Goal: Task Accomplishment & Management: Complete application form

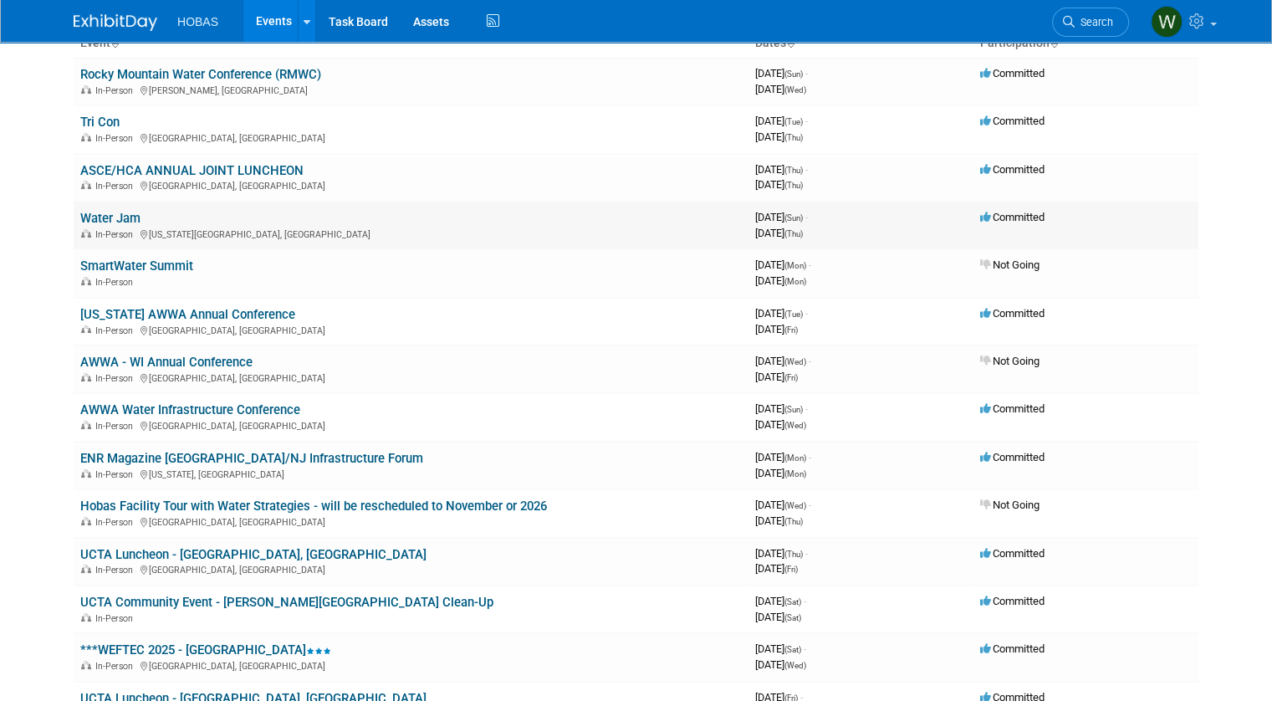
scroll to position [251, 0]
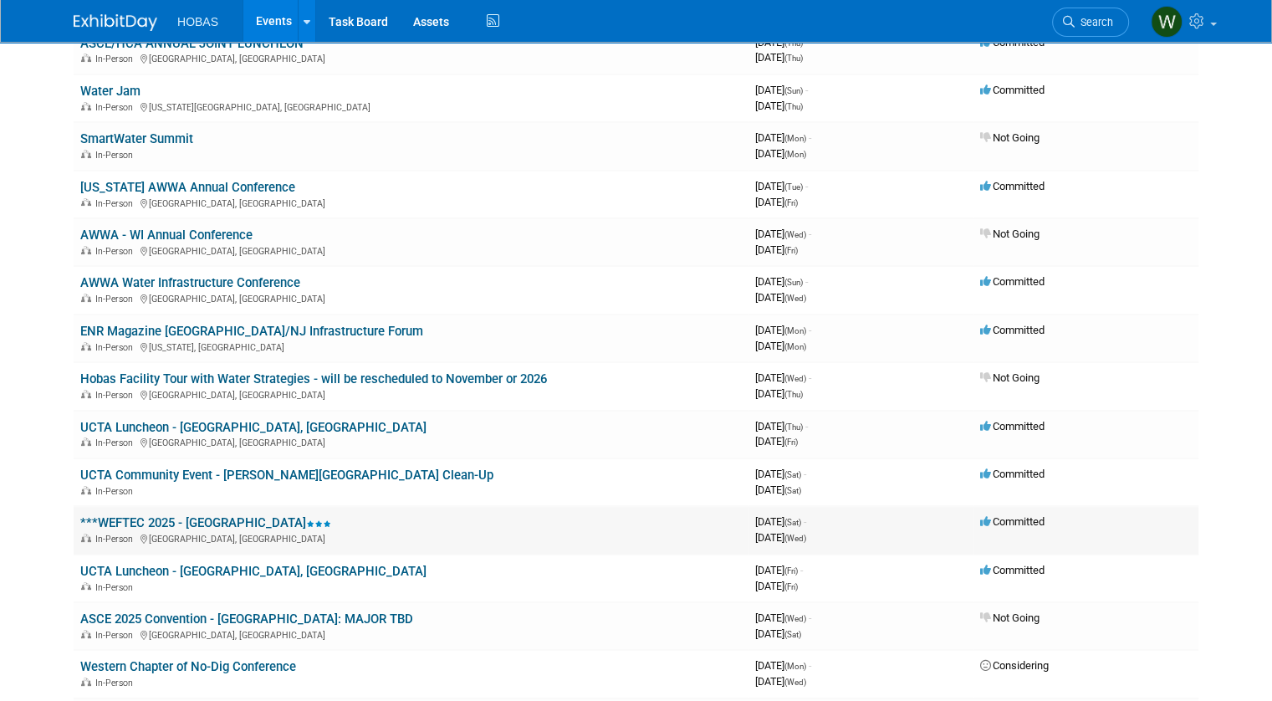
click at [208, 521] on link "***WEFTEC 2025 - [GEOGRAPHIC_DATA]" at bounding box center [205, 522] width 251 height 15
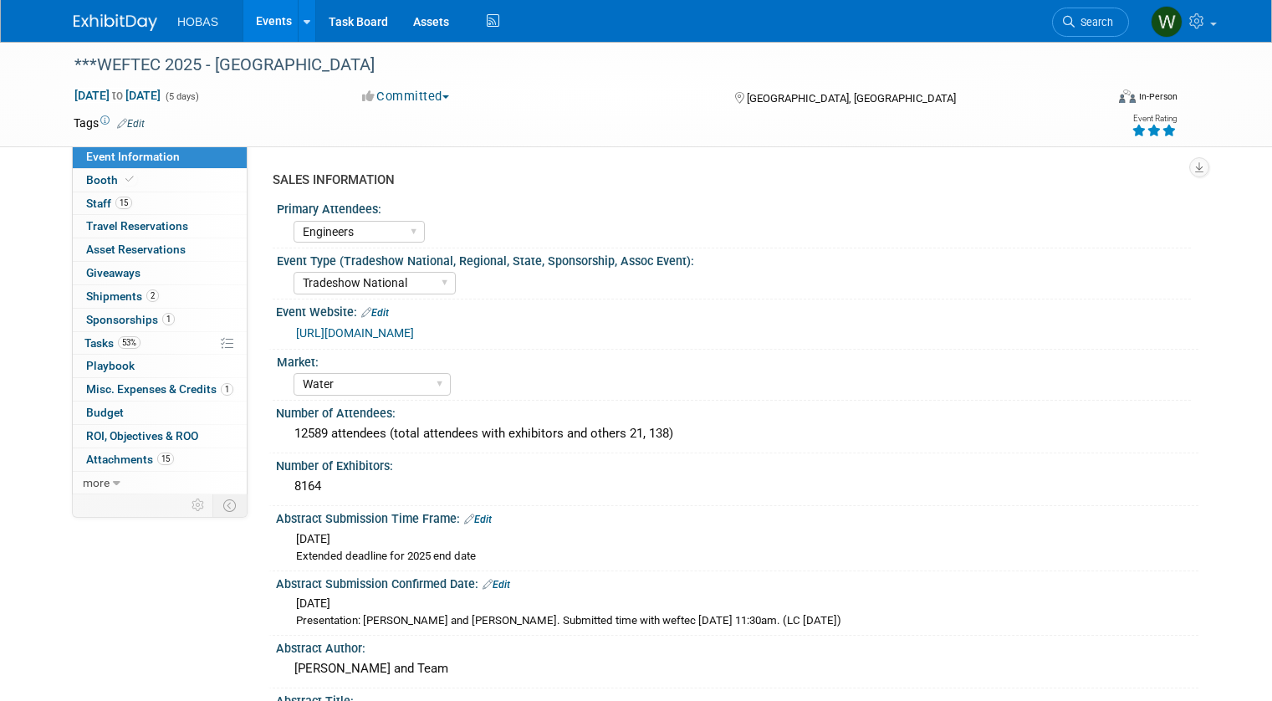
select select "Engineers"
select select "Tradeshow National"
select select "Water"
select select "Exhibiting and Sponsoring"
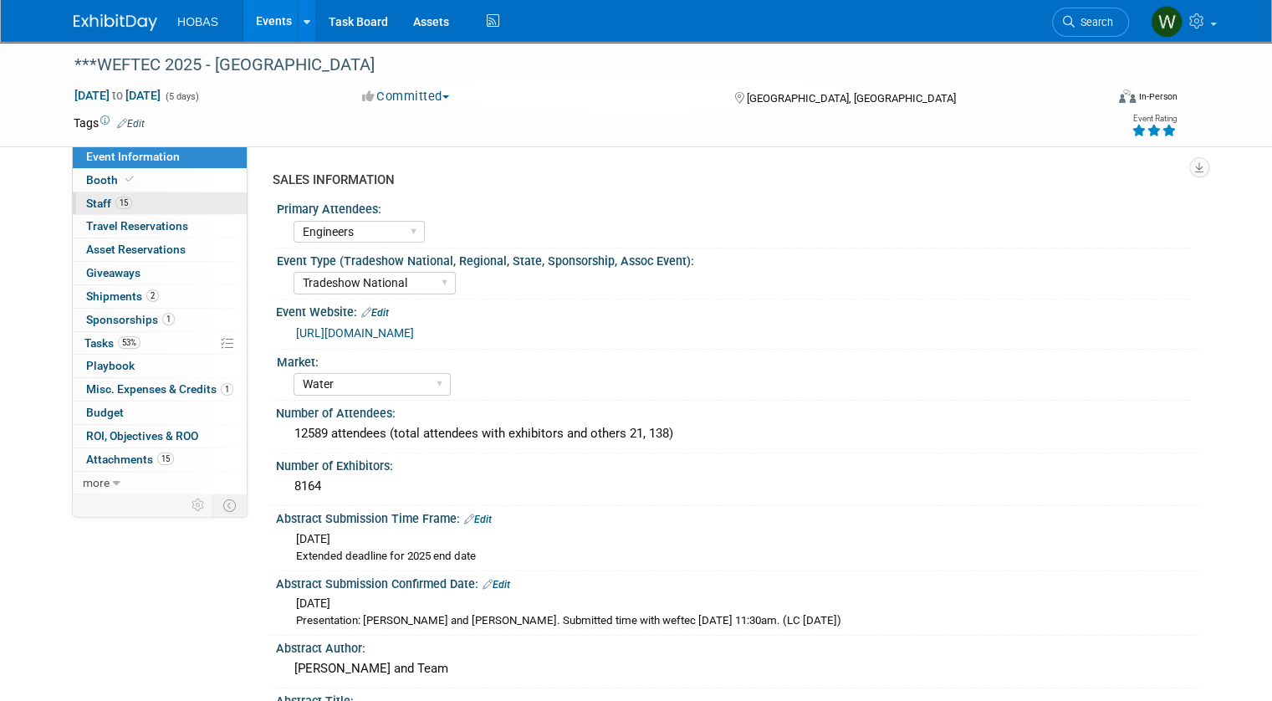
click at [87, 203] on span "Staff 15" at bounding box center [109, 202] width 46 height 13
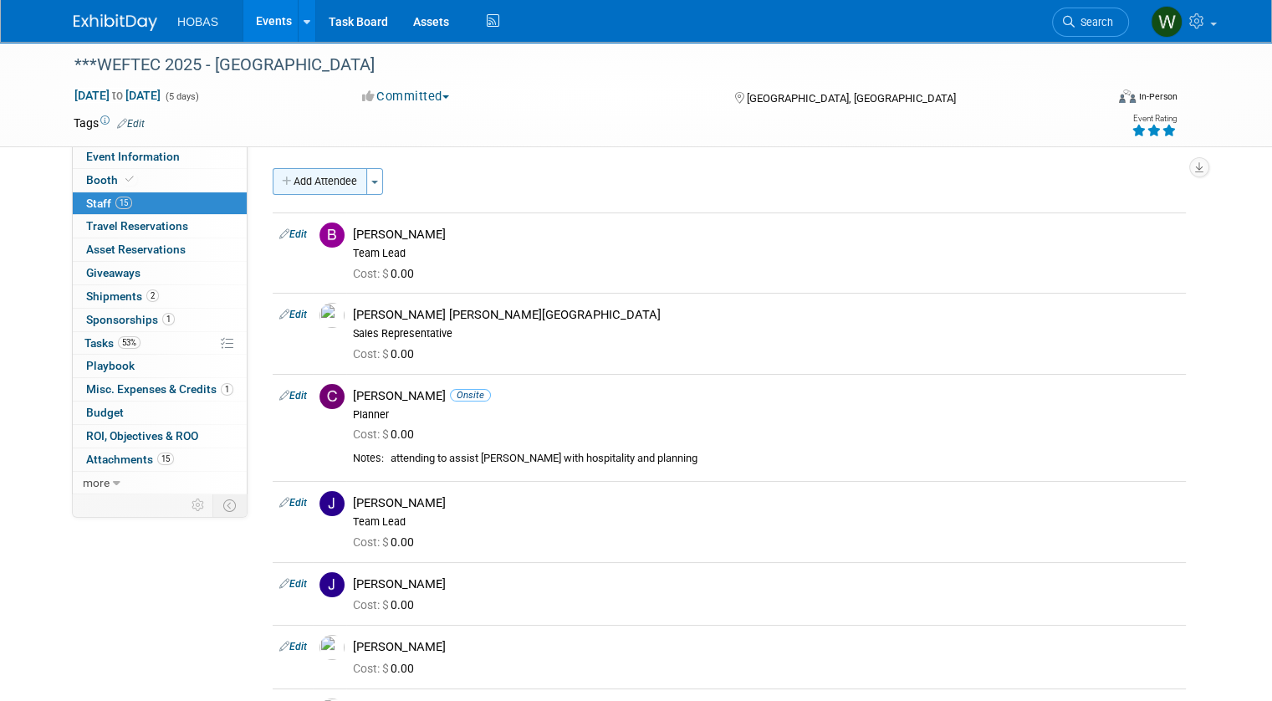
click at [327, 183] on button "Add Attendee" at bounding box center [320, 181] width 94 height 27
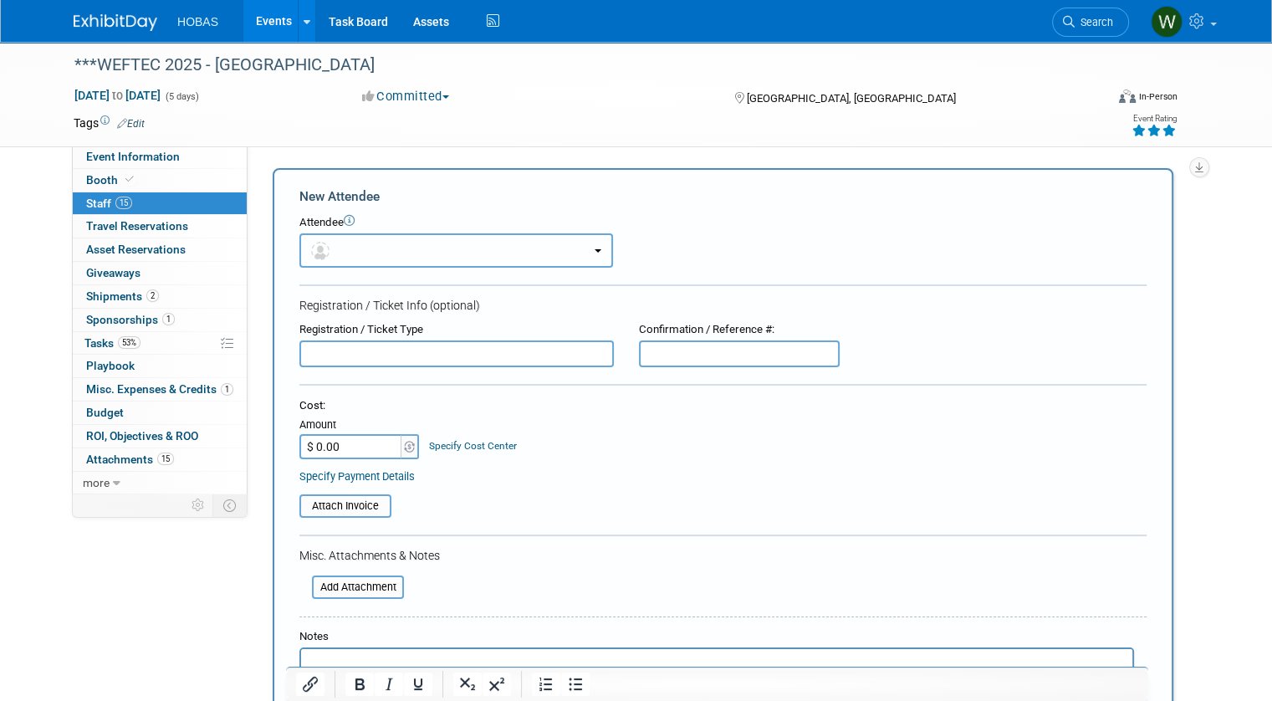
click at [468, 248] on button "button" at bounding box center [456, 250] width 314 height 34
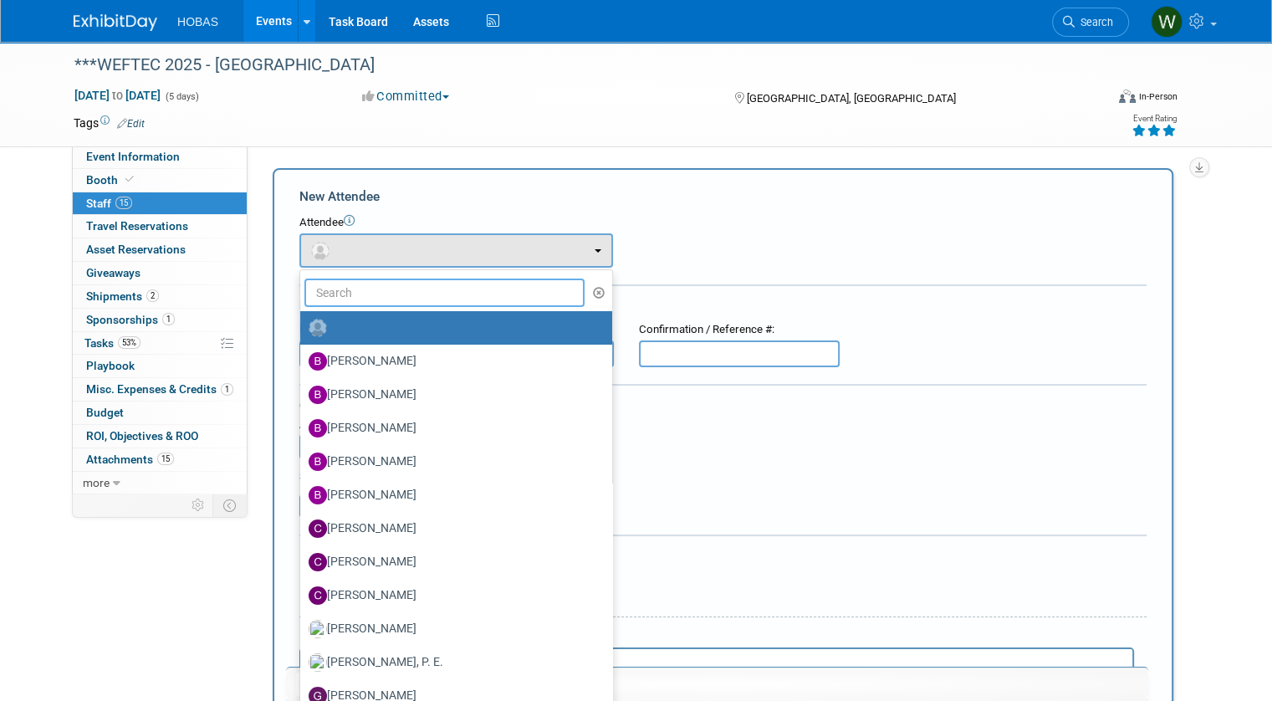
click at [381, 294] on input "text" at bounding box center [444, 292] width 280 height 28
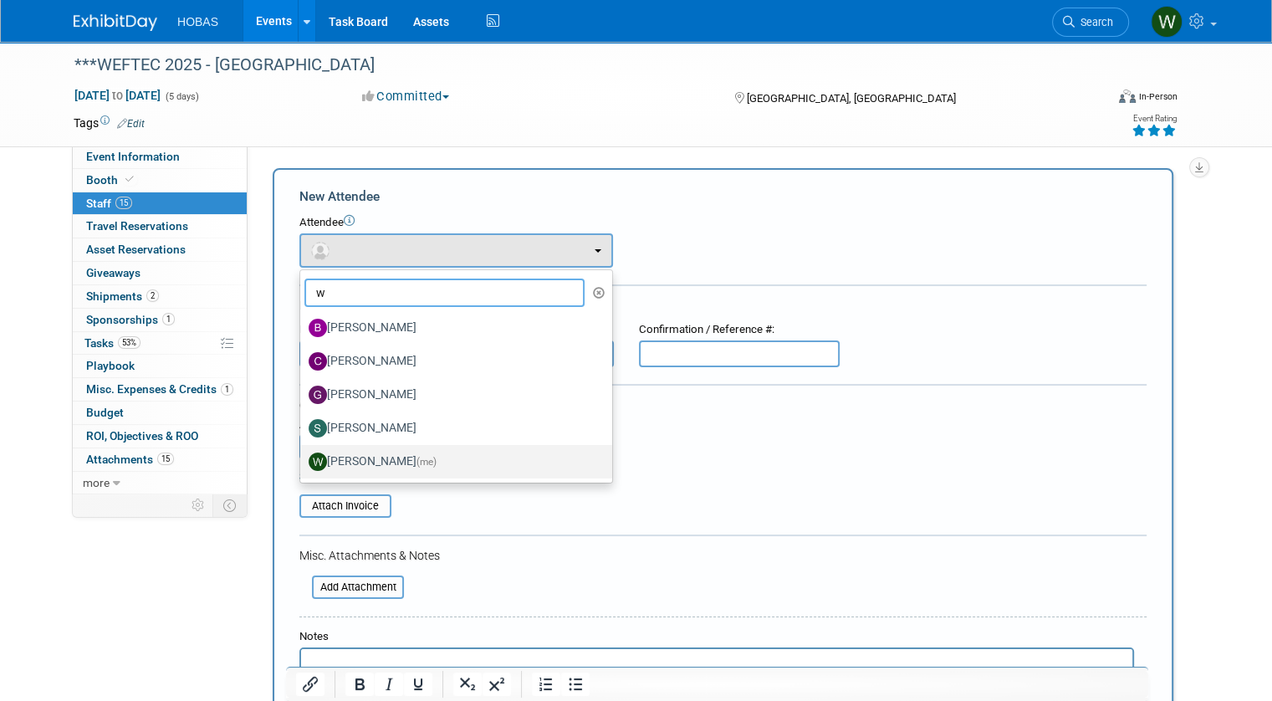
type input "w"
click at [345, 455] on label "Will Stafford (me)" at bounding box center [452, 461] width 287 height 27
click at [303, 455] on input "Will Stafford (me)" at bounding box center [297, 459] width 11 height 11
select select "fb44bd09-3d73-427c-8d28-fe1e2784bf51"
select select "2"
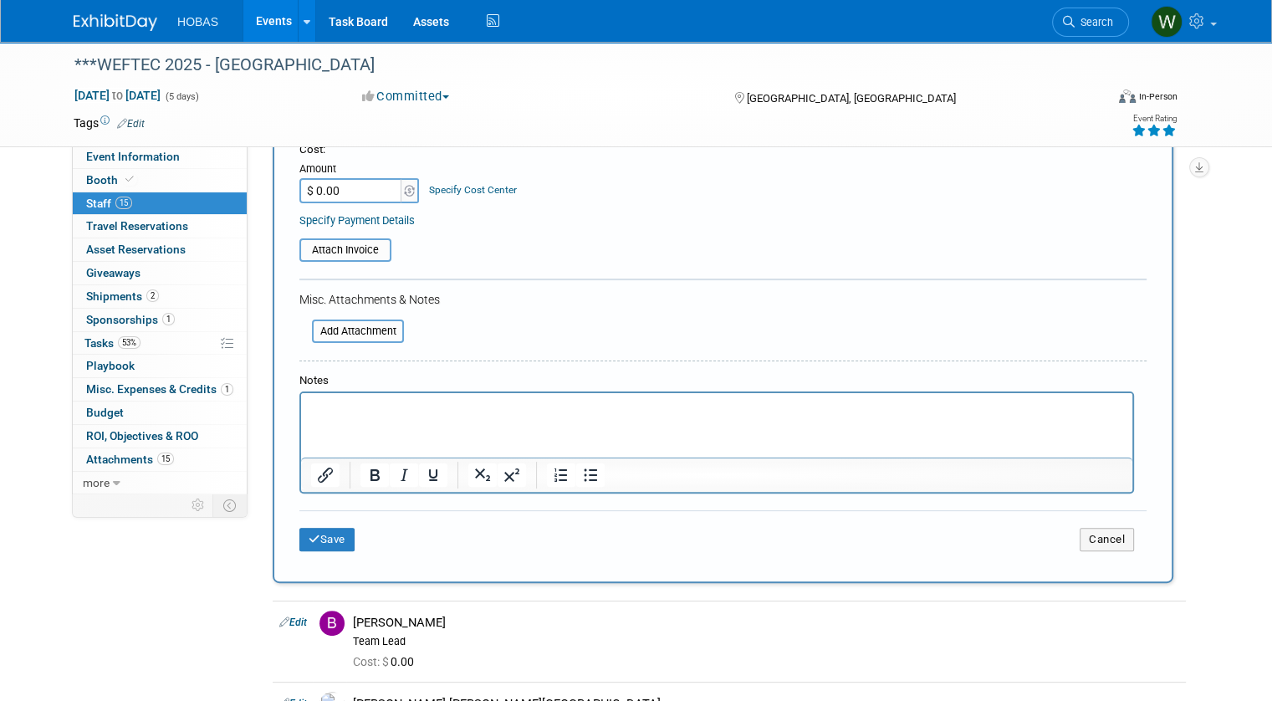
scroll to position [334, 0]
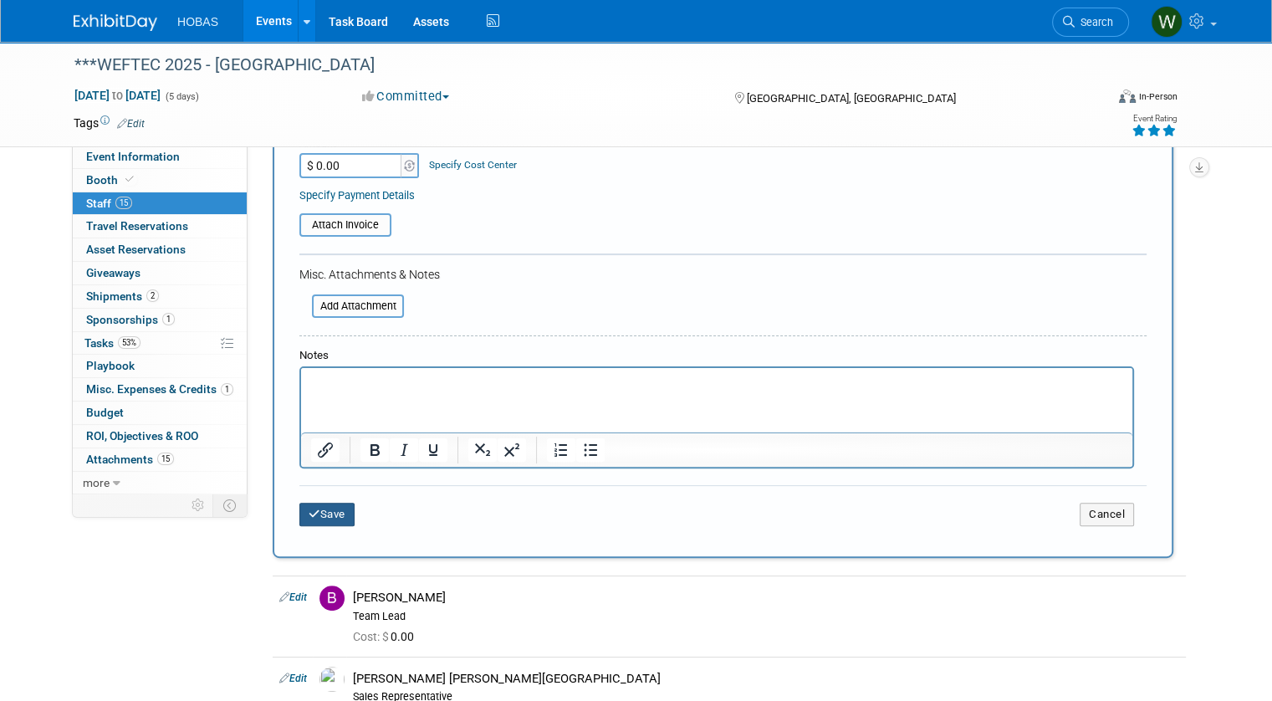
click at [334, 503] on button "Save" at bounding box center [326, 514] width 55 height 23
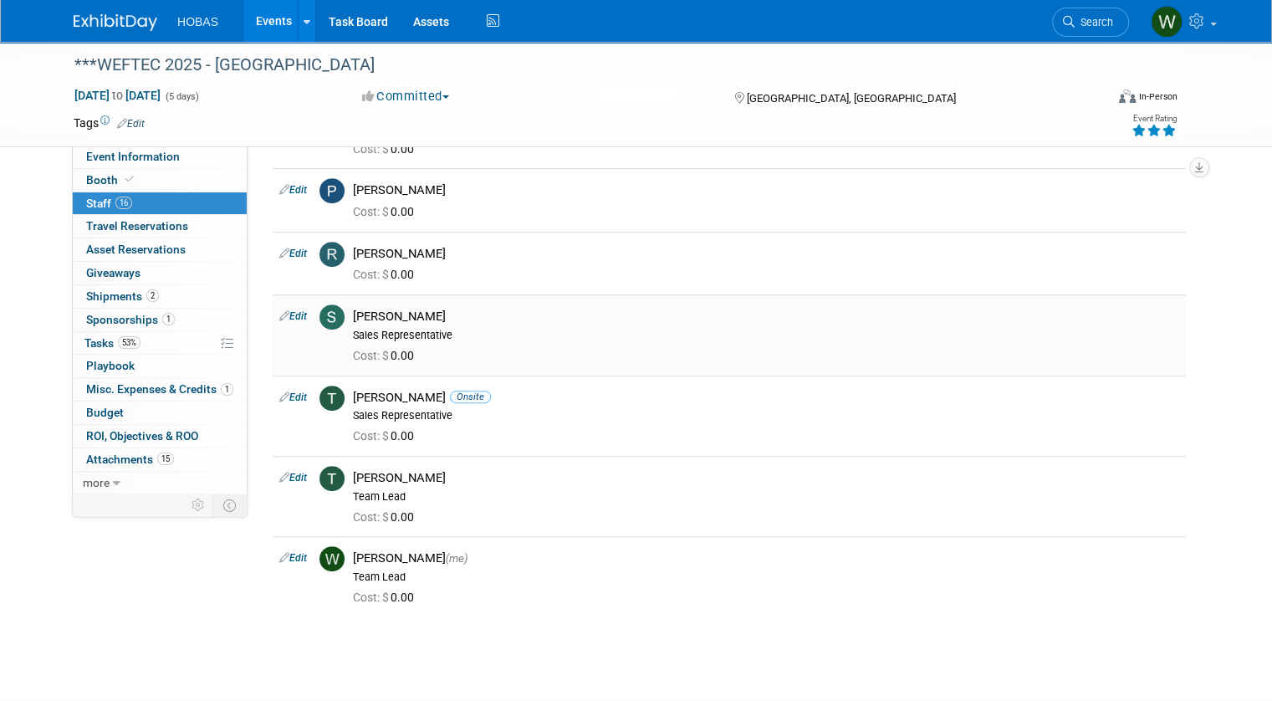
scroll to position [753, 0]
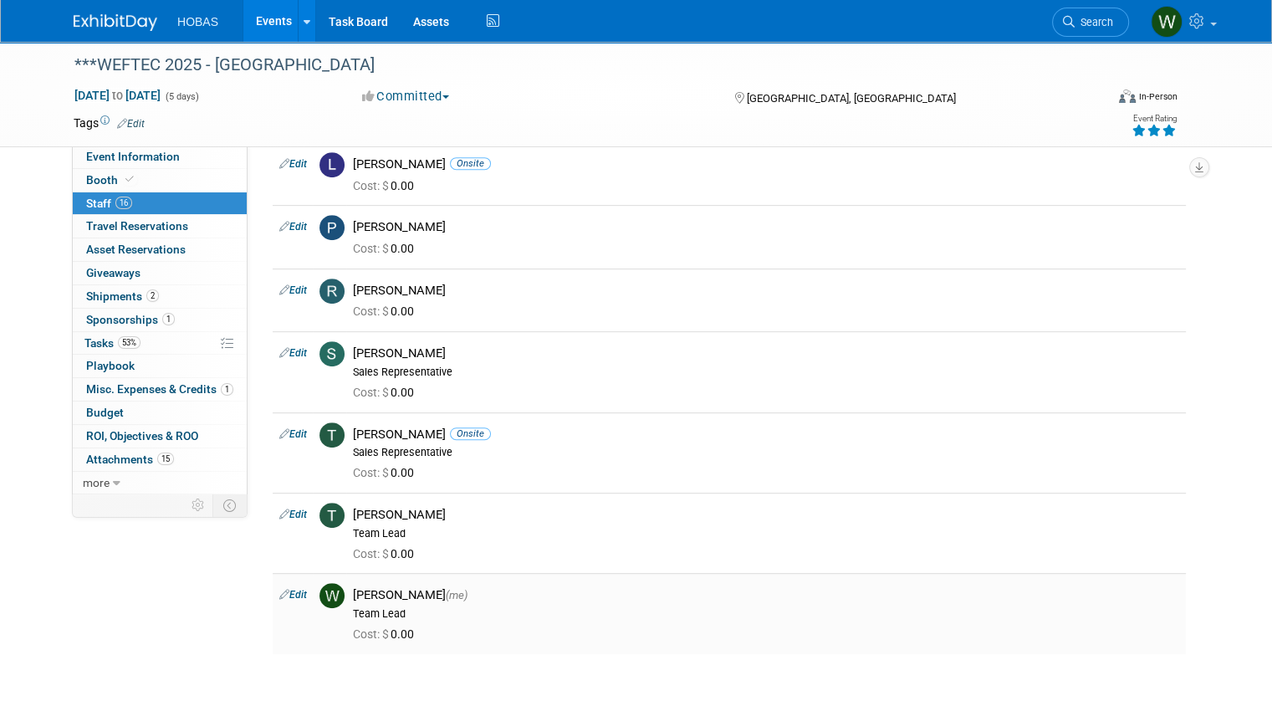
click at [283, 591] on link "Edit" at bounding box center [293, 595] width 28 height 12
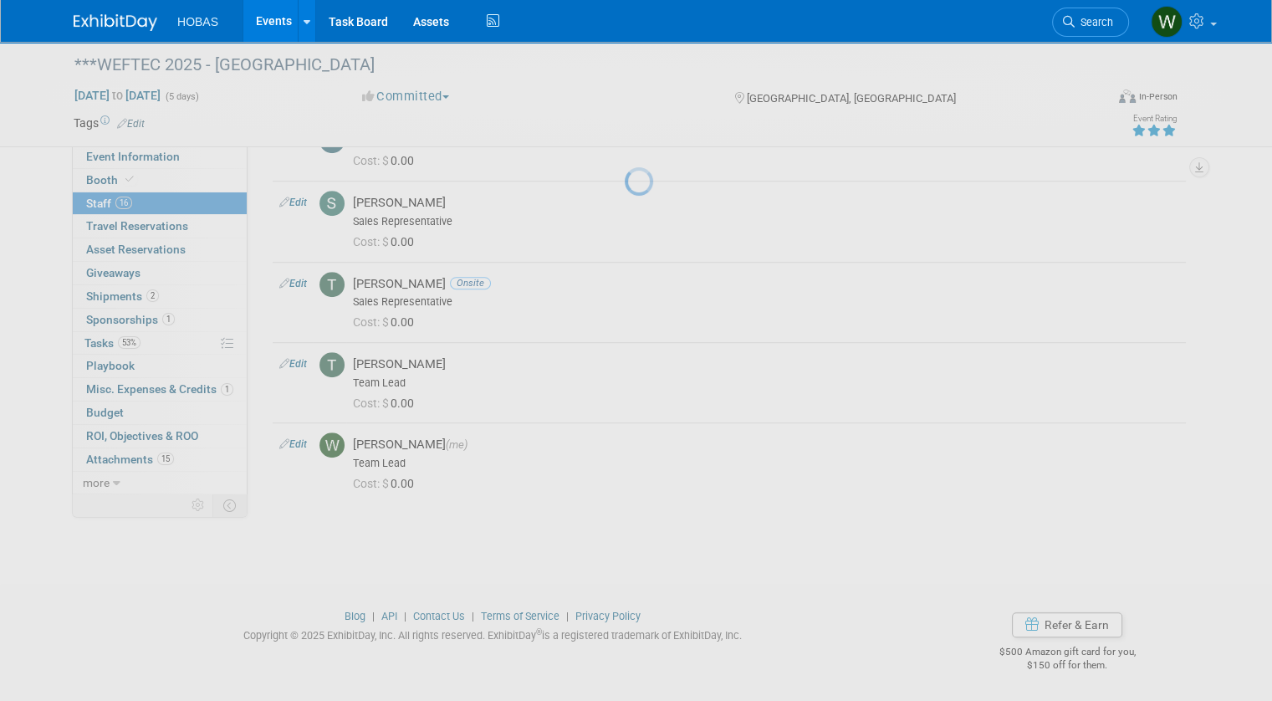
select select "fb44bd09-3d73-427c-8d28-fe1e2784bf51"
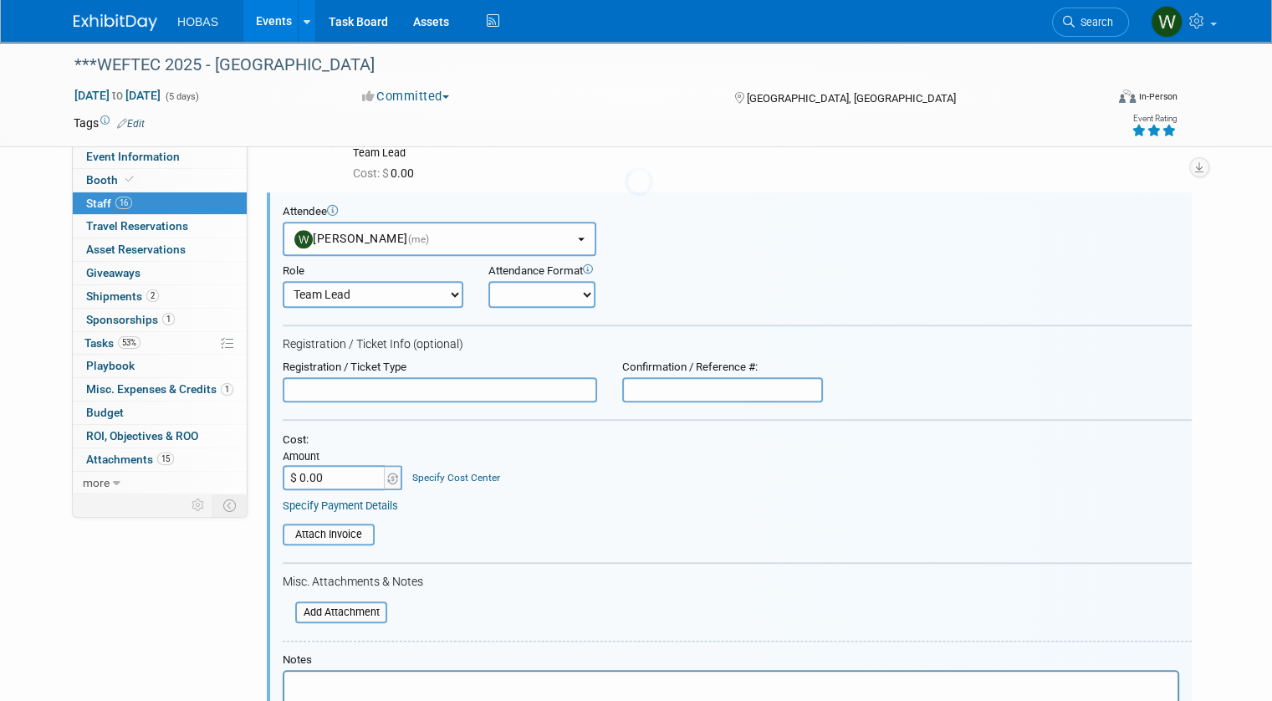
scroll to position [0, 0]
click at [400, 299] on select "Demonstrator Engineer Host Planner Presenter Sales Representative Set-up/Disman…" at bounding box center [373, 293] width 181 height 27
select select "4"
click at [283, 280] on select "Demonstrator Engineer Host Planner Presenter Sales Representative Set-up/Disman…" at bounding box center [373, 293] width 181 height 27
click at [517, 305] on form "Attendee <img src="https://www.exhibitday.com/Images/Unassigned-User-Icon.png" …" at bounding box center [737, 513] width 909 height 618
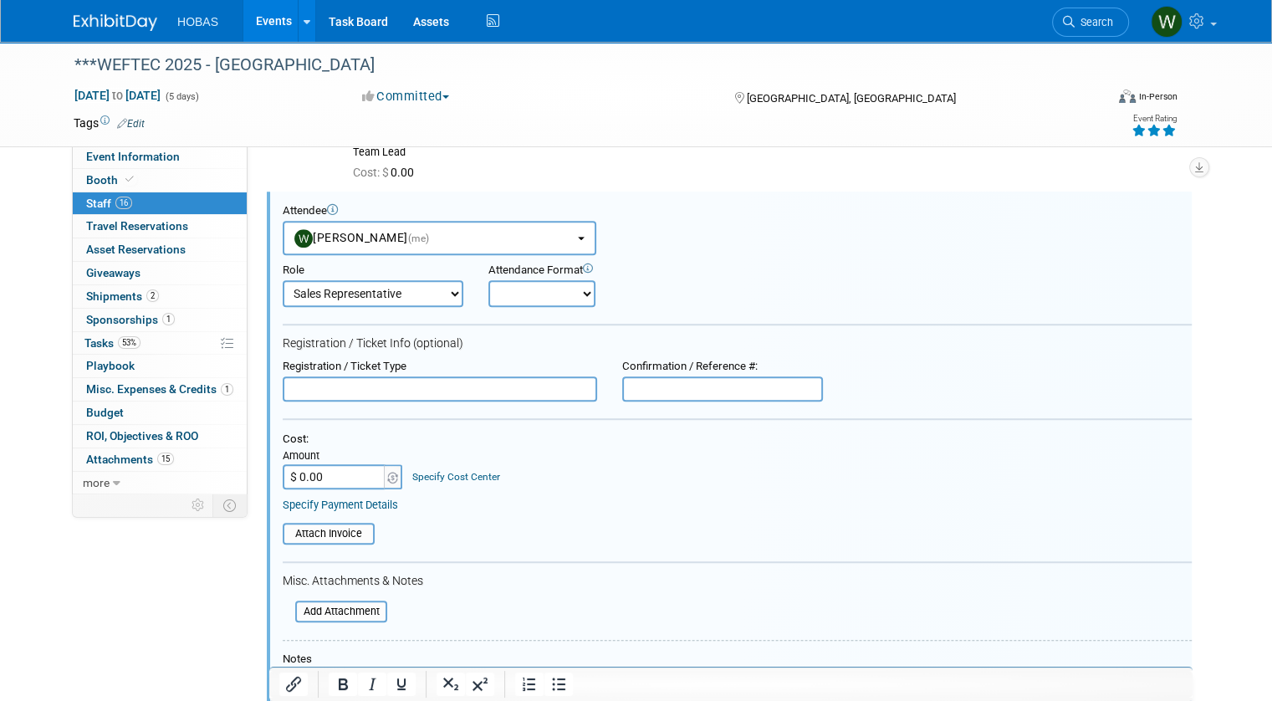
click at [517, 295] on select "Onsite Remote" at bounding box center [541, 293] width 107 height 27
select select "1"
click at [488, 280] on select "Onsite Remote" at bounding box center [541, 293] width 107 height 27
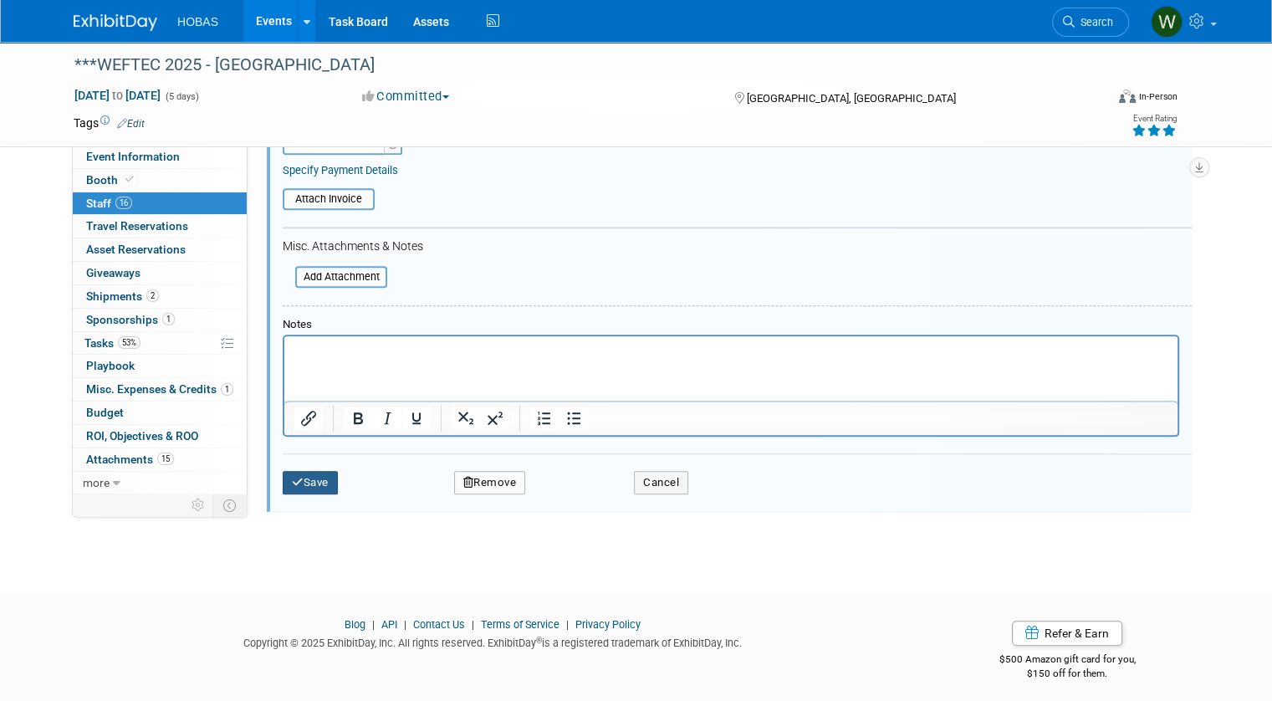
click at [304, 473] on button "Save" at bounding box center [310, 482] width 55 height 23
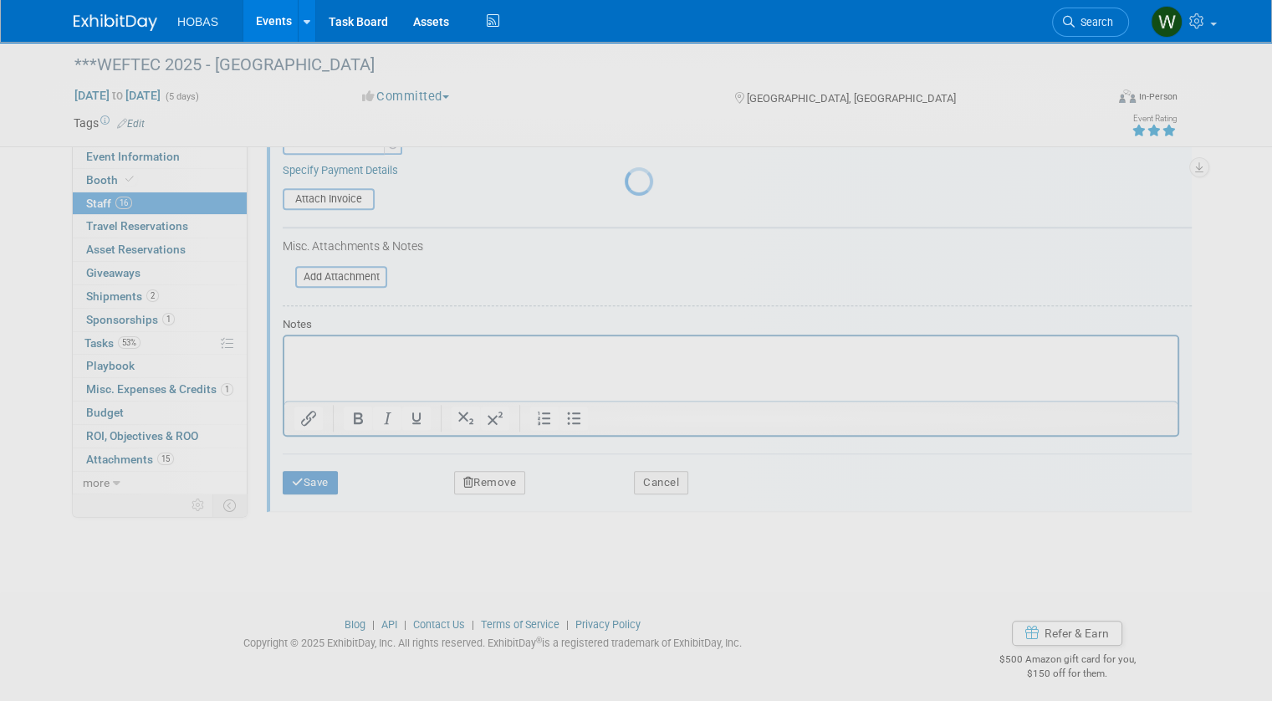
scroll to position [900, 0]
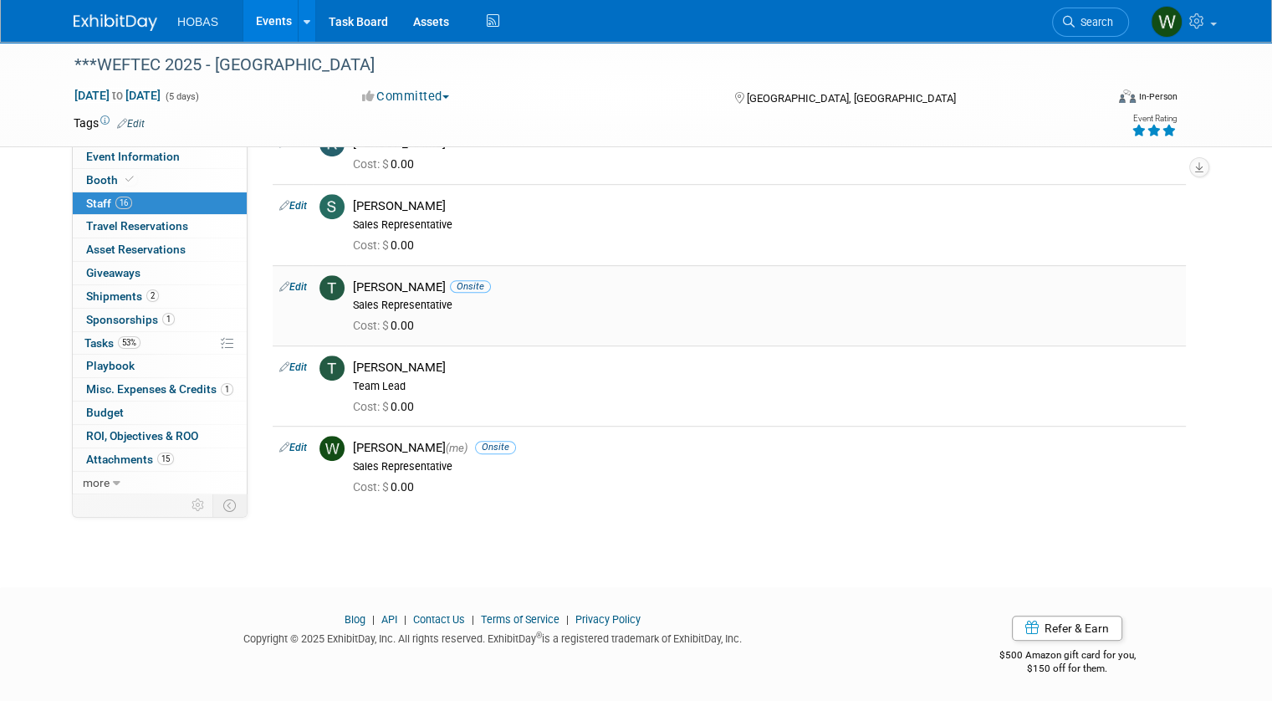
click at [367, 290] on div "Ted Woolsey Onsite" at bounding box center [766, 287] width 826 height 16
click at [366, 286] on div "Ted Woolsey Onsite" at bounding box center [766, 287] width 826 height 16
click at [284, 281] on link "Edit" at bounding box center [293, 287] width 28 height 12
select select "16e9b475-9764-403d-9188-23c454186707"
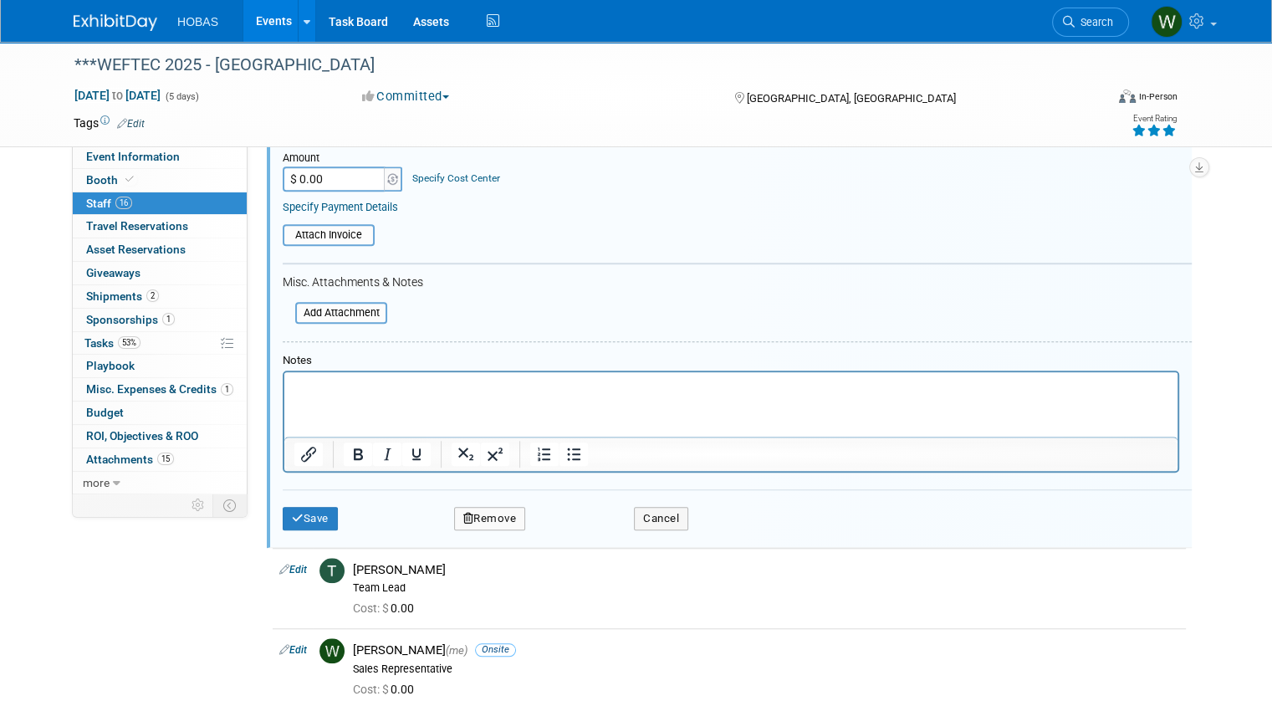
scroll to position [1308, 0]
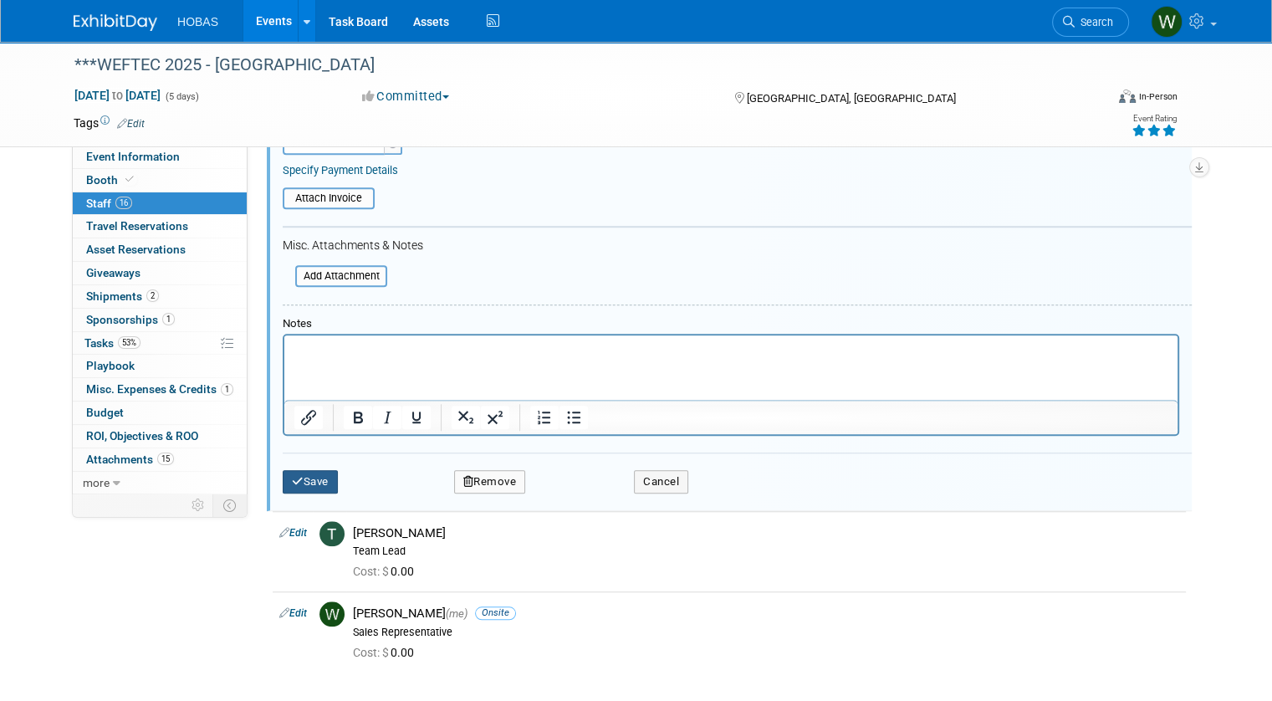
click at [308, 472] on button "Save" at bounding box center [310, 481] width 55 height 23
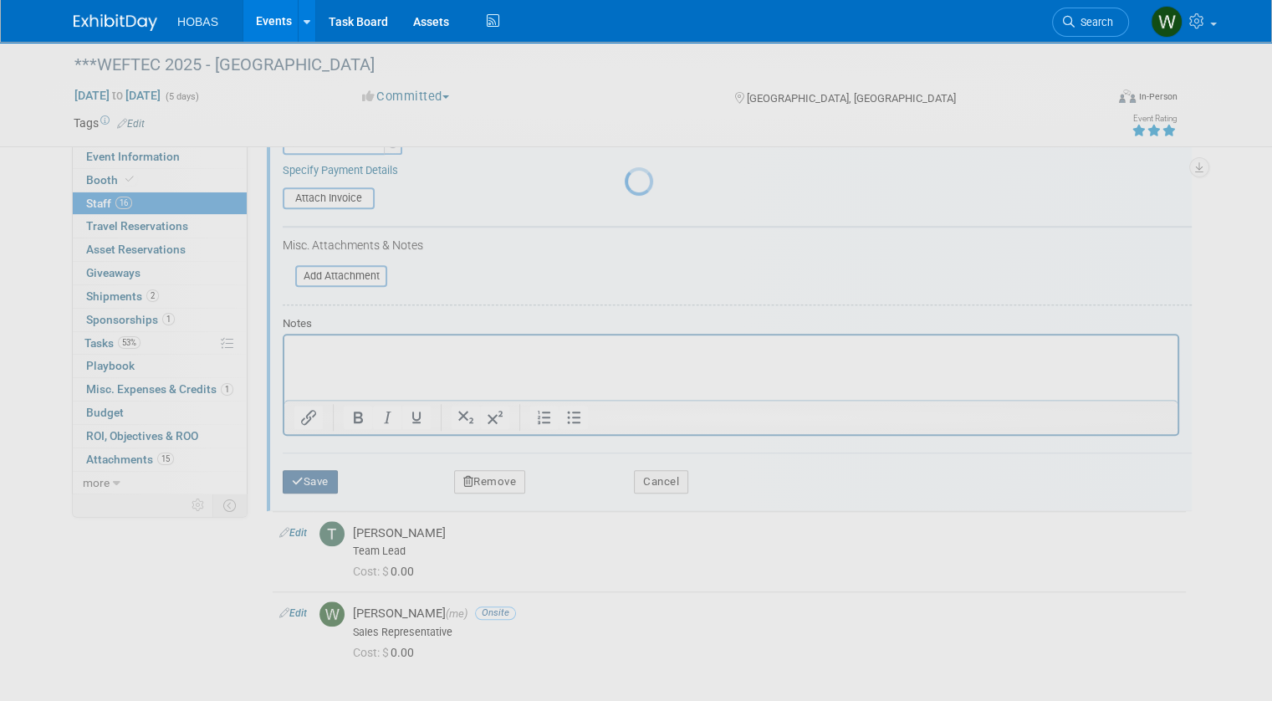
scroll to position [900, 0]
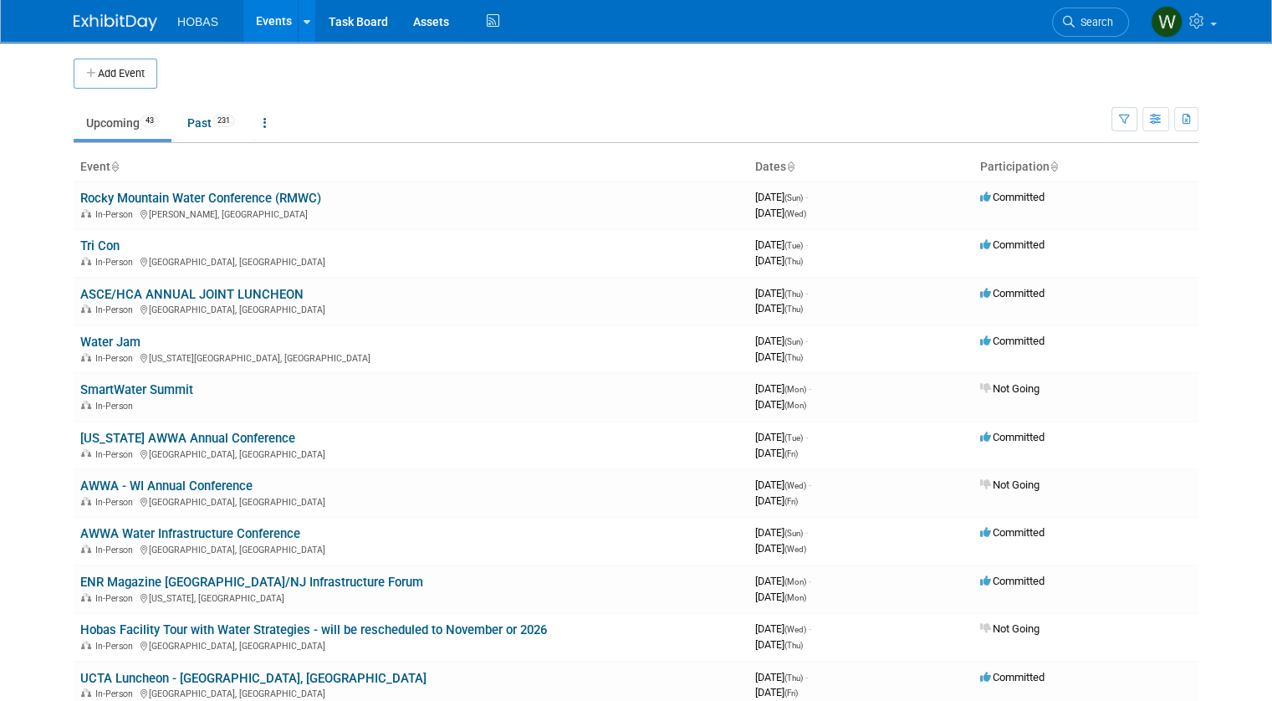
click at [86, 76] on icon "button" at bounding box center [92, 74] width 12 height 11
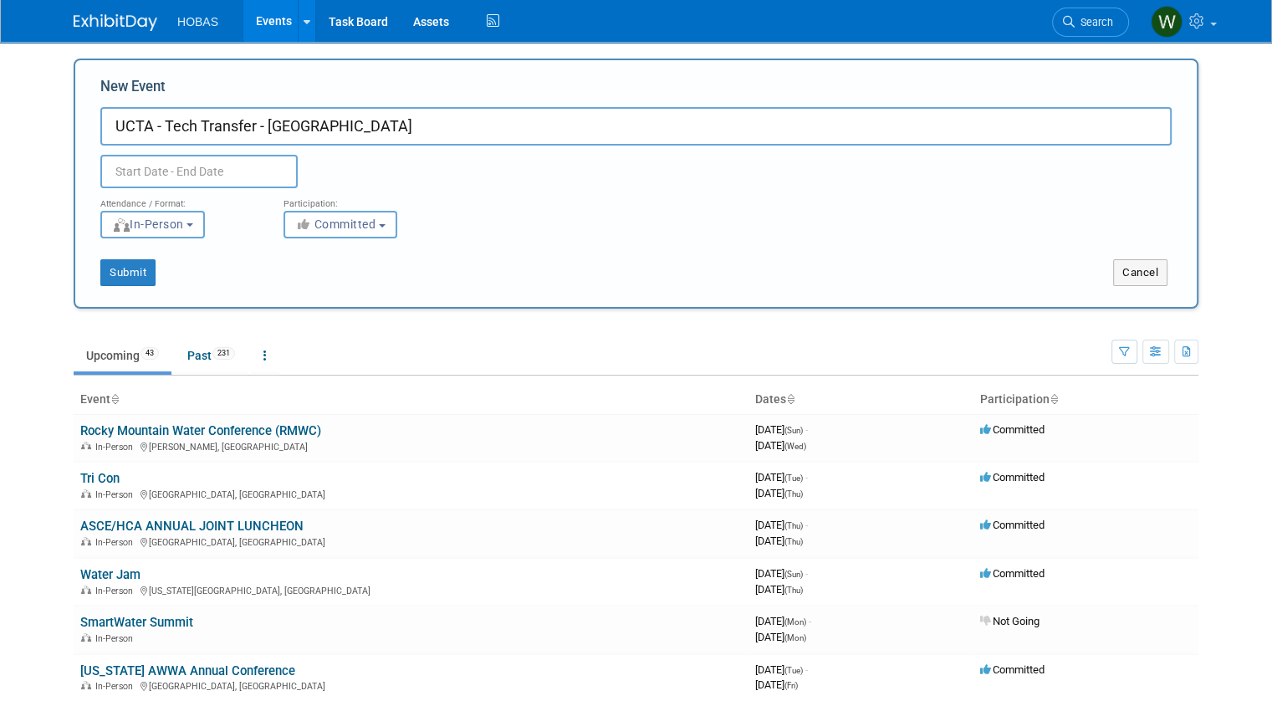
type input "UCTA - Tech Transfer - [GEOGRAPHIC_DATA]"
click at [155, 178] on input "text" at bounding box center [198, 171] width 197 height 33
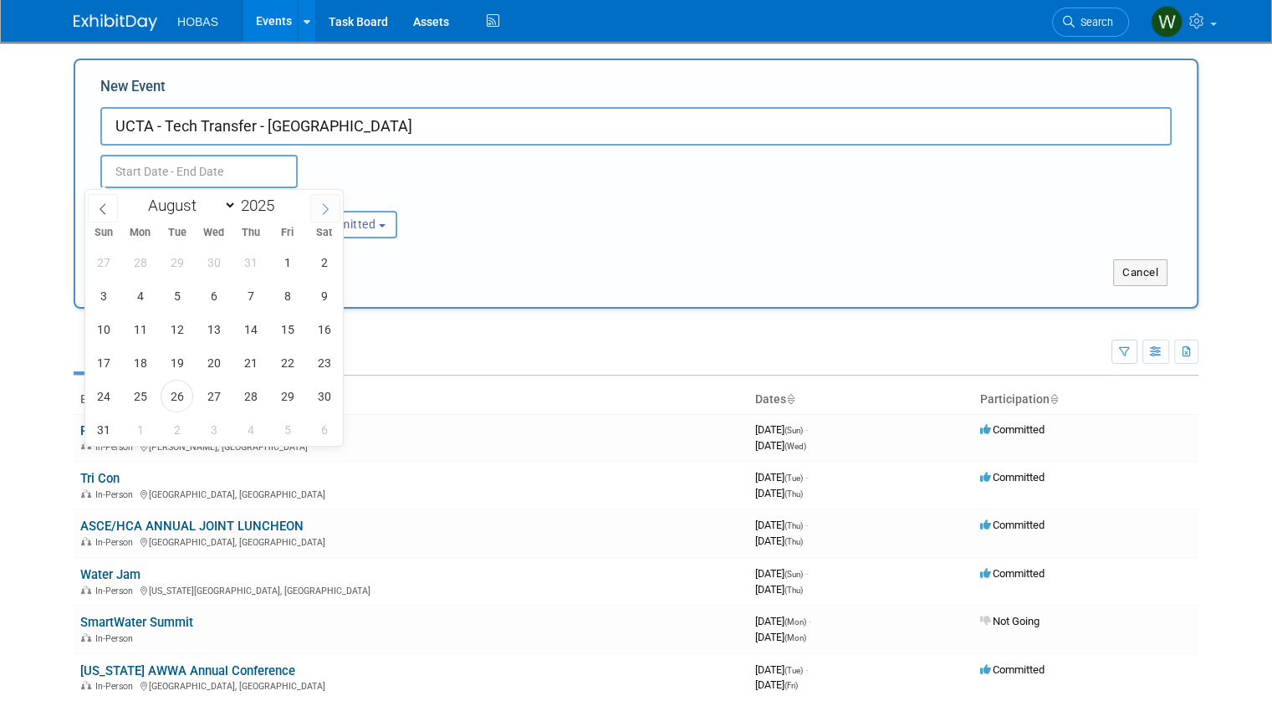
click at [318, 208] on span at bounding box center [325, 208] width 30 height 28
select select "8"
click at [217, 301] on span "10" at bounding box center [213, 295] width 33 height 33
type input "Sep 10, 2025 to Sep 10, 2025"
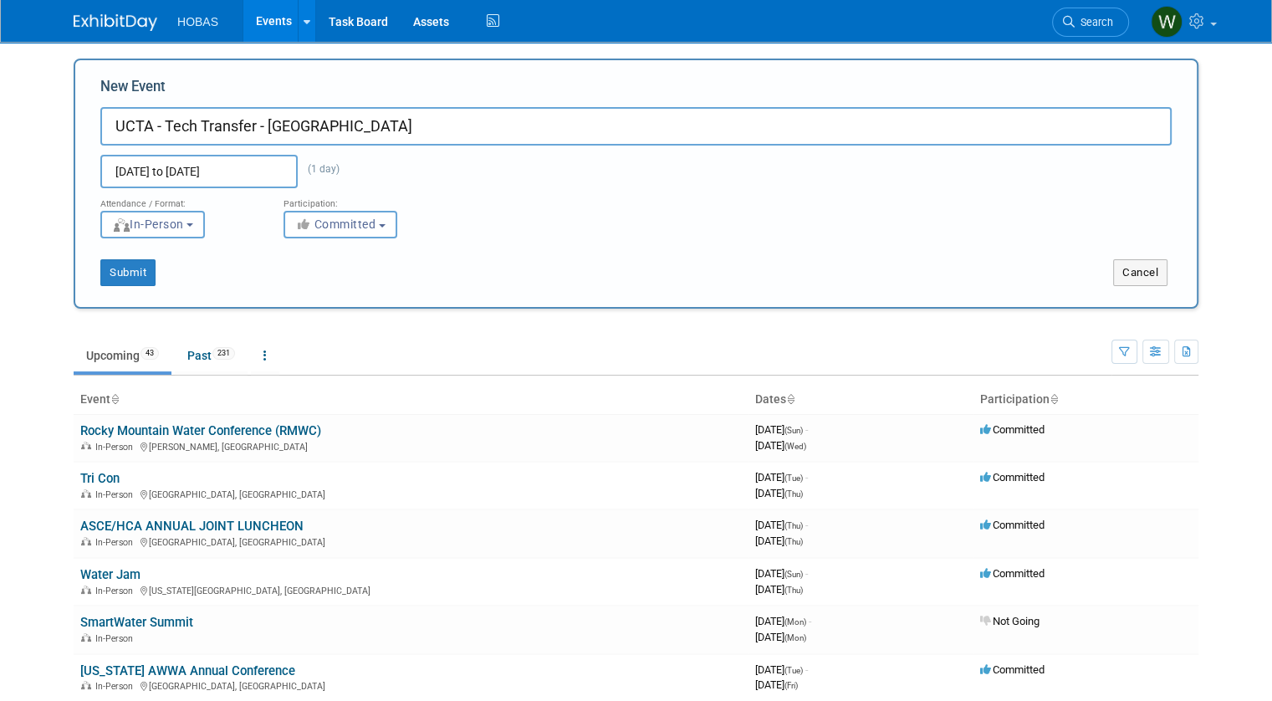
click at [647, 220] on div "Attendance / Format: <img src="https://www.exhibitday.com/Images/Format-InPerso…" at bounding box center [636, 213] width 1096 height 50
click at [315, 220] on span "Committed" at bounding box center [335, 223] width 81 height 13
click at [316, 258] on label "Committed" at bounding box center [348, 259] width 110 height 22
click at [299, 258] on input "Committed" at bounding box center [293, 259] width 11 height 11
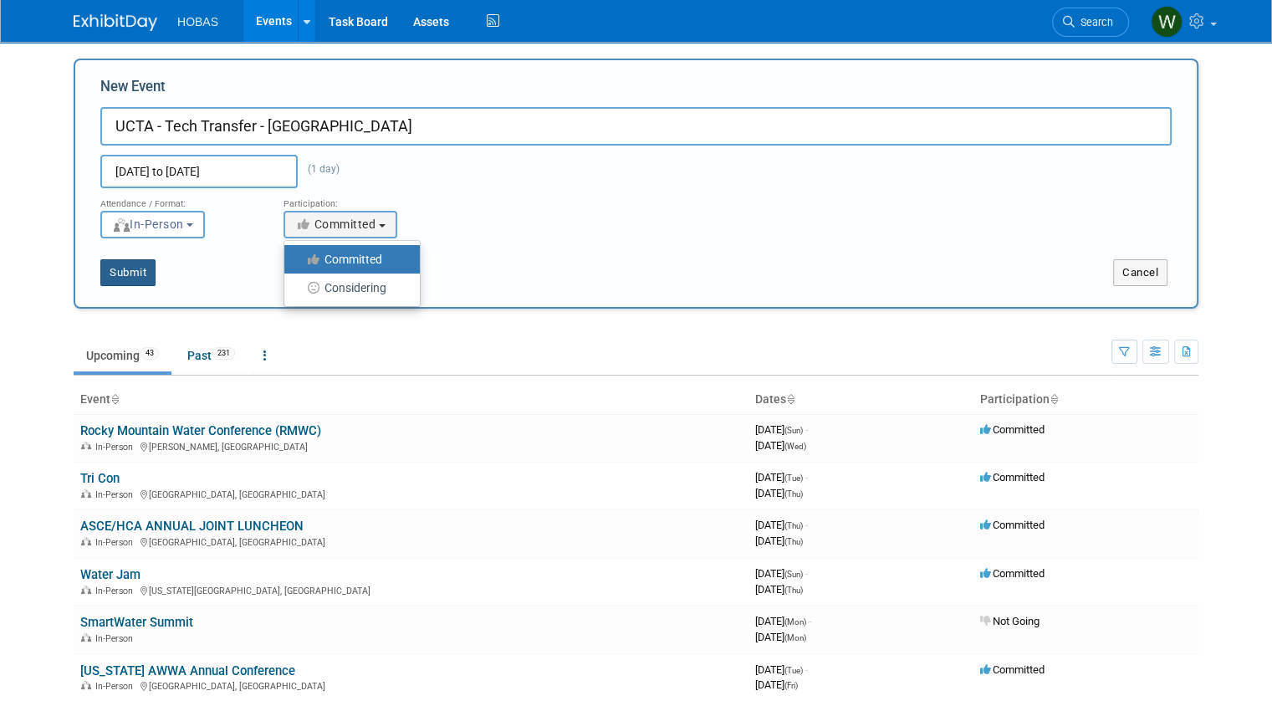
click at [104, 275] on button "Submit" at bounding box center [127, 272] width 55 height 27
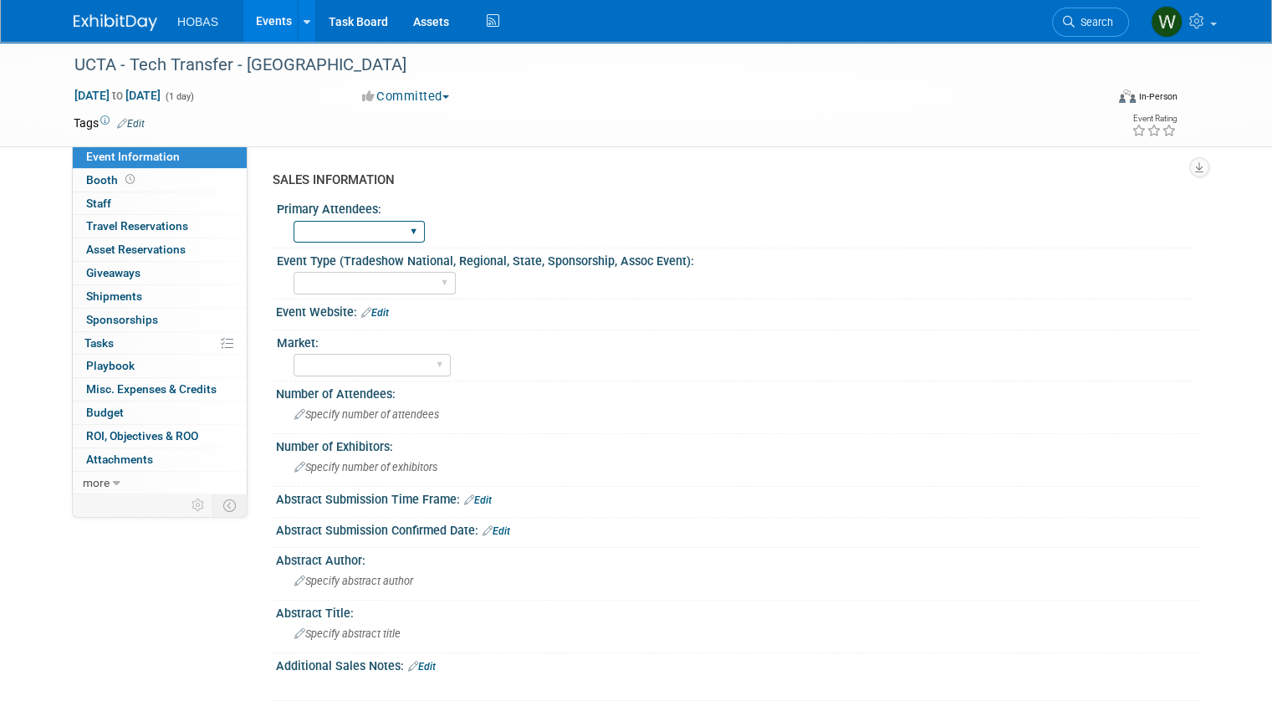
click at [360, 227] on select "Owners Engineers Contractors Owners/Engineers" at bounding box center [358, 232] width 131 height 23
select select "Engineers"
click at [293, 221] on select "Owners Engineers Contractors Owners/Engineers" at bounding box center [358, 232] width 131 height 23
click at [341, 283] on select "Tradeshow International Tradeshow National Tradeshow Regional Tradeshow State S…" at bounding box center [374, 283] width 162 height 23
select select "Tradeshow Regional"
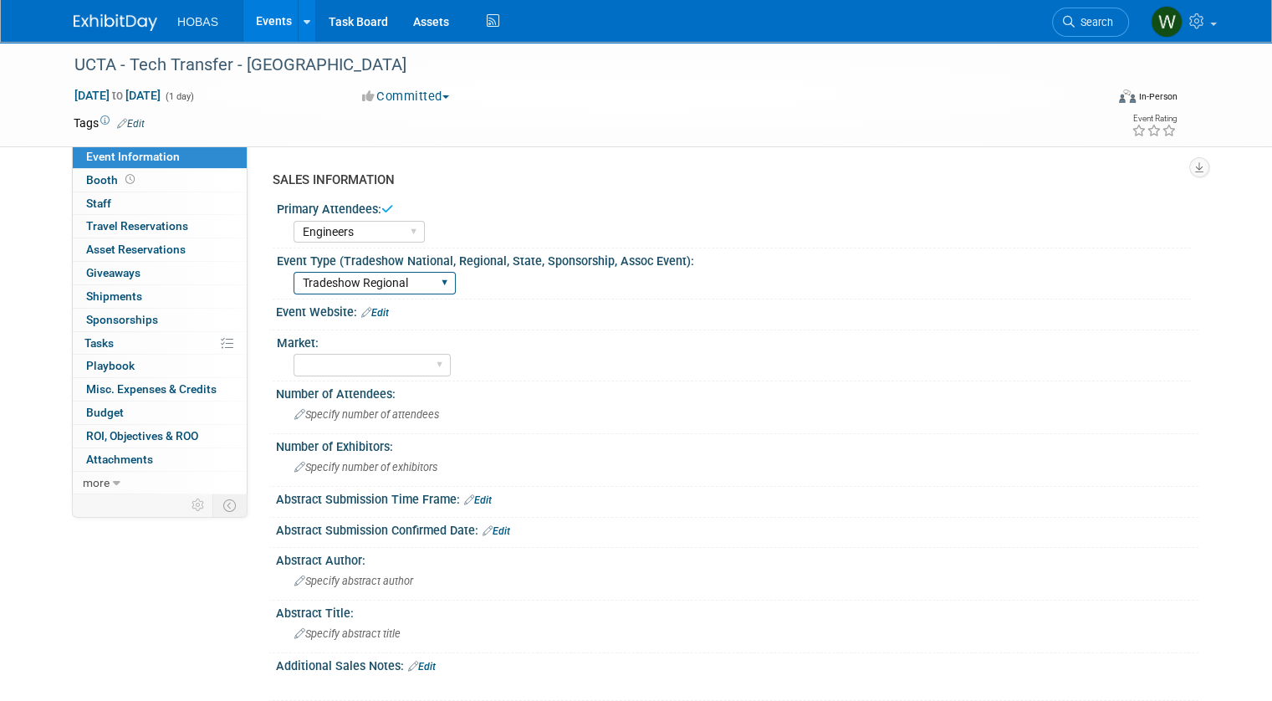
click at [293, 272] on select "Tradeshow International Tradeshow National Tradeshow Regional Tradeshow State S…" at bounding box center [374, 283] width 162 height 23
click at [348, 363] on select "Wastewater Water Water AND Wastewater Trenchless Hydro Power Irrigation Other" at bounding box center [371, 365] width 157 height 23
select select "Water AND Wastewater"
click at [293, 354] on select "Wastewater Water Water AND Wastewater Trenchless Hydro Power Irrigation Other" at bounding box center [371, 365] width 157 height 23
click at [87, 182] on span "Booth" at bounding box center [112, 179] width 52 height 13
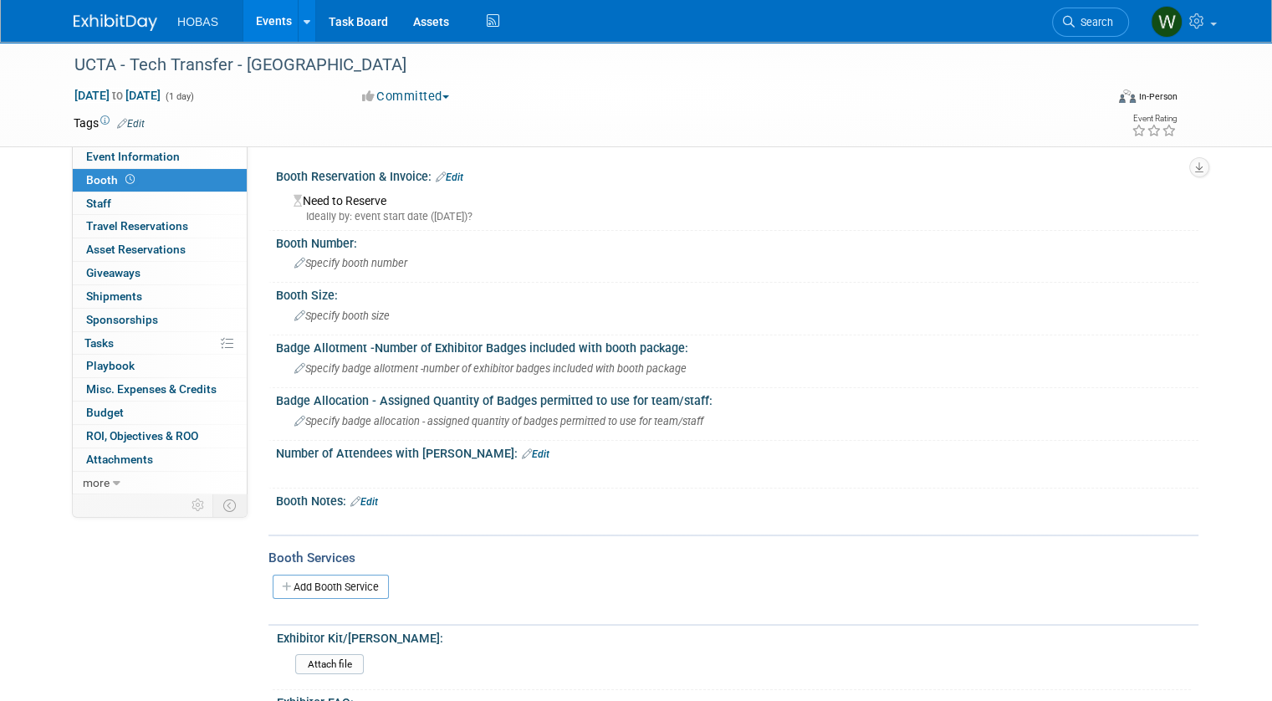
click at [332, 202] on div "Need to Reserve Ideally by: event start date (Wed. Sep 10, 2025)?" at bounding box center [736, 206] width 897 height 36
click at [348, 214] on div "Ideally by: event start date (Wed. Sep 10, 2025)?" at bounding box center [739, 216] width 892 height 15
click at [345, 200] on div "Need to Reserve Ideally by: event start date (Wed. Sep 10, 2025)?" at bounding box center [736, 206] width 897 height 36
click at [135, 247] on span "Asset Reservations 0" at bounding box center [136, 248] width 100 height 13
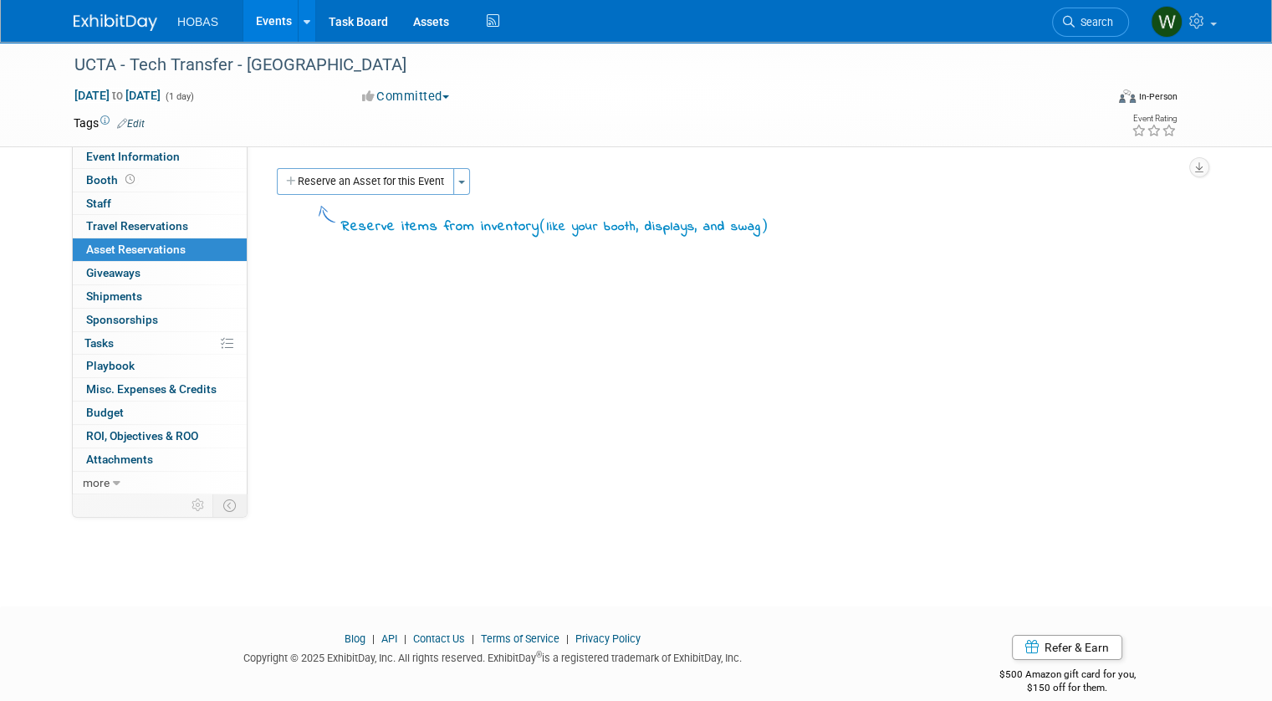
click at [338, 183] on button "Reserve an Asset for this Event" at bounding box center [365, 181] width 177 height 27
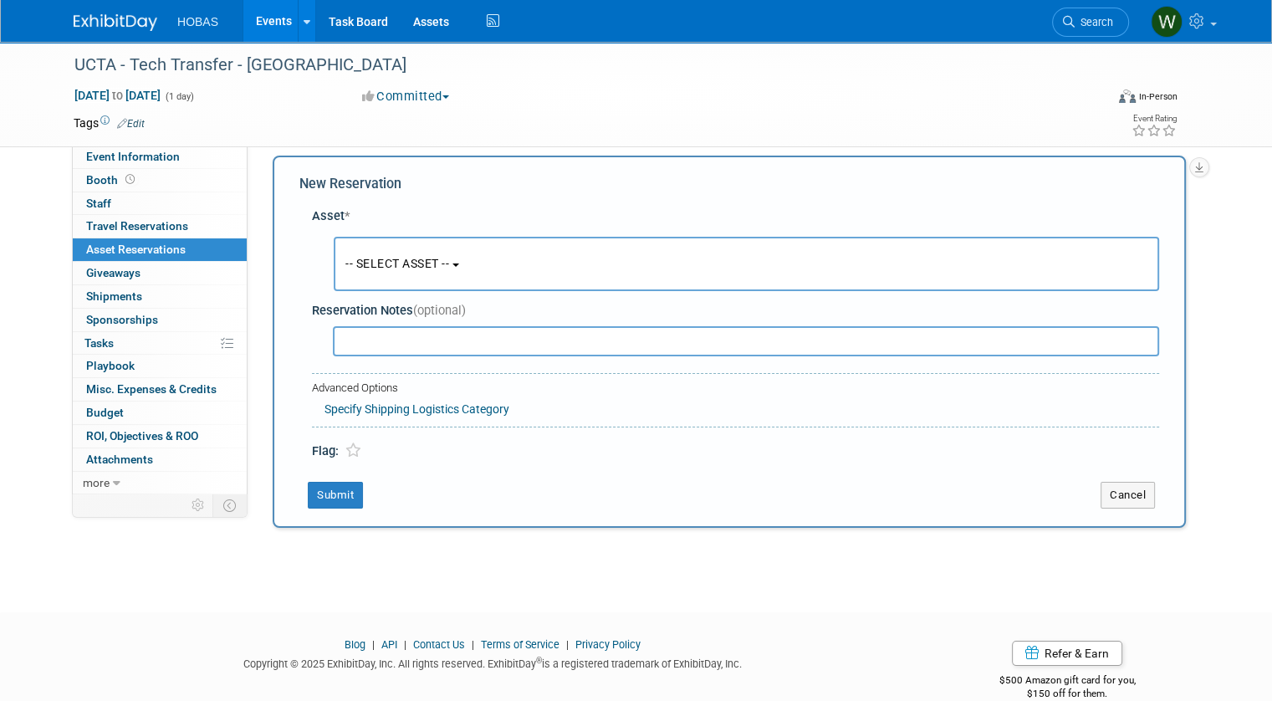
scroll to position [15, 0]
click at [391, 248] on button "-- SELECT ASSET --" at bounding box center [746, 261] width 825 height 54
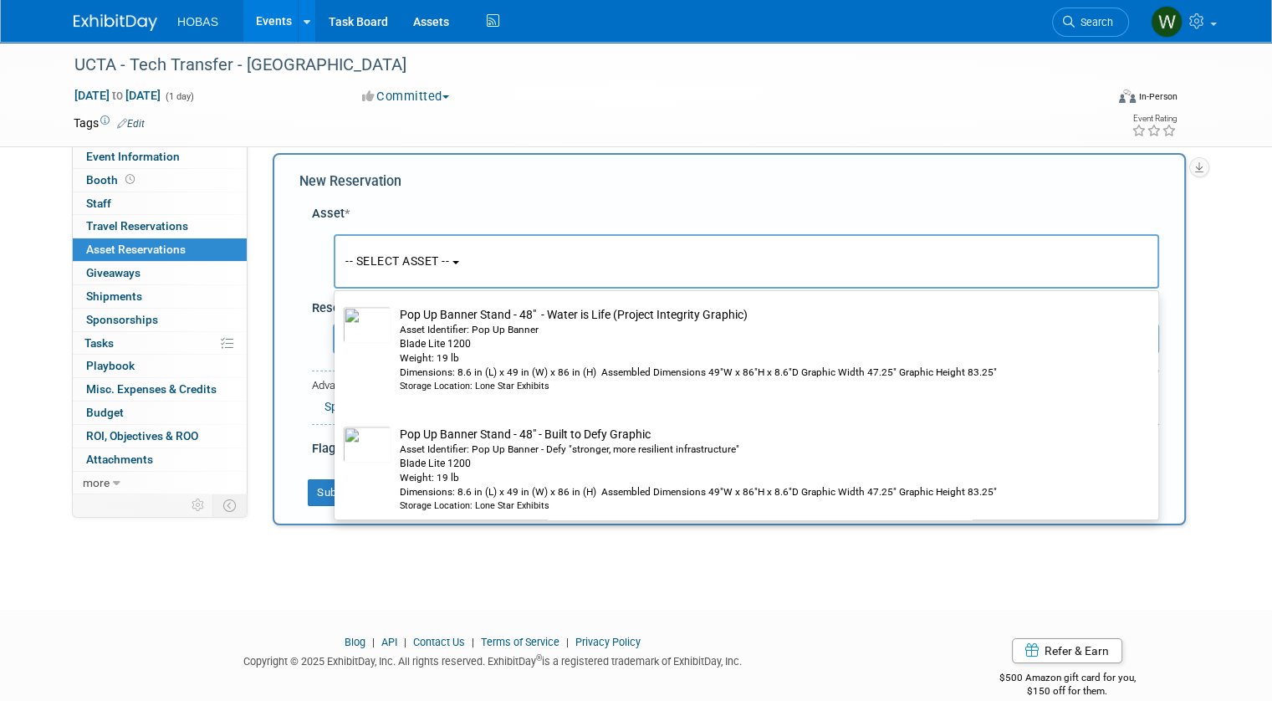
scroll to position [2174, 0]
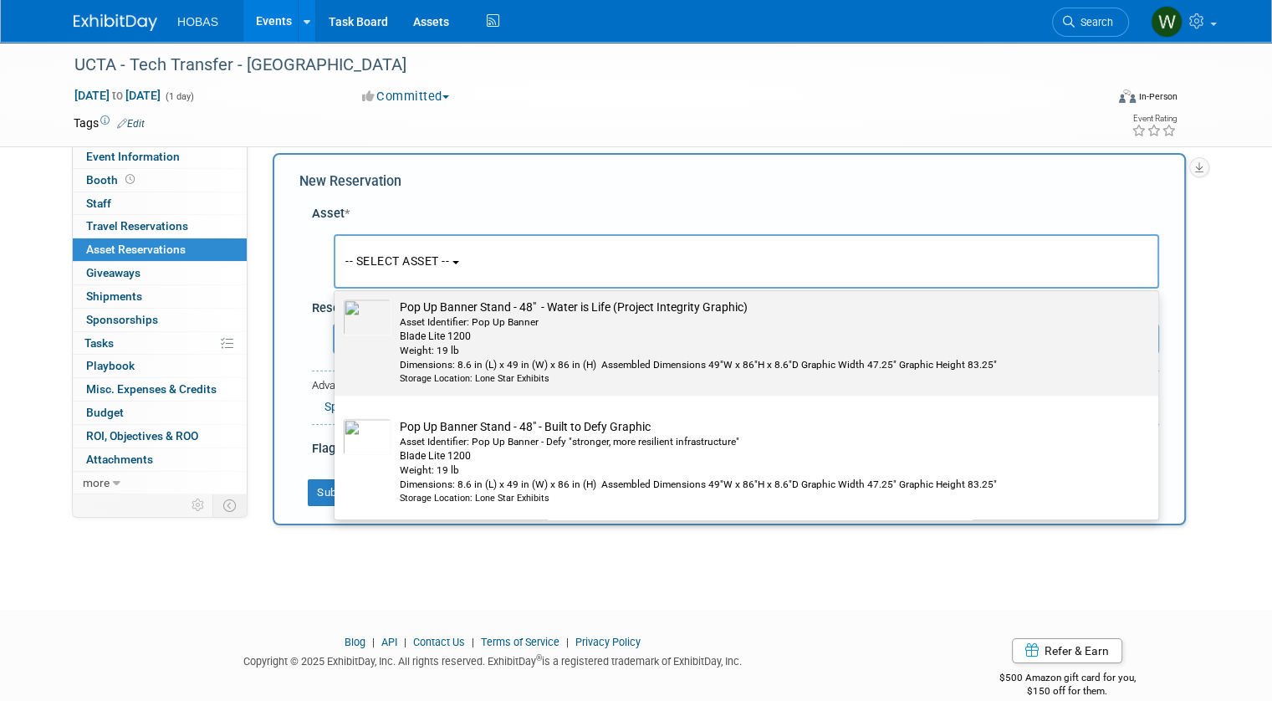
click at [599, 299] on td "Pop Up Banner Stand - 48" - Water is Life (Project Integrity Graphic) Asset Ide…" at bounding box center [757, 342] width 733 height 87
click at [337, 296] on input "Pop Up Banner Stand - 48" - Water is Life (Project Integrity Graphic) Asset Ide…" at bounding box center [331, 290] width 11 height 11
select select "10718902"
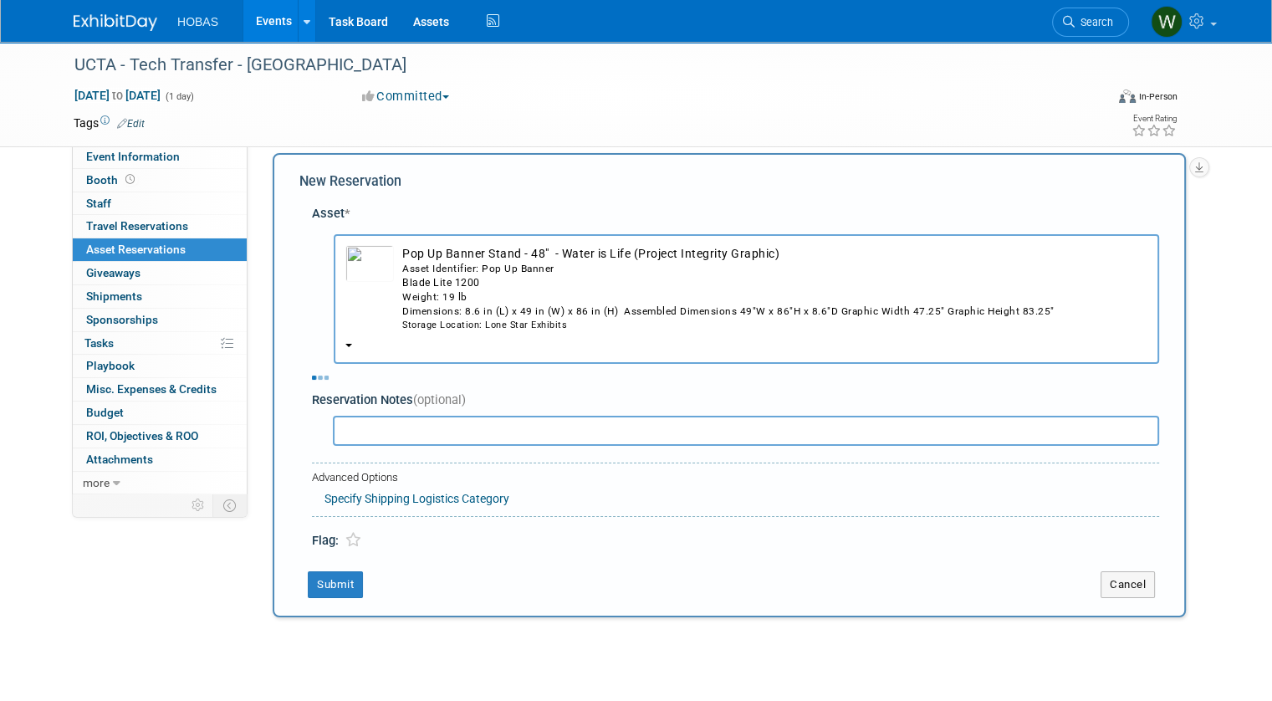
select select "8"
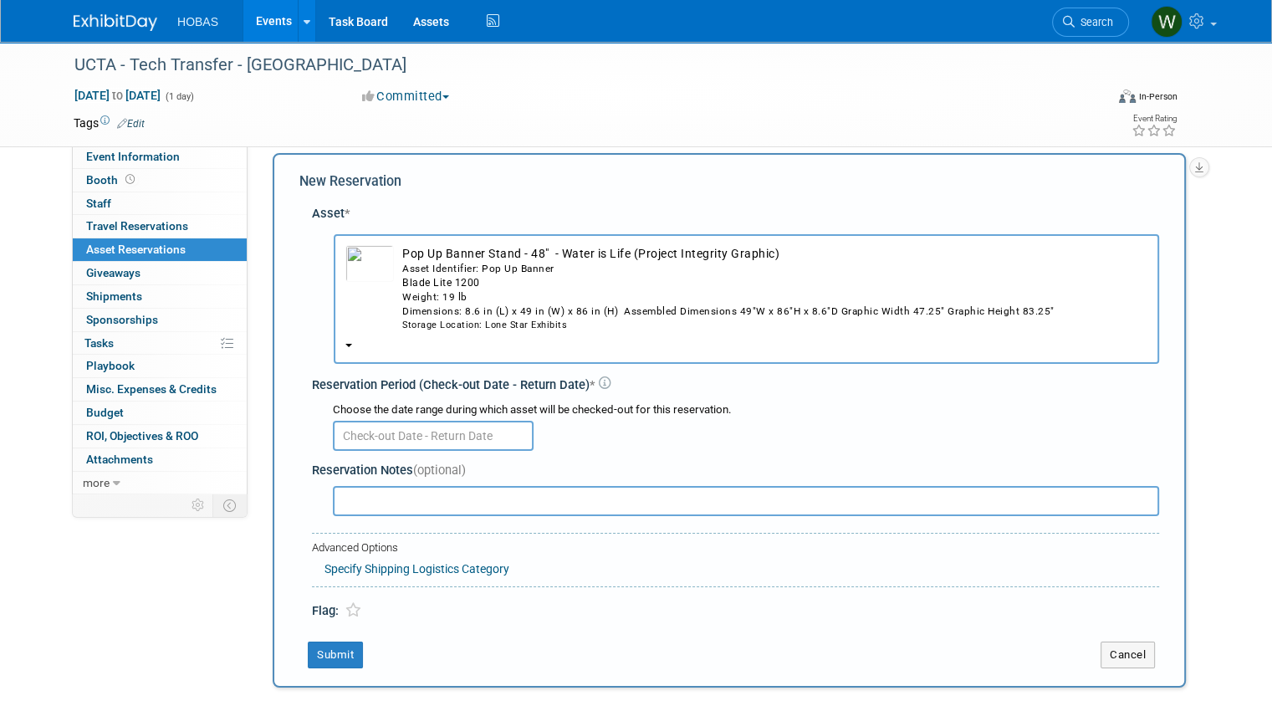
click at [380, 427] on input "text" at bounding box center [433, 436] width 201 height 30
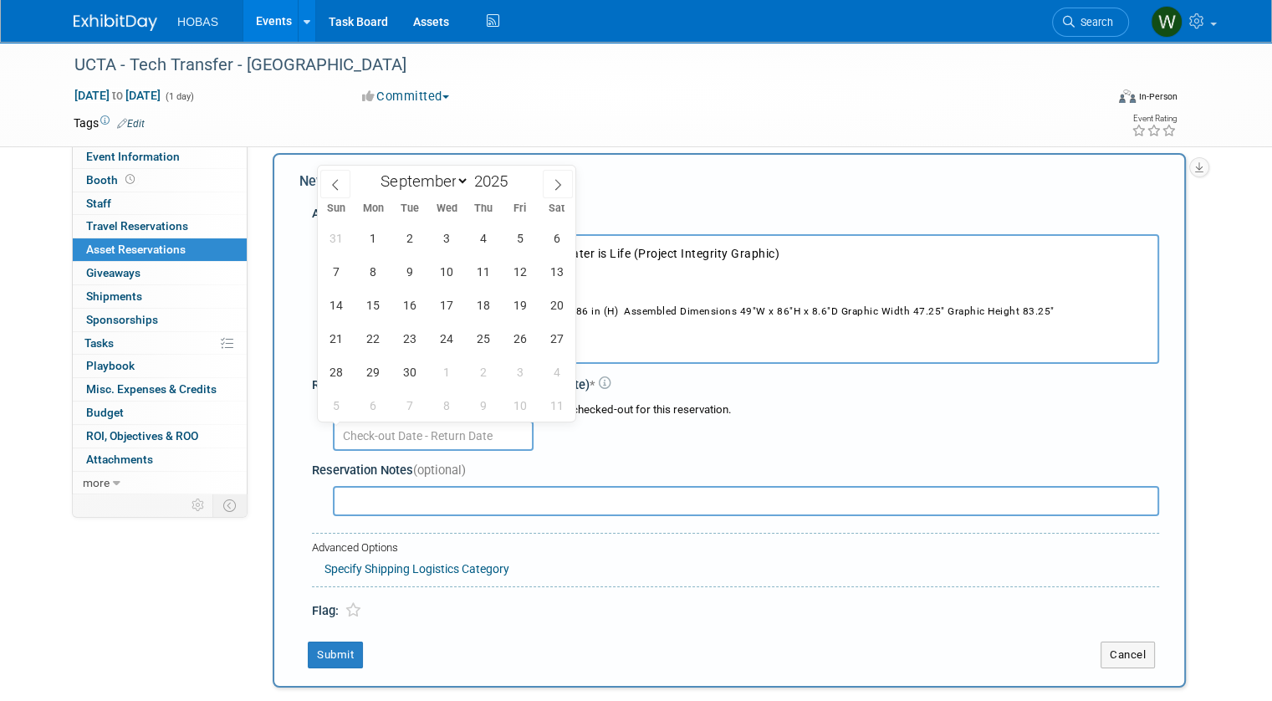
click at [886, 414] on div "Choose the date range during which asset will be checked-out for this reservati…" at bounding box center [746, 410] width 826 height 16
click at [348, 441] on input "text" at bounding box center [433, 436] width 201 height 30
click at [445, 264] on span "10" at bounding box center [446, 271] width 33 height 33
type input "Sep 10, 2025"
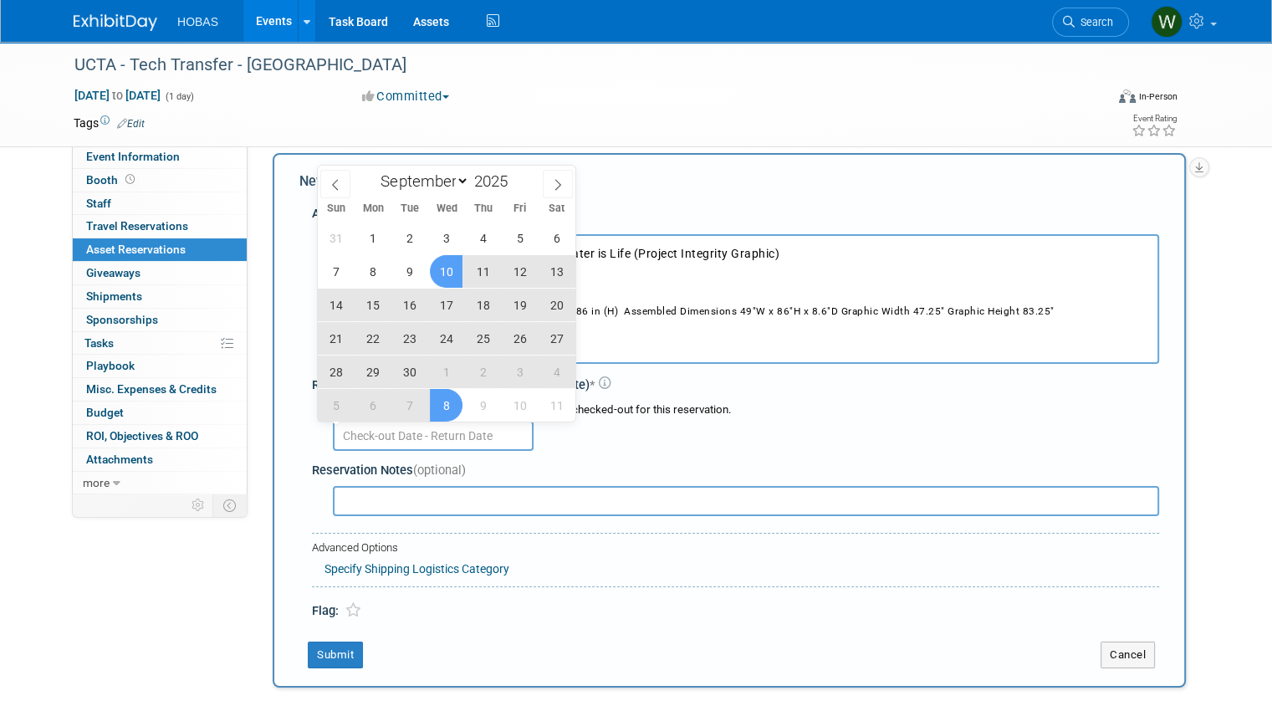
click at [367, 507] on input "text" at bounding box center [746, 501] width 826 height 30
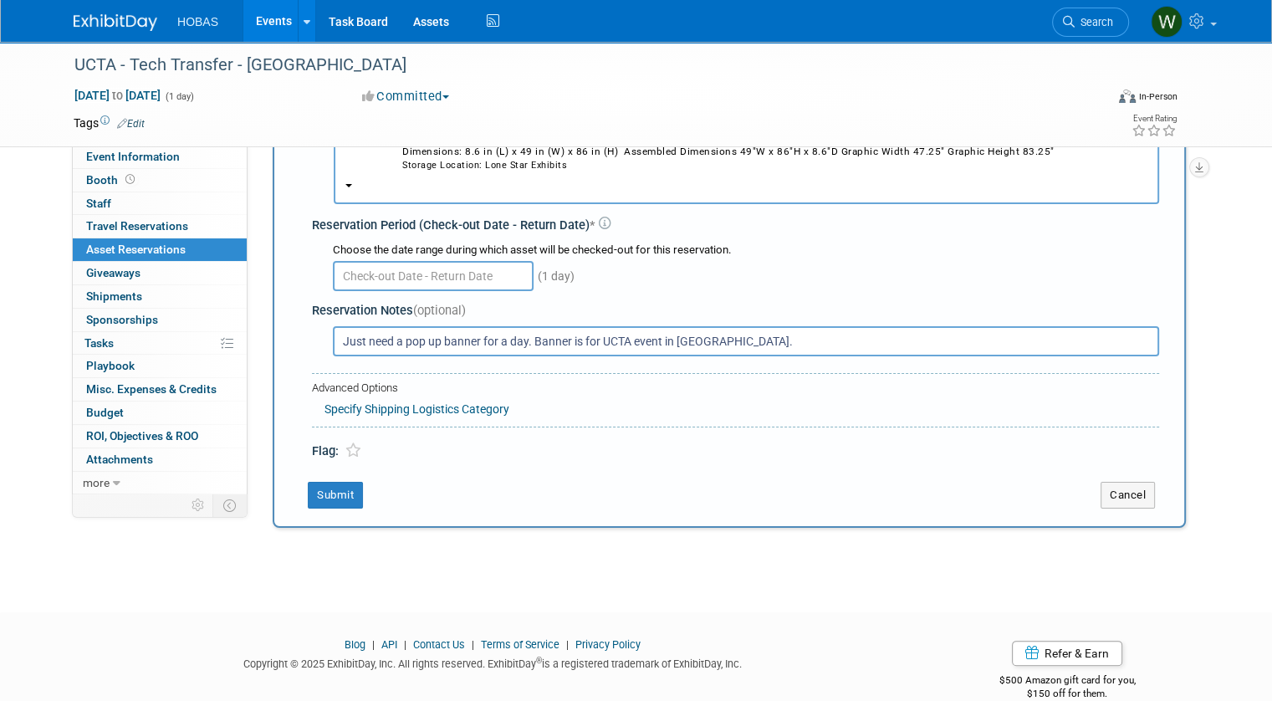
scroll to position [182, 0]
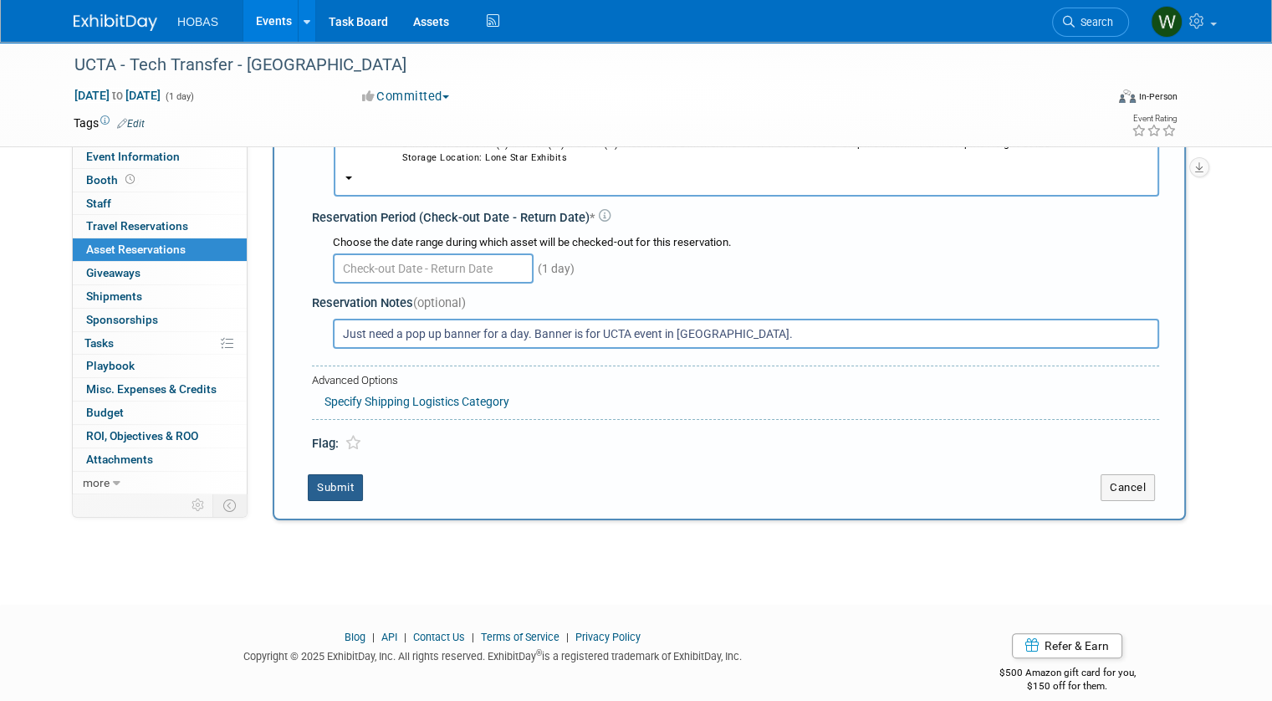
type input "Just need a pop up banner for a day. Banner is for UCTA event in Houston."
click at [331, 484] on button "Submit" at bounding box center [335, 487] width 55 height 27
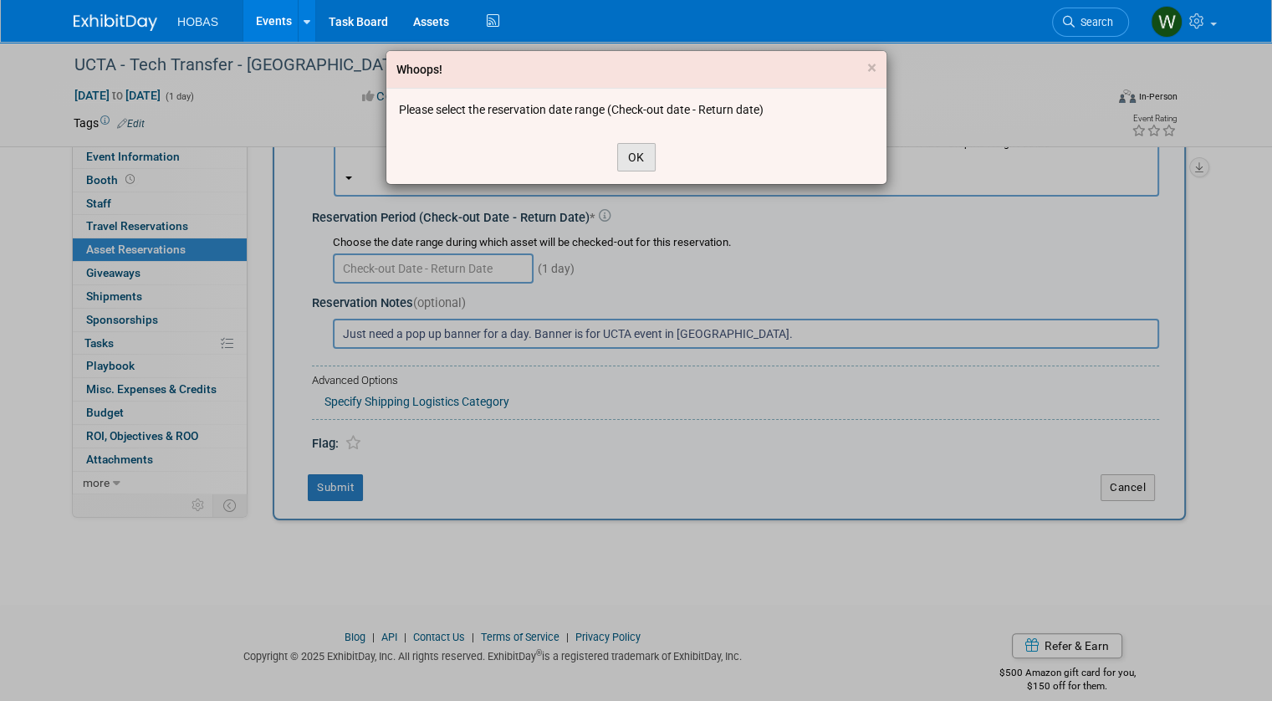
click at [629, 165] on button "OK" at bounding box center [636, 157] width 38 height 28
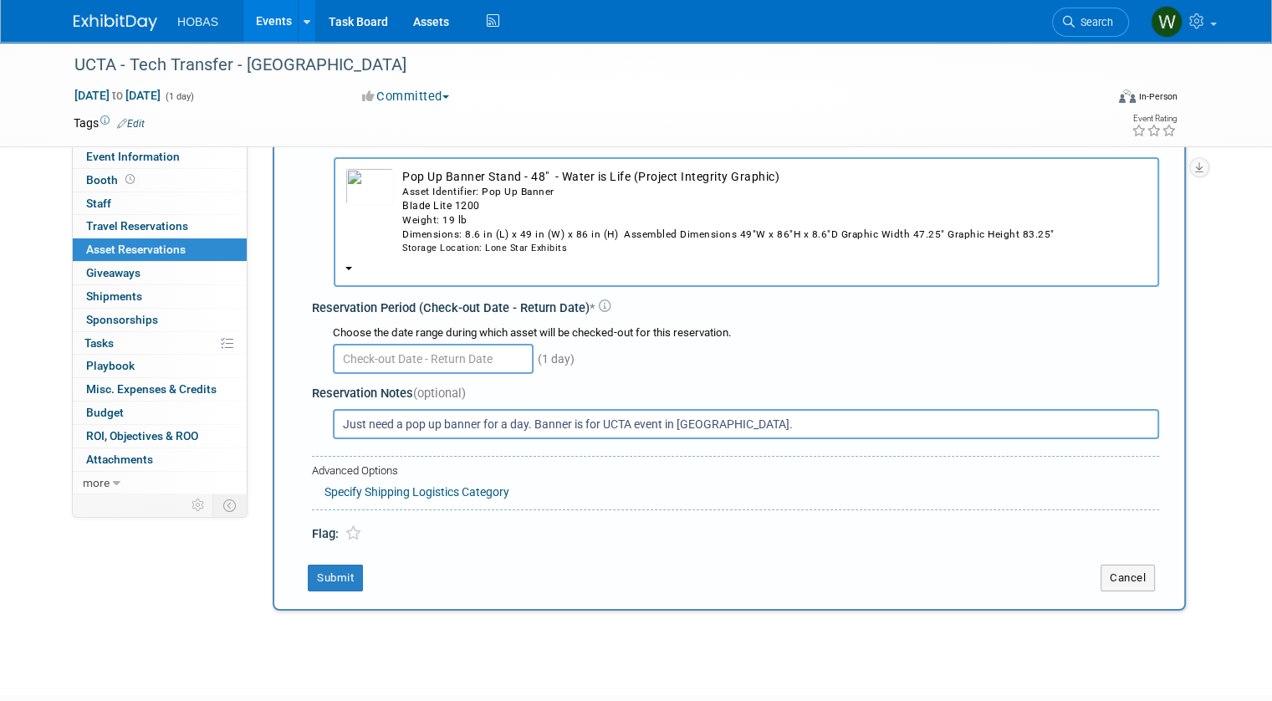
scroll to position [0, 0]
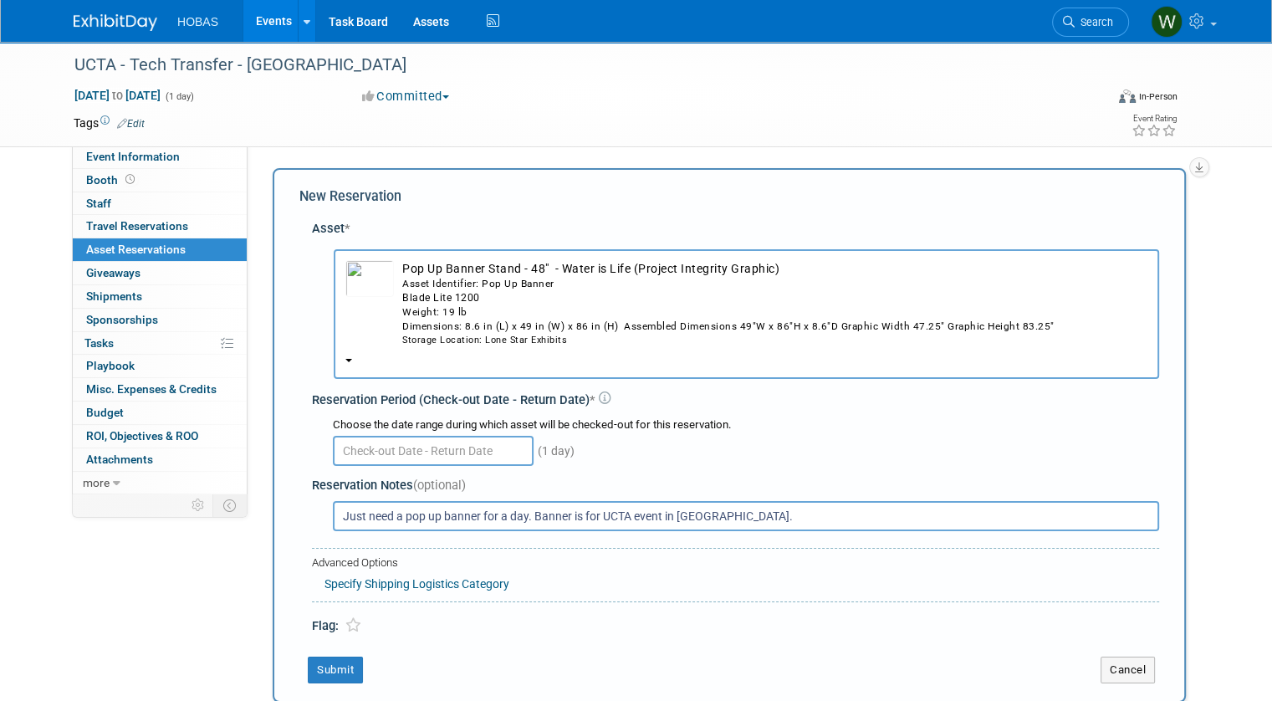
click at [395, 441] on input "text" at bounding box center [433, 451] width 201 height 30
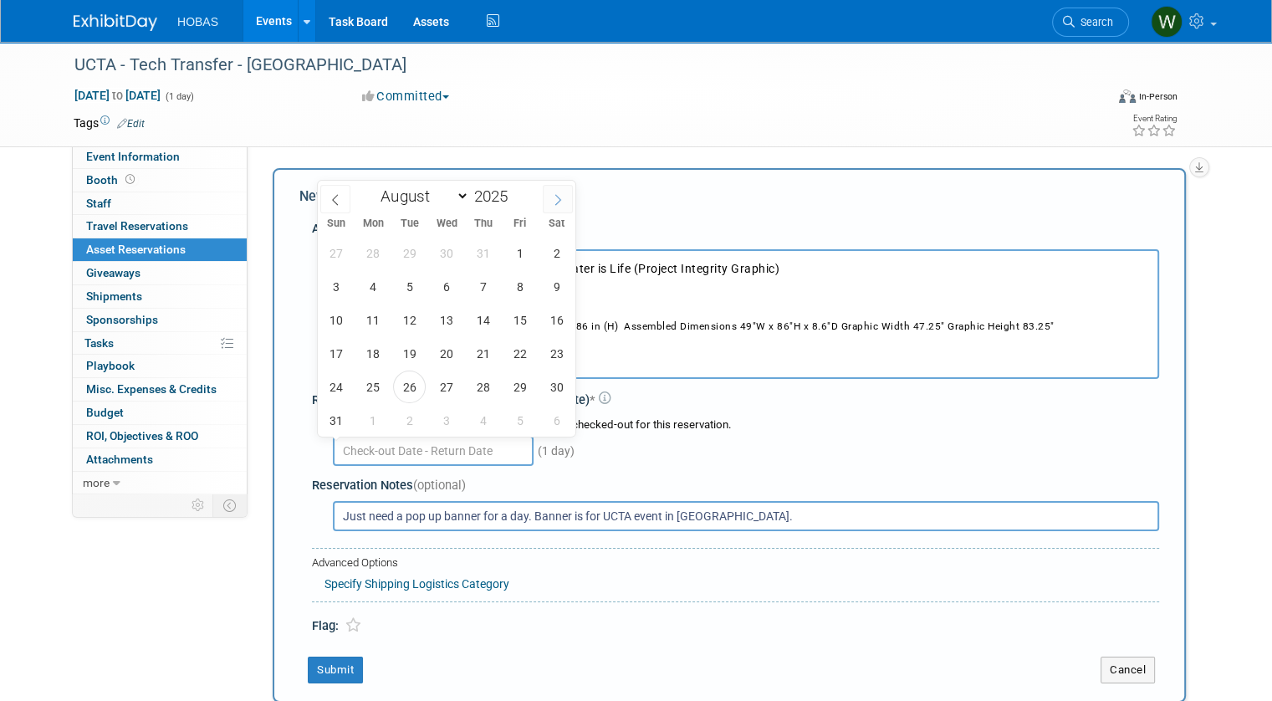
click at [555, 198] on icon at bounding box center [558, 200] width 12 height 12
select select "8"
click at [416, 283] on span "9" at bounding box center [409, 286] width 33 height 33
click at [489, 283] on span "11" at bounding box center [483, 286] width 33 height 33
type input "Sep 9, 2025 to Sep 11, 2025"
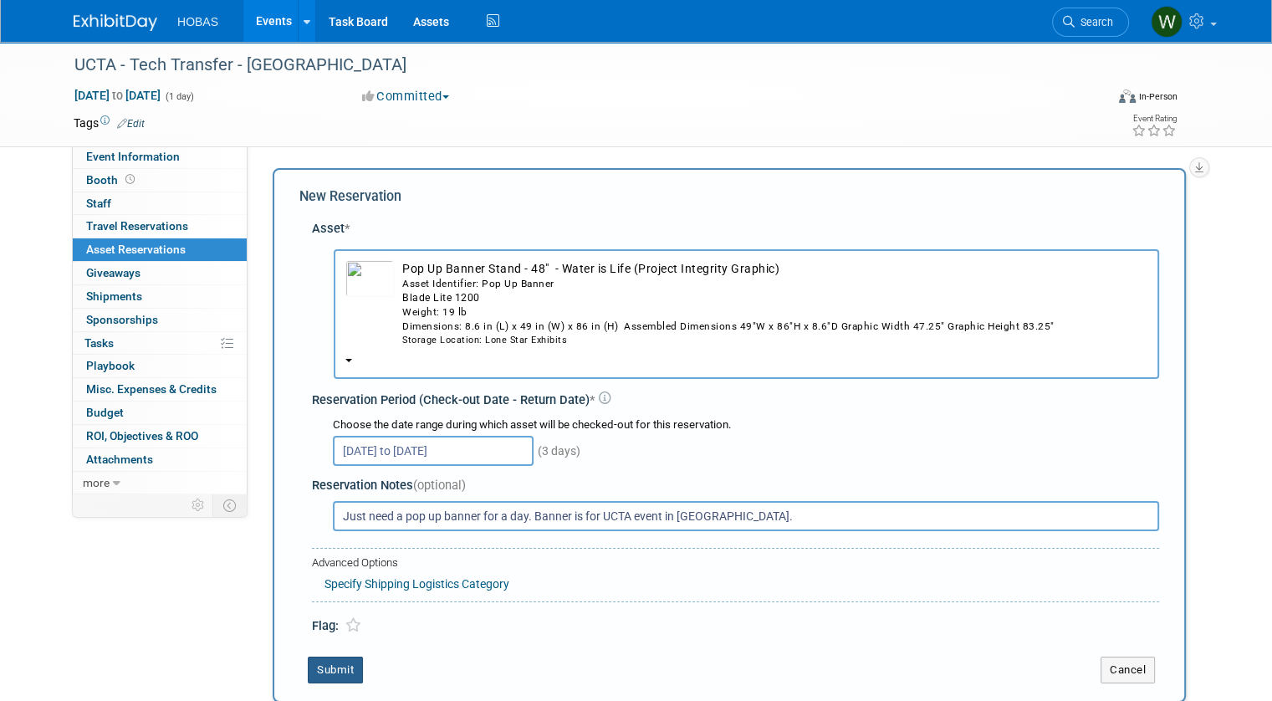
click at [314, 669] on button "Submit" at bounding box center [335, 669] width 55 height 27
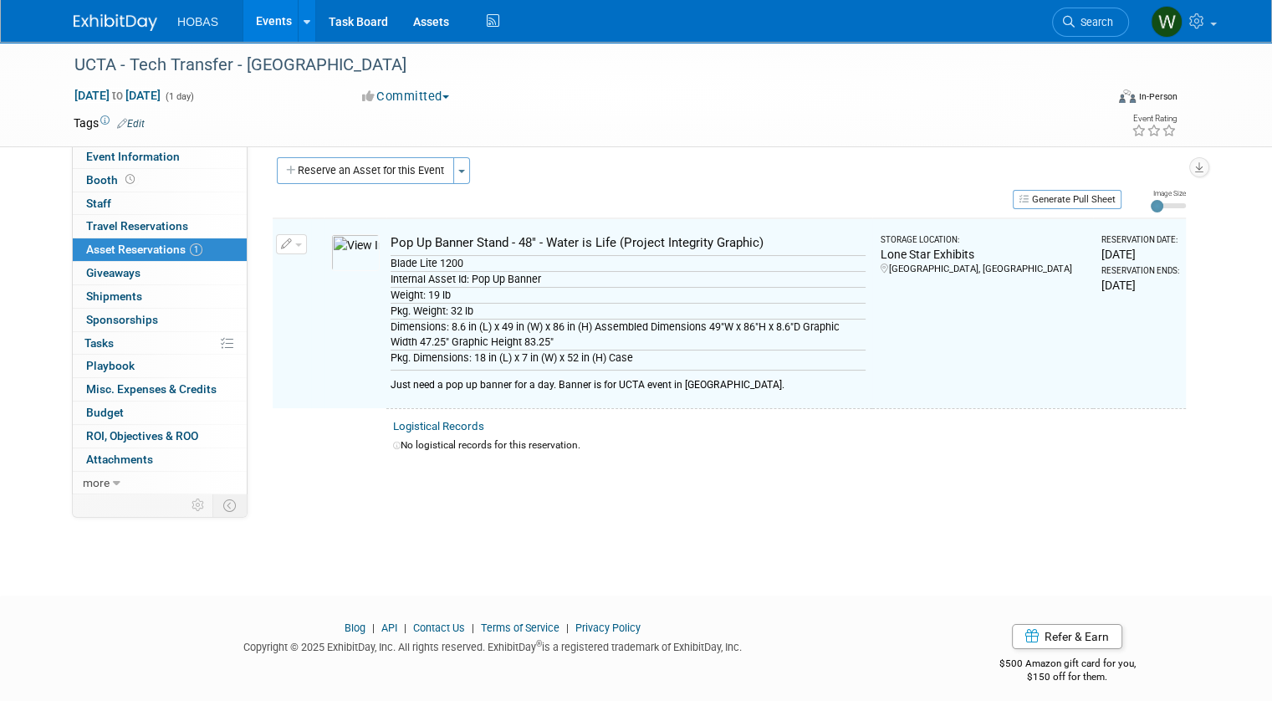
scroll to position [19, 0]
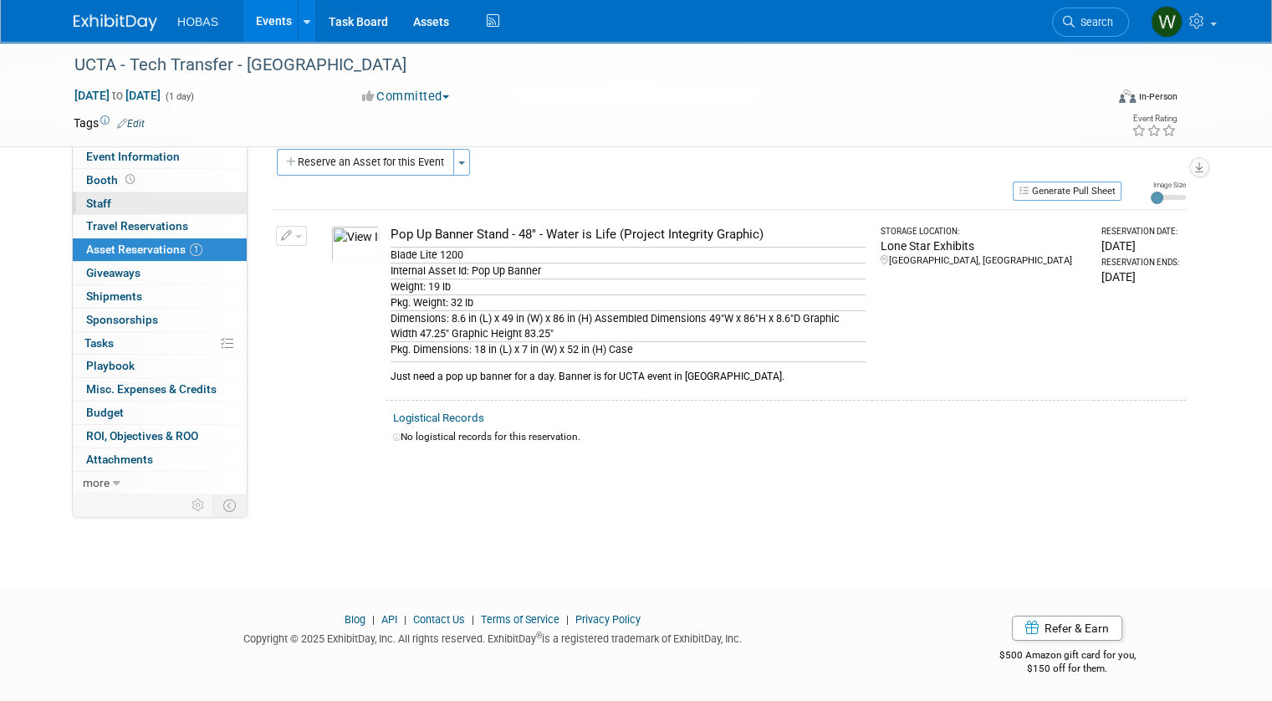
click at [86, 202] on span "Staff 0" at bounding box center [98, 202] width 25 height 13
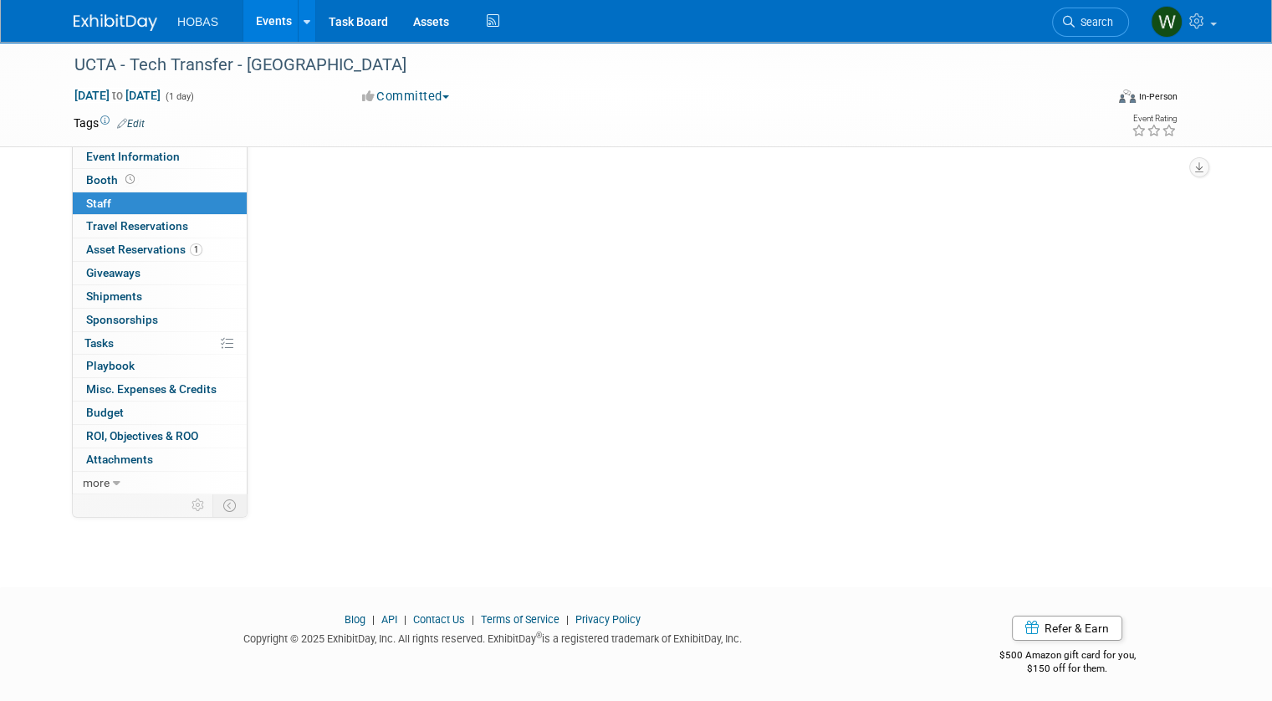
scroll to position [0, 0]
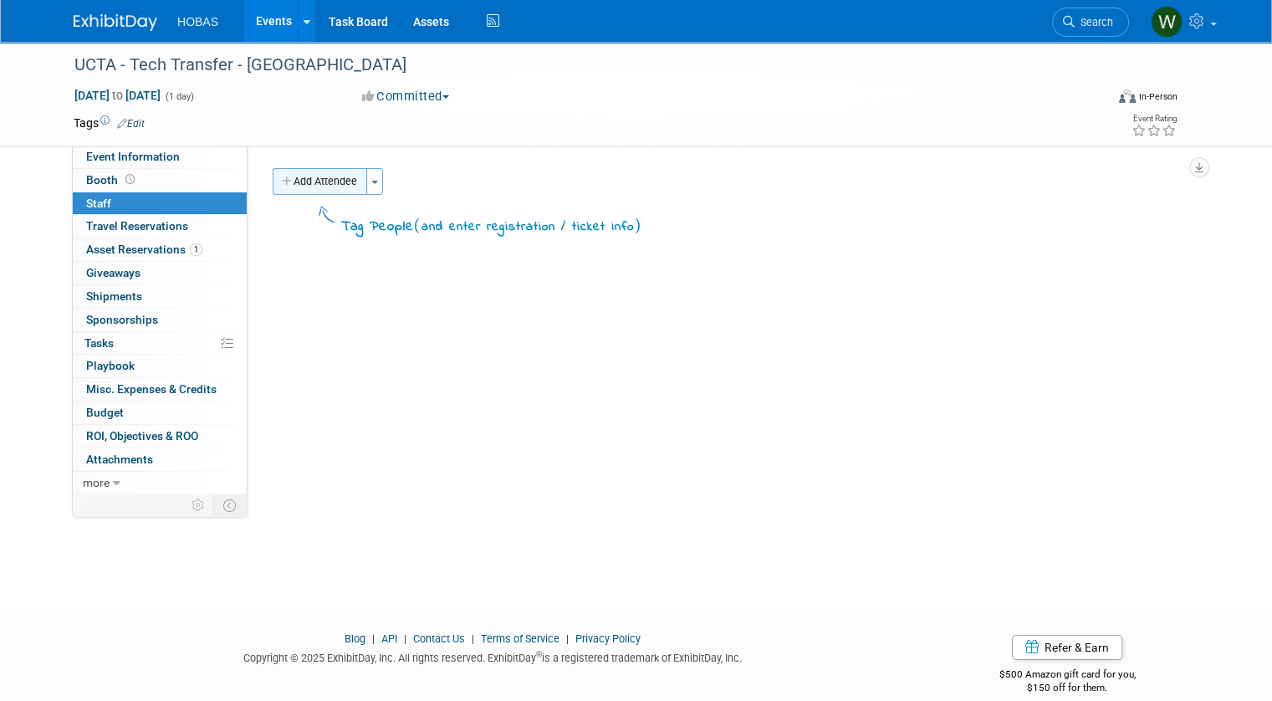
click at [291, 181] on button "Add Attendee" at bounding box center [320, 181] width 94 height 27
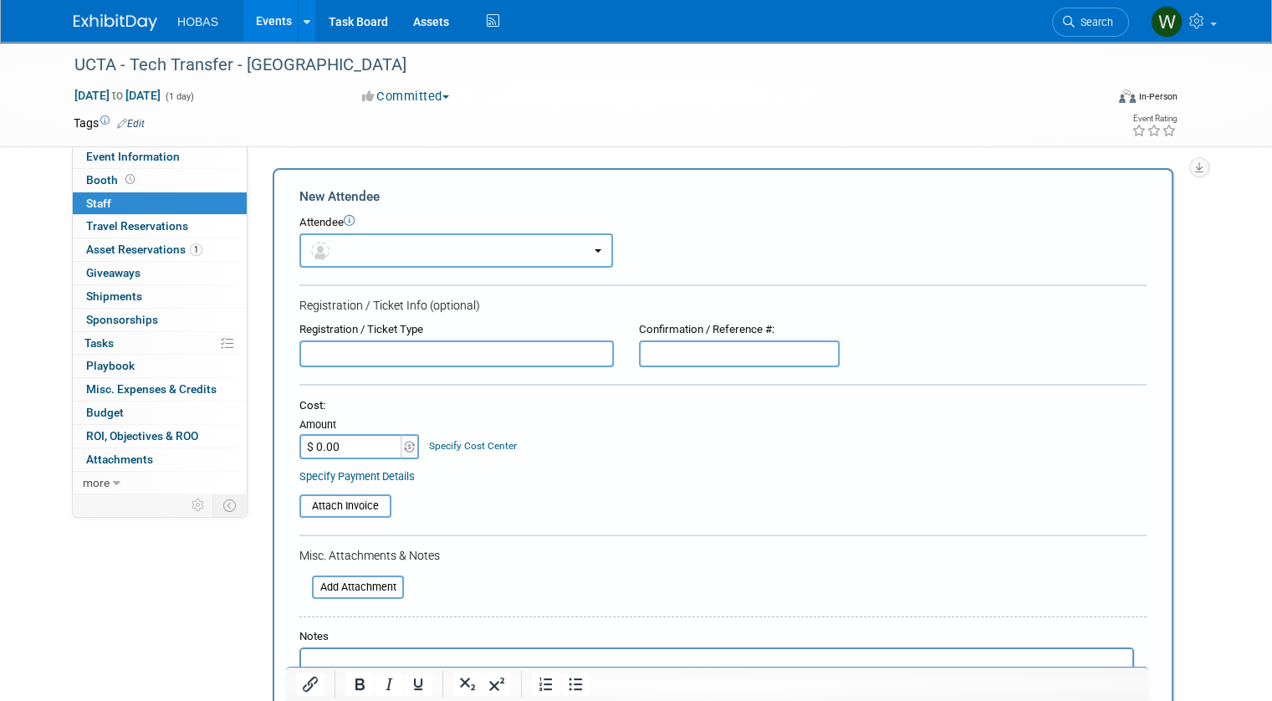
click at [347, 253] on button "button" at bounding box center [456, 250] width 314 height 34
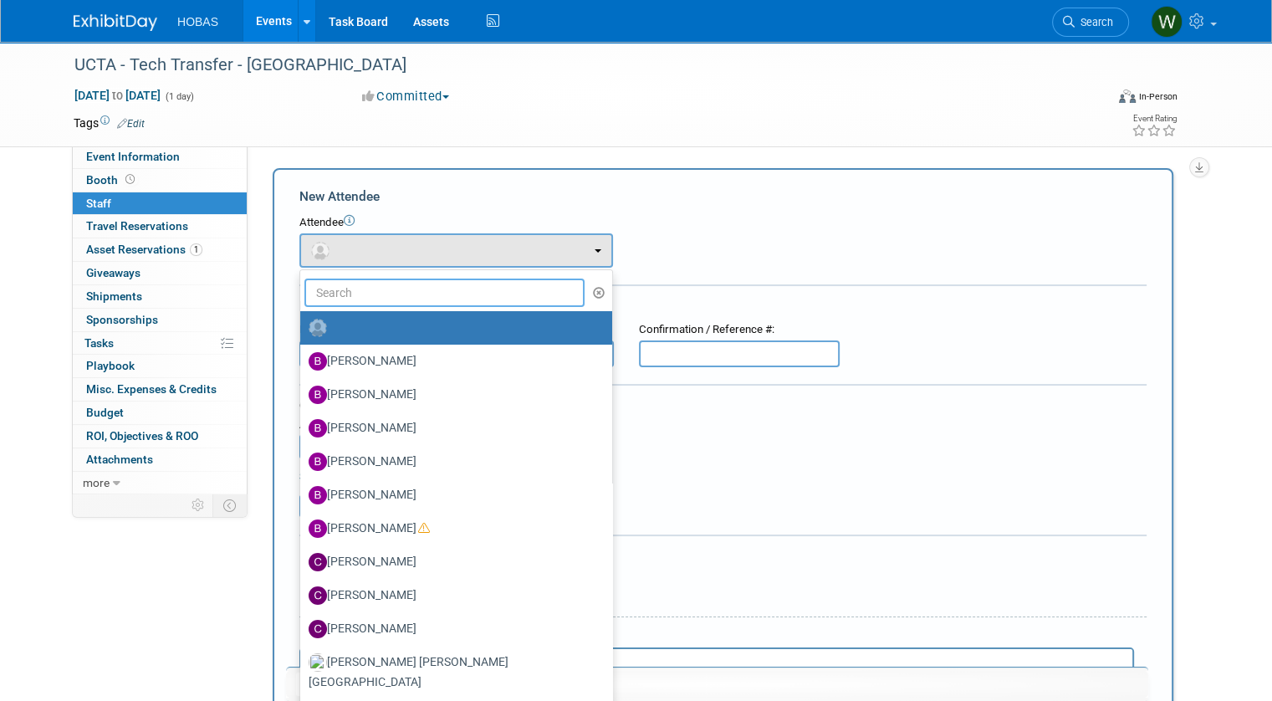
click at [355, 300] on input "text" at bounding box center [444, 292] width 280 height 28
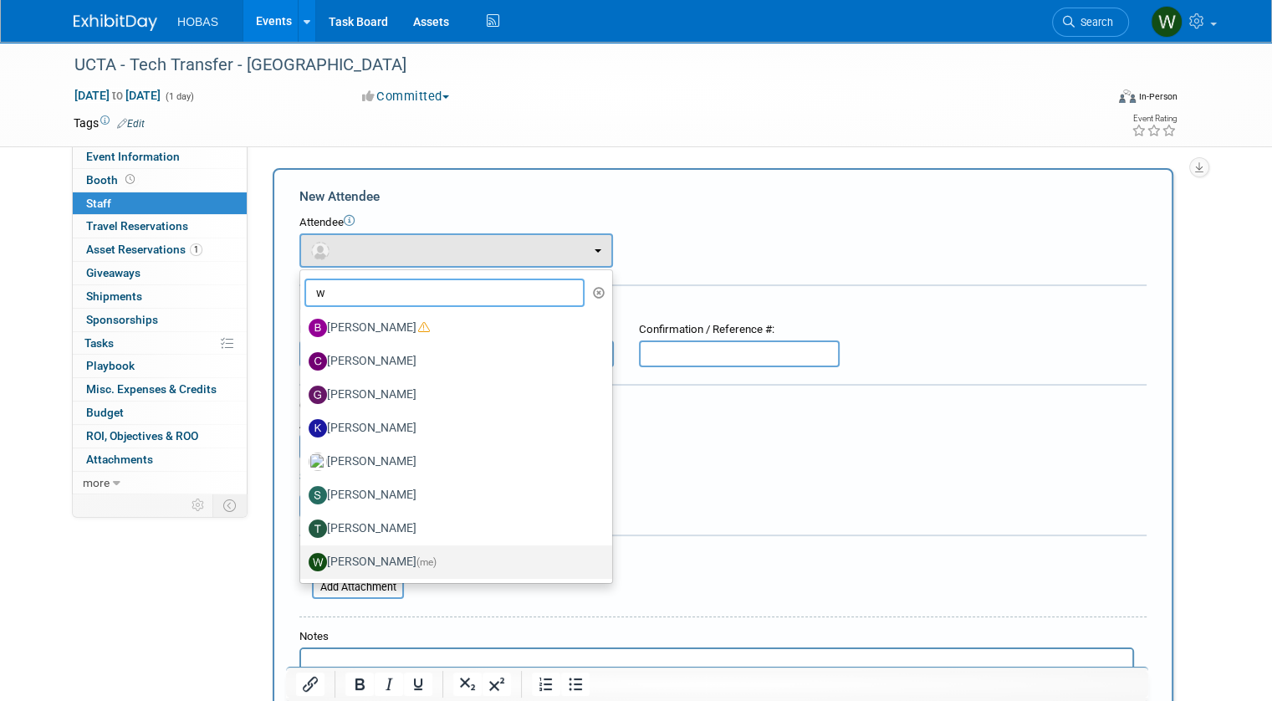
type input "w"
click at [340, 563] on label "Will Stafford (me)" at bounding box center [452, 562] width 287 height 27
click at [303, 563] on input "Will Stafford (me)" at bounding box center [297, 559] width 11 height 11
select select "fb44bd09-3d73-427c-8d28-fe1e2784bf51"
select select "2"
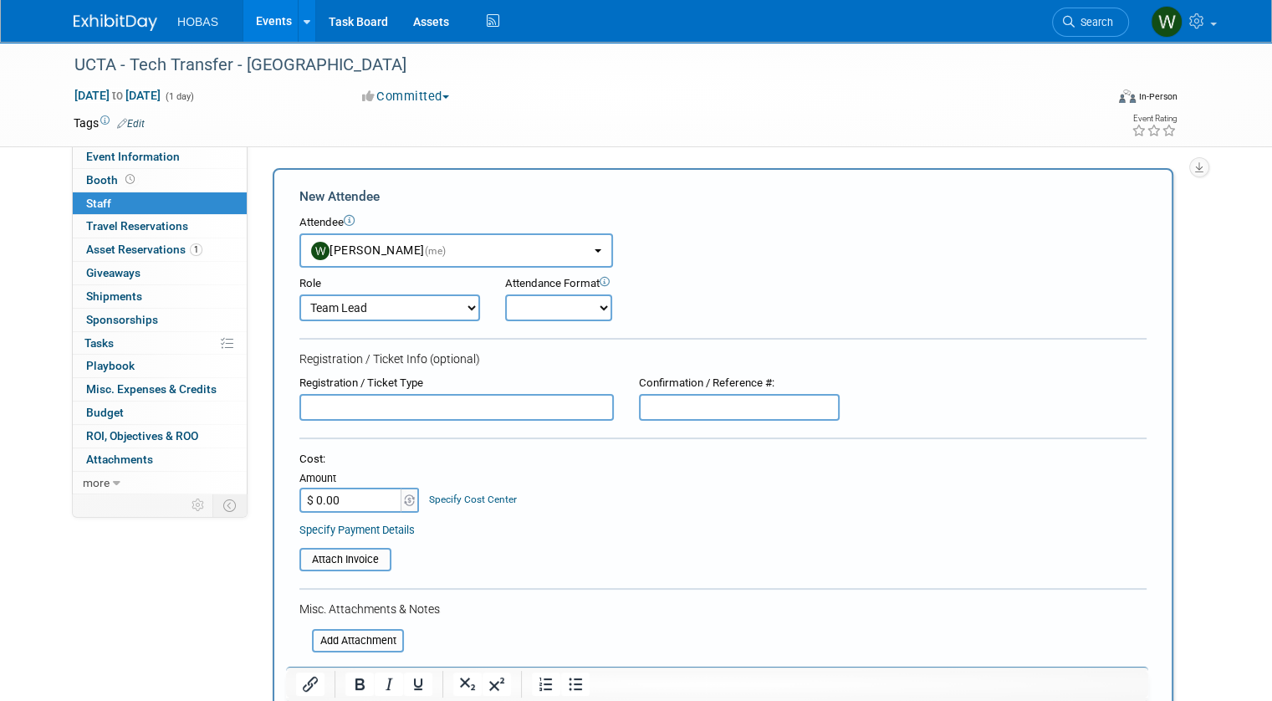
click at [518, 306] on select "Onsite Remote" at bounding box center [558, 307] width 107 height 27
select select "1"
click at [505, 294] on select "Onsite Remote" at bounding box center [558, 307] width 107 height 27
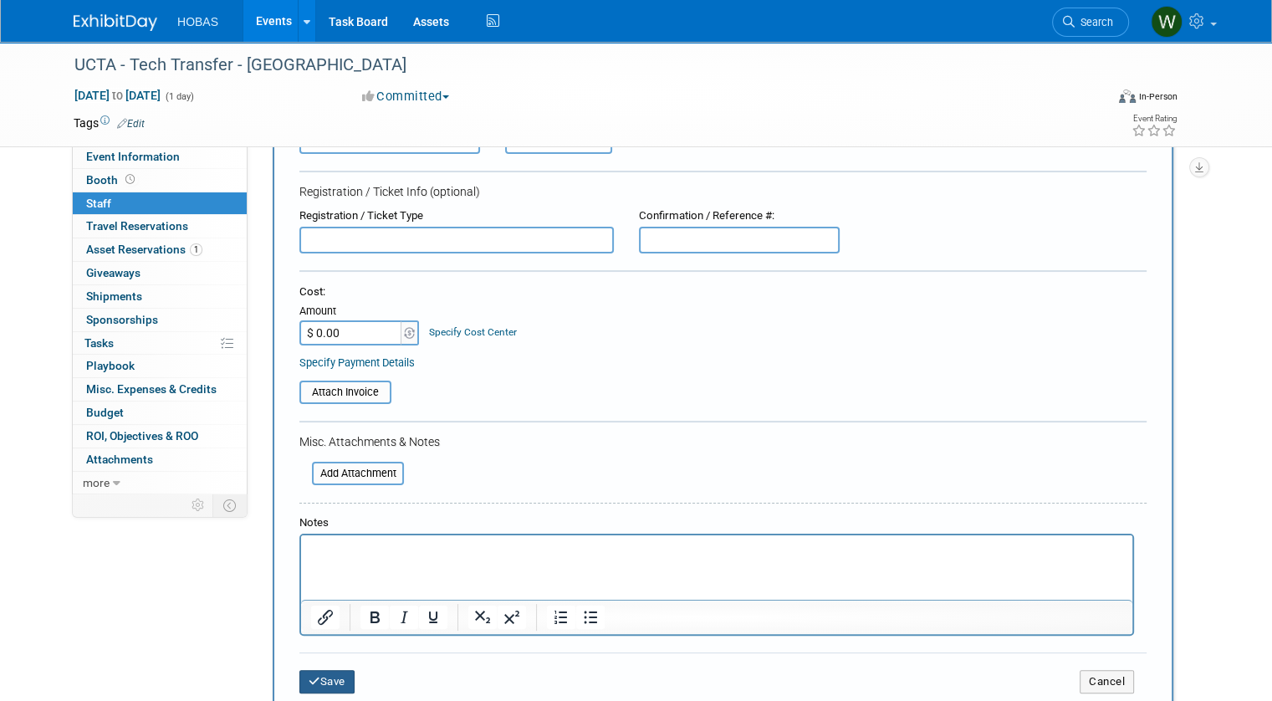
click at [327, 672] on button "Save" at bounding box center [326, 681] width 55 height 23
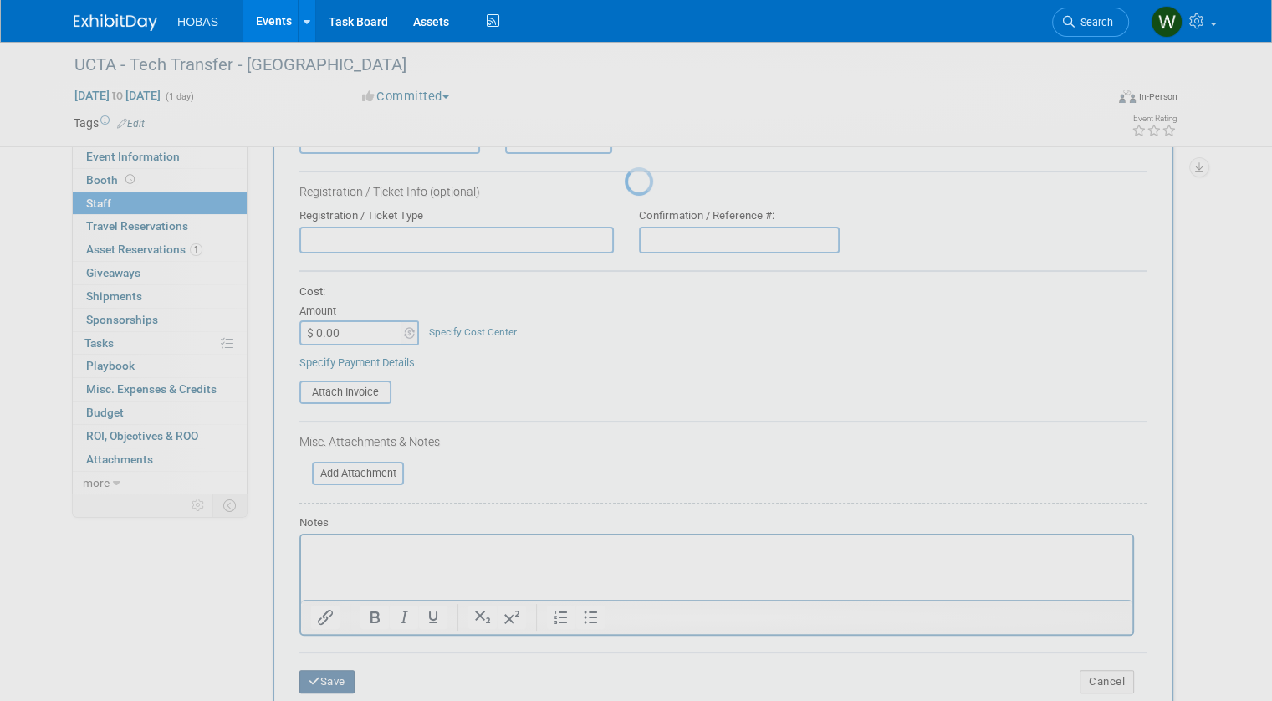
scroll to position [23, 0]
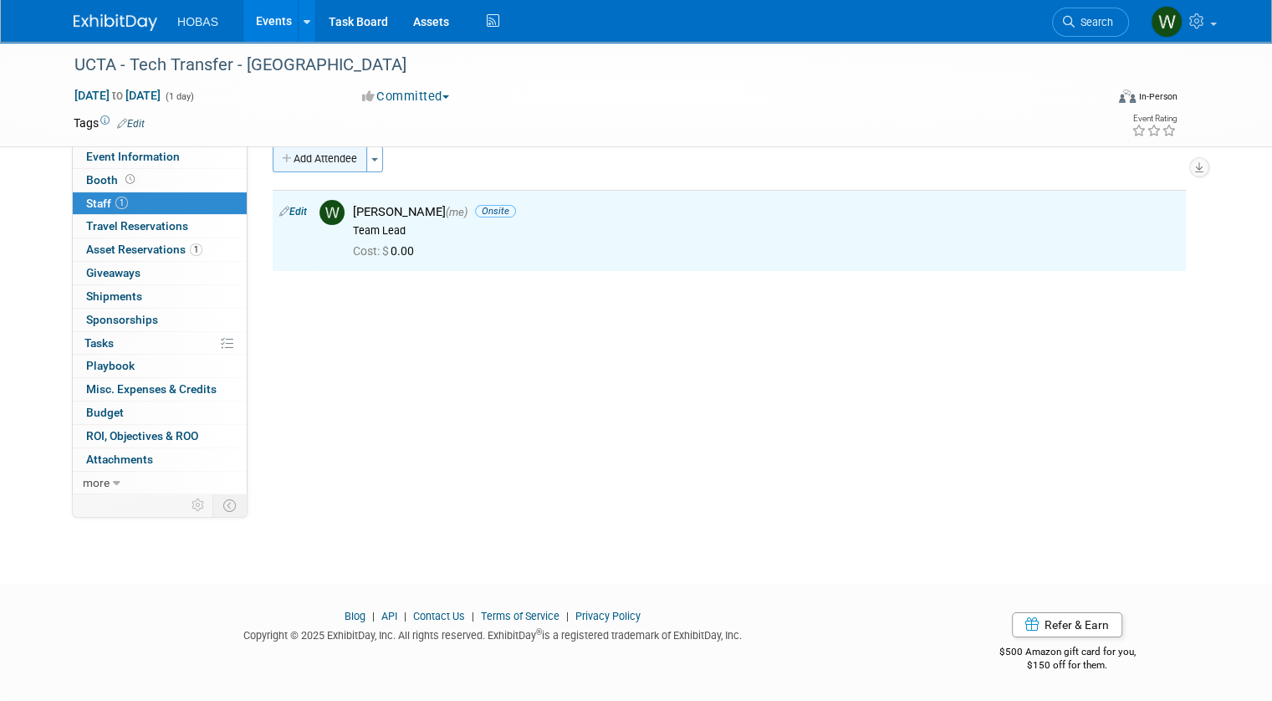
click at [318, 153] on button "Add Attendee" at bounding box center [320, 158] width 94 height 27
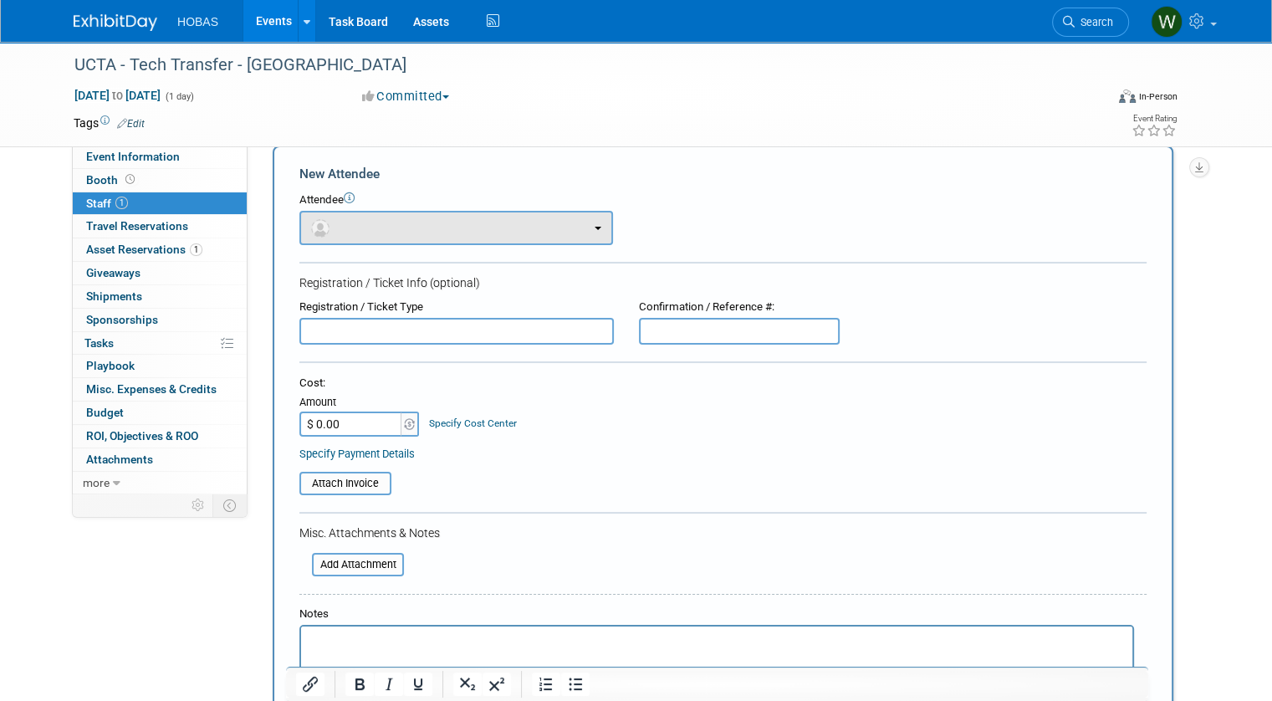
scroll to position [0, 0]
click at [408, 232] on button "button" at bounding box center [456, 228] width 314 height 34
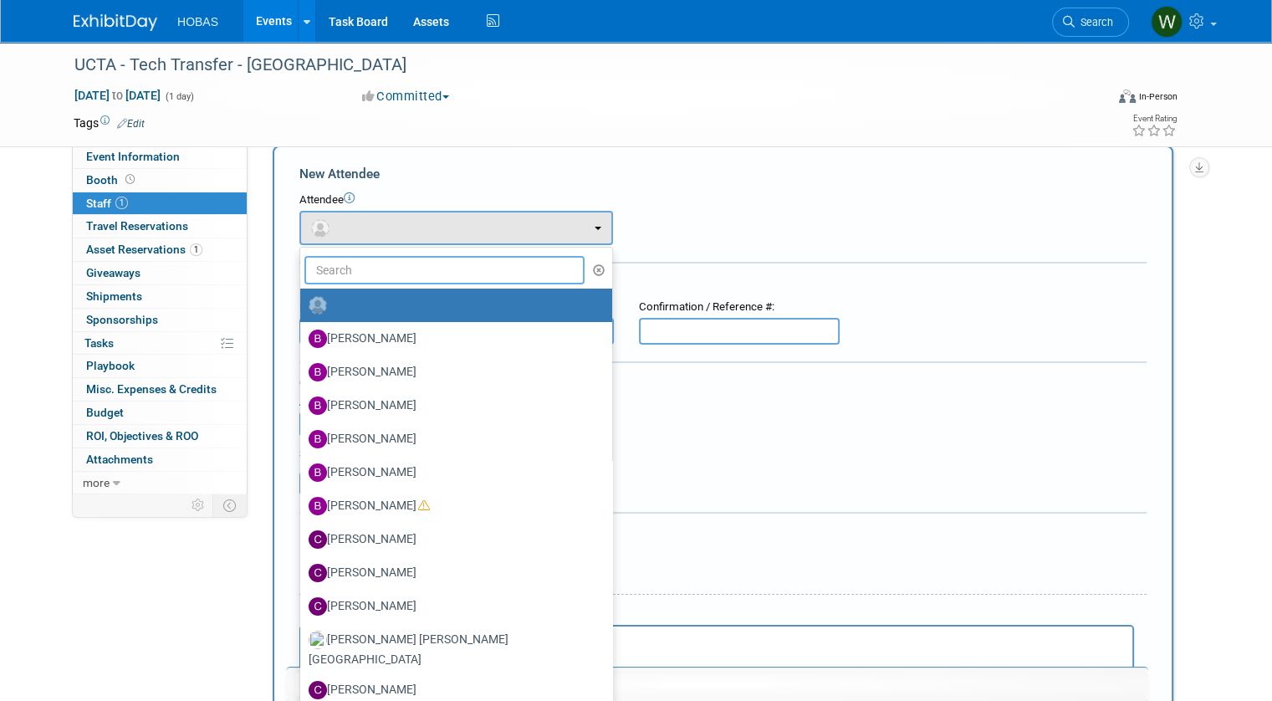
click at [391, 269] on input "text" at bounding box center [444, 270] width 280 height 28
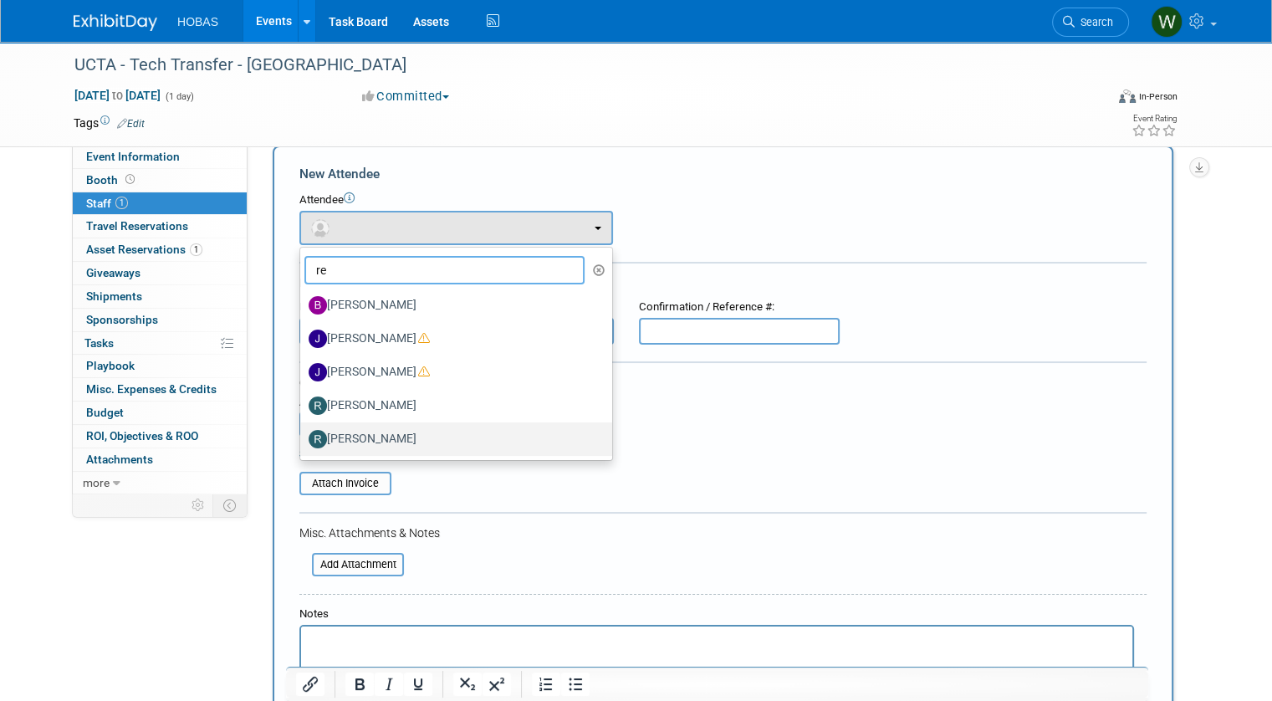
type input "re"
click at [340, 446] on label "Rene Garcia" at bounding box center [452, 439] width 287 height 27
click at [395, 437] on label "Rene Garcia" at bounding box center [452, 439] width 287 height 27
click at [303, 437] on input "Rene Garcia" at bounding box center [297, 436] width 11 height 11
select select "753fbfdf-9efa-4355-80f8-2f58a329e1ac"
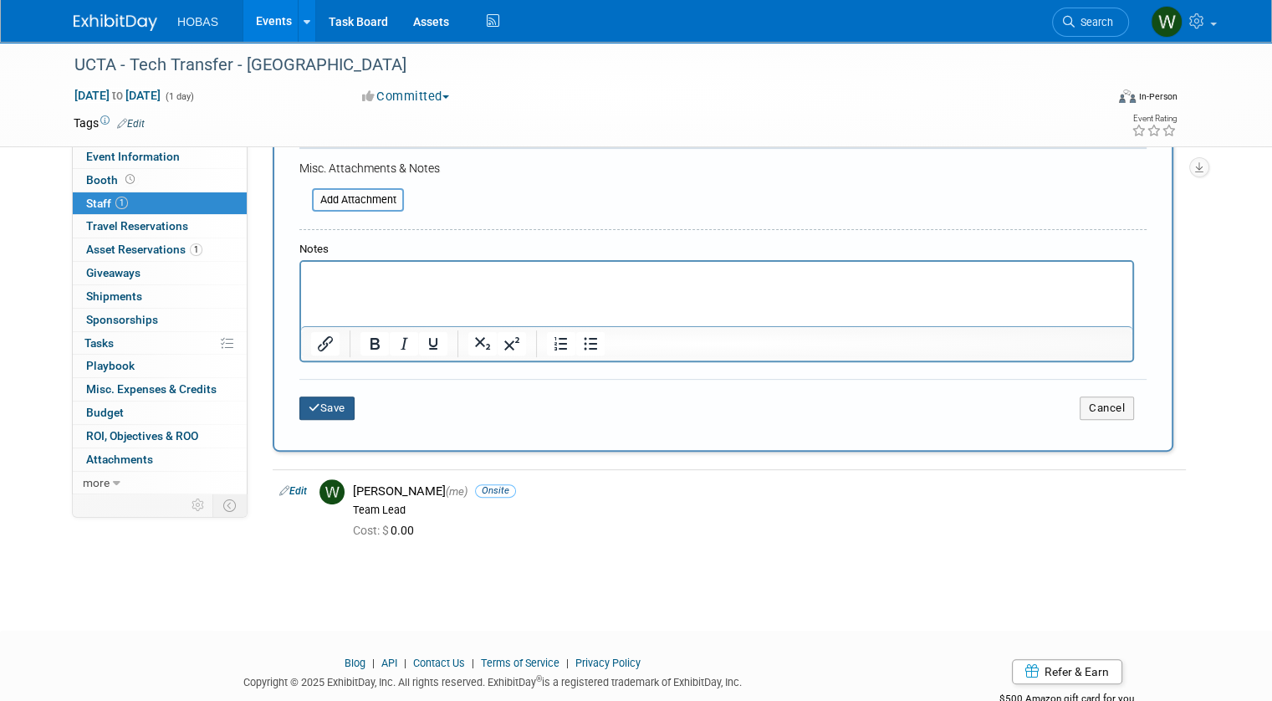
click at [319, 401] on button "Save" at bounding box center [326, 407] width 55 height 23
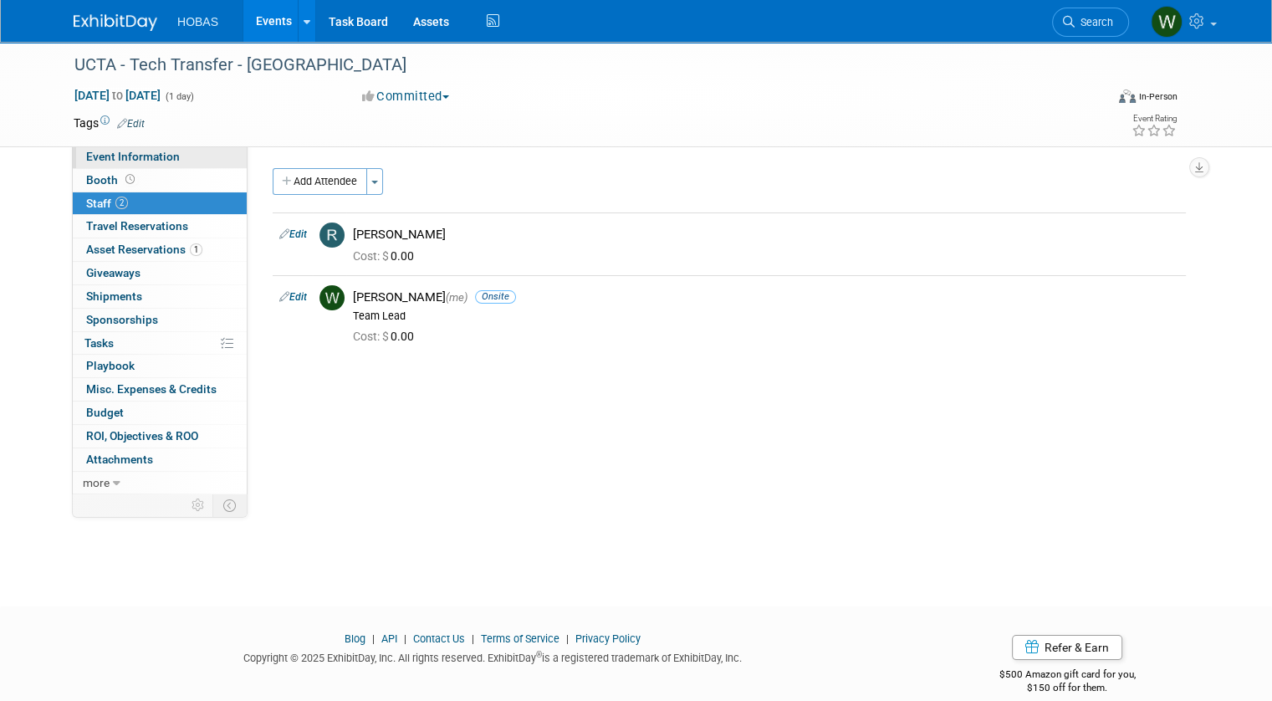
click at [118, 161] on span "Event Information" at bounding box center [133, 156] width 94 height 13
select select "Engineers"
select select "Tradeshow Regional"
select select "Water AND Wastewater"
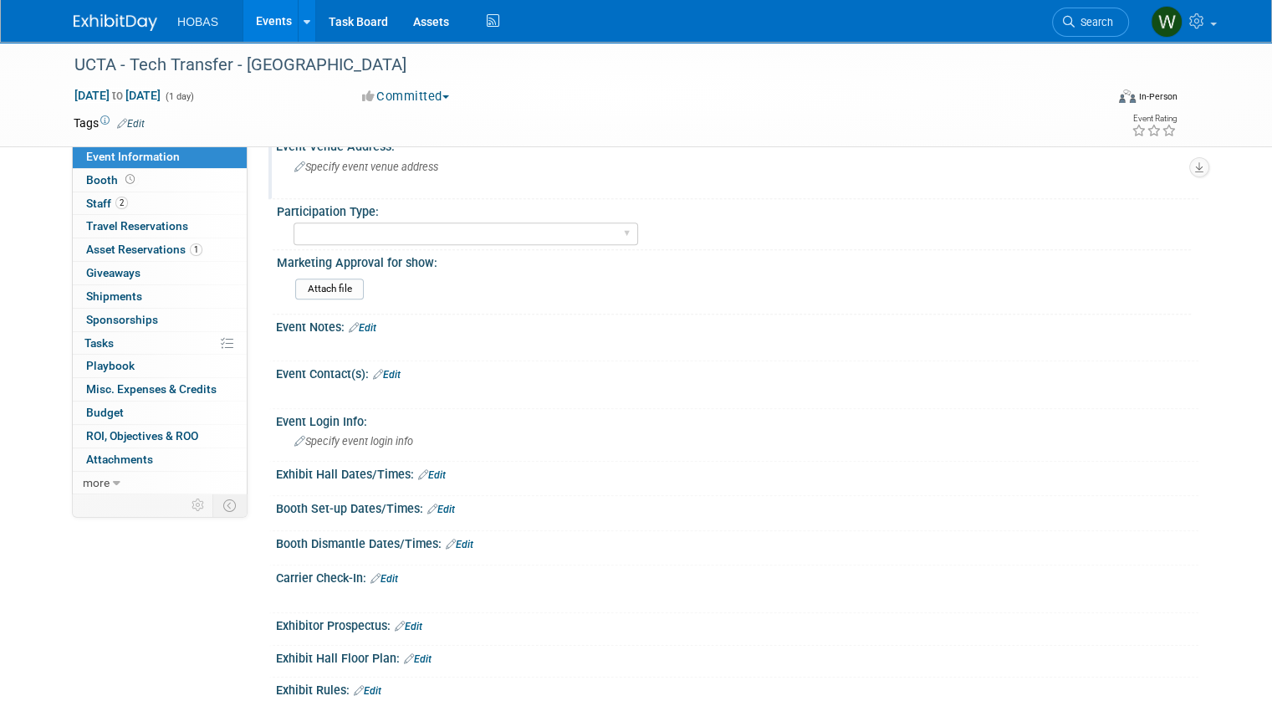
scroll to position [442, 0]
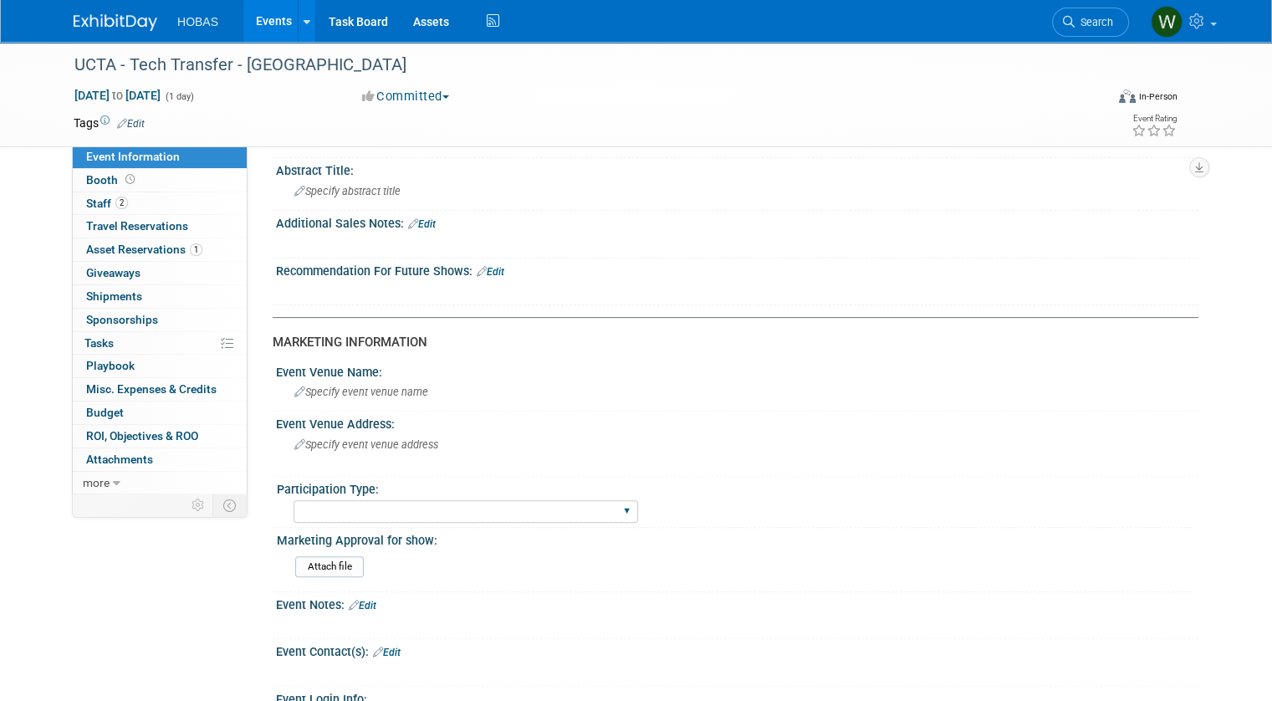
click at [347, 496] on div "Attending only Exhibiting Sponsorship only Exhibiting and Sponsoring Exhibiting…" at bounding box center [465, 511] width 344 height 31
click at [345, 505] on select "Attending only Exhibiting Sponsorship only Exhibiting and Sponsoring Exhibiting…" at bounding box center [465, 511] width 344 height 23
select select "Exhibiting and Sponsoring"
click at [293, 500] on select "Attending only Exhibiting Sponsorship only Exhibiting and Sponsoring Exhibiting…" at bounding box center [465, 511] width 344 height 23
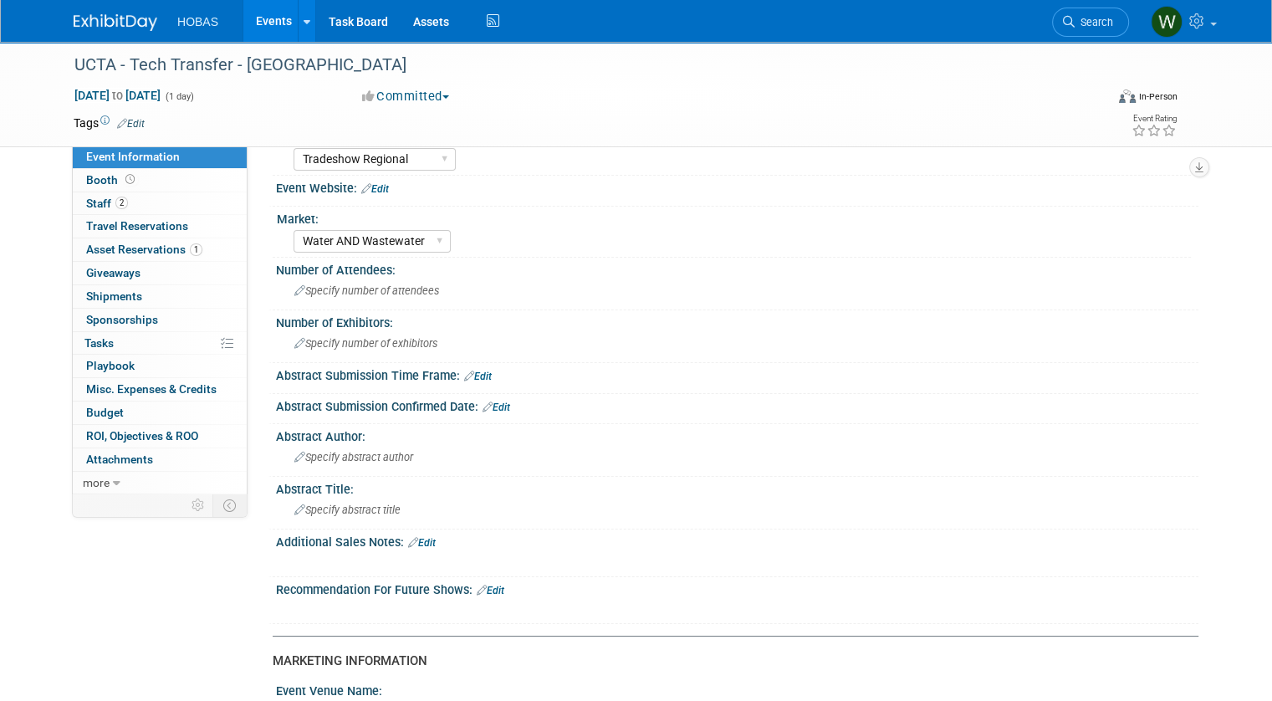
scroll to position [0, 0]
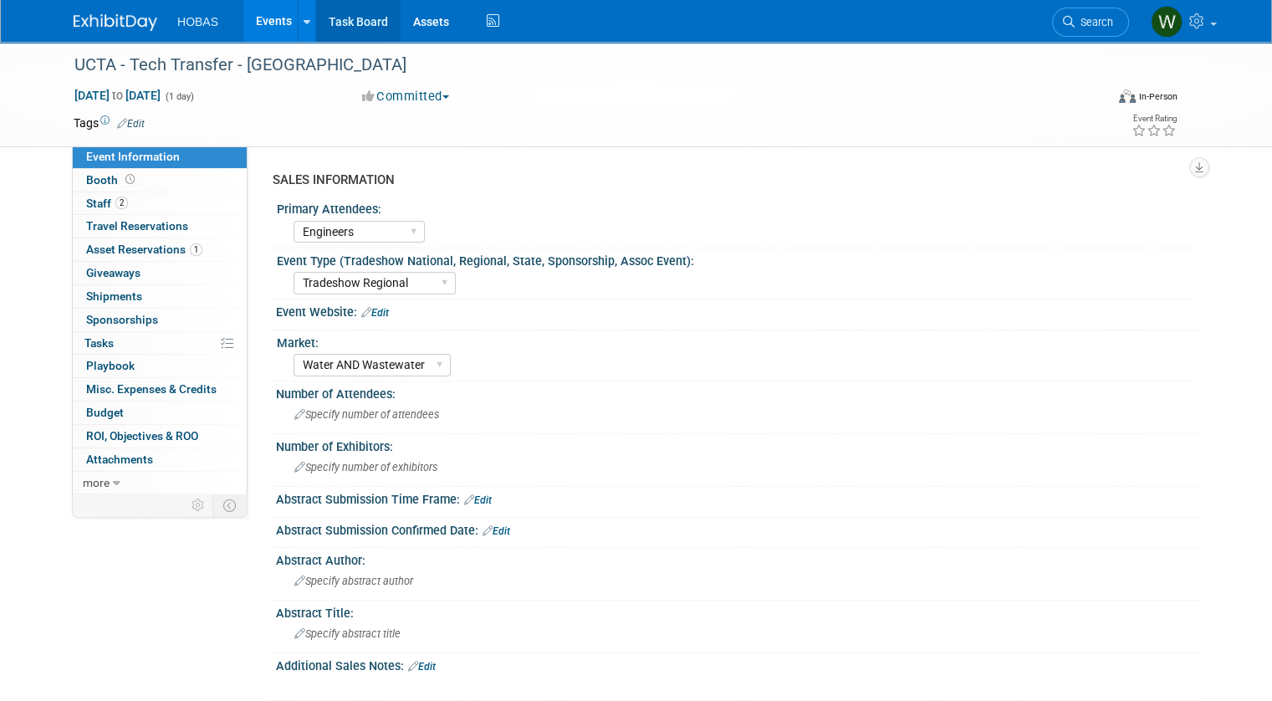
click at [334, 23] on link "Task Board" at bounding box center [358, 21] width 84 height 42
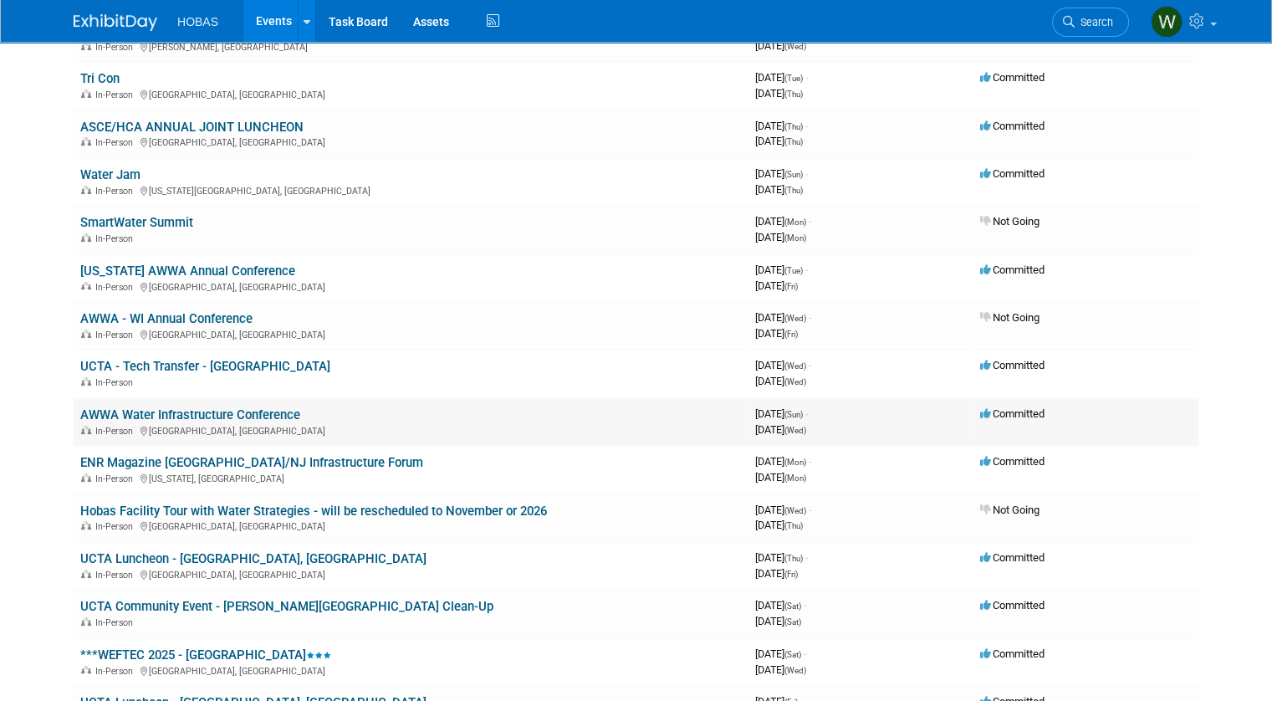
scroll to position [251, 0]
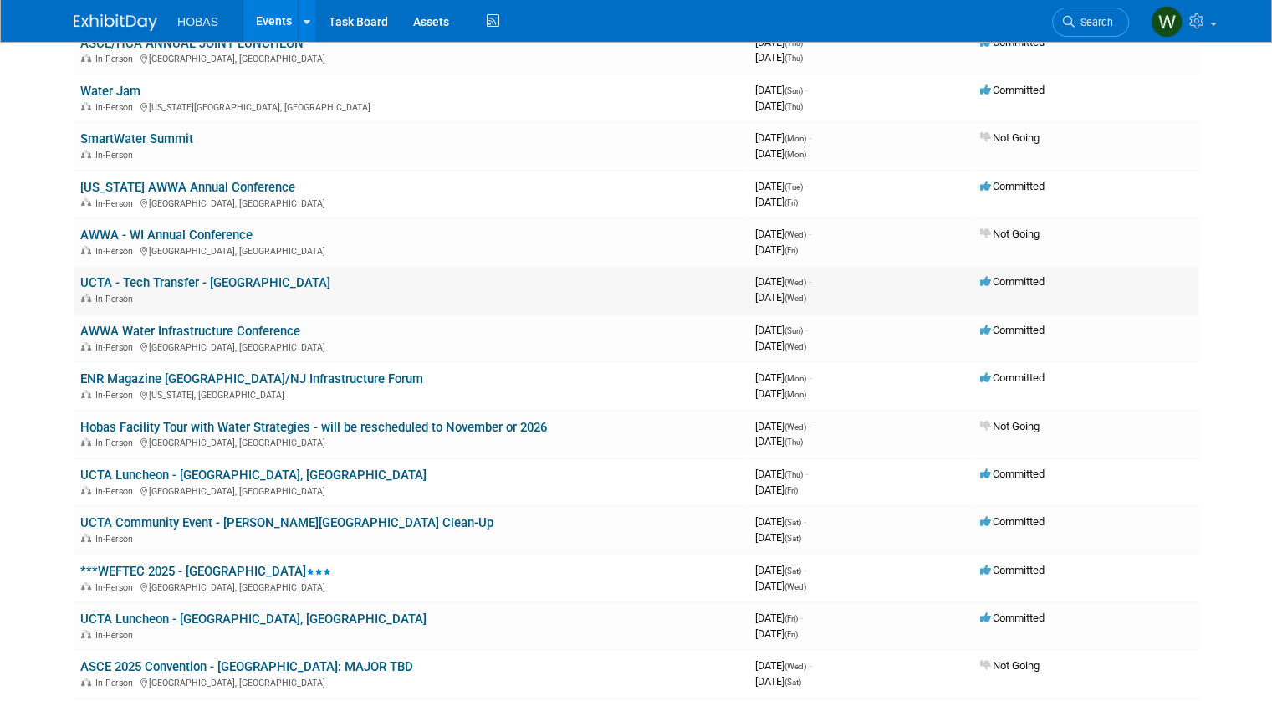
click at [138, 283] on link "UCTA - Tech Transfer - [GEOGRAPHIC_DATA]" at bounding box center [205, 282] width 250 height 15
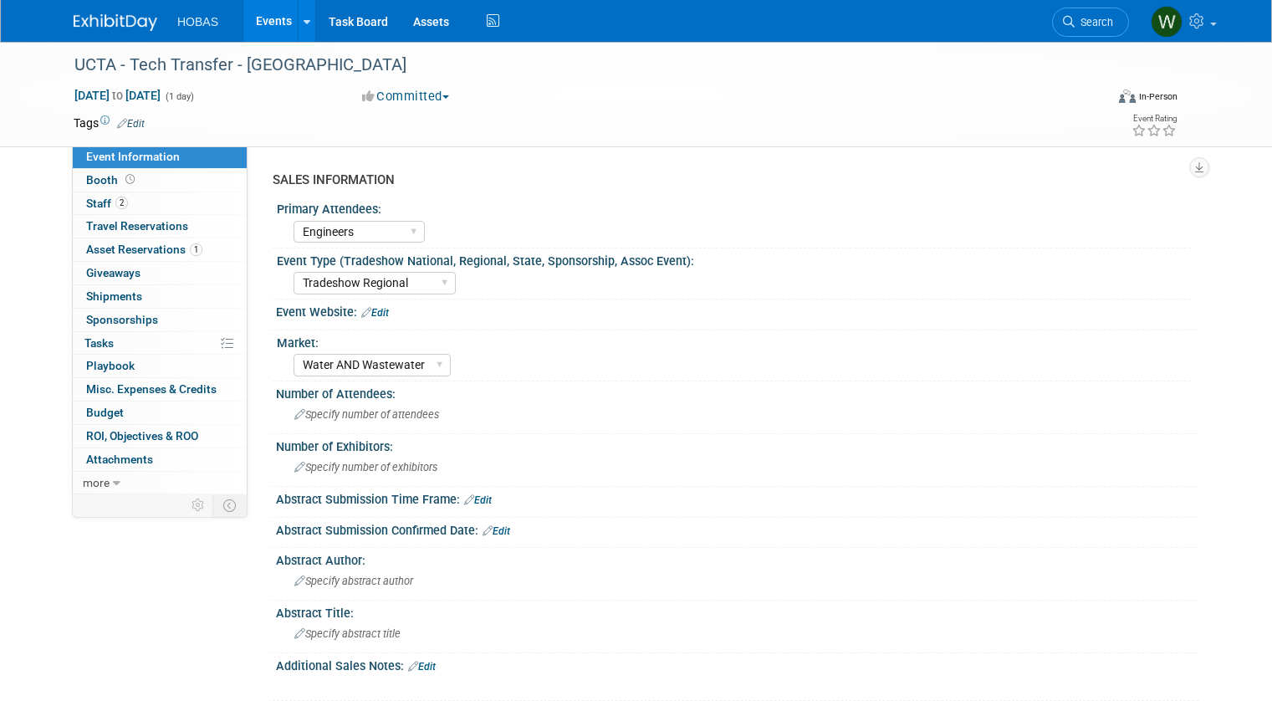
select select "Engineers"
select select "Tradeshow Regional"
select select "Water AND Wastewater"
select select "Exhibiting and Sponsoring"
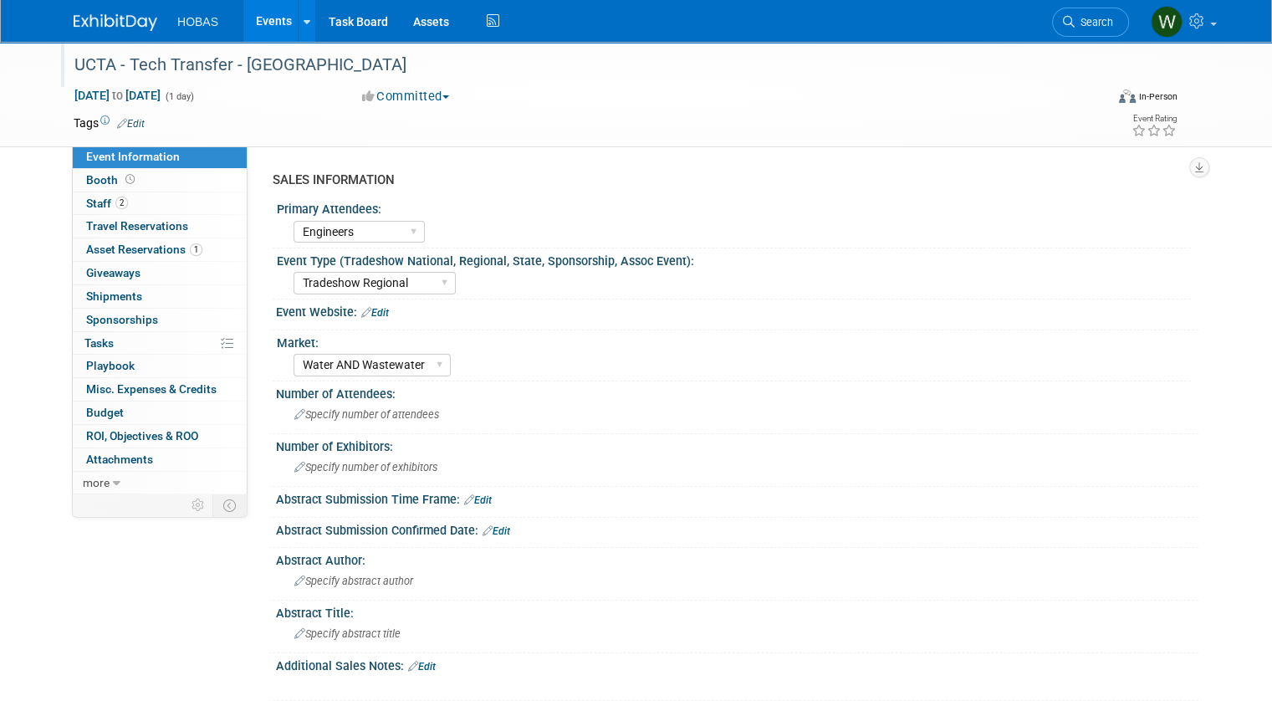
click at [146, 69] on div "UCTA - Tech Transfer - Houston" at bounding box center [576, 65] width 1015 height 30
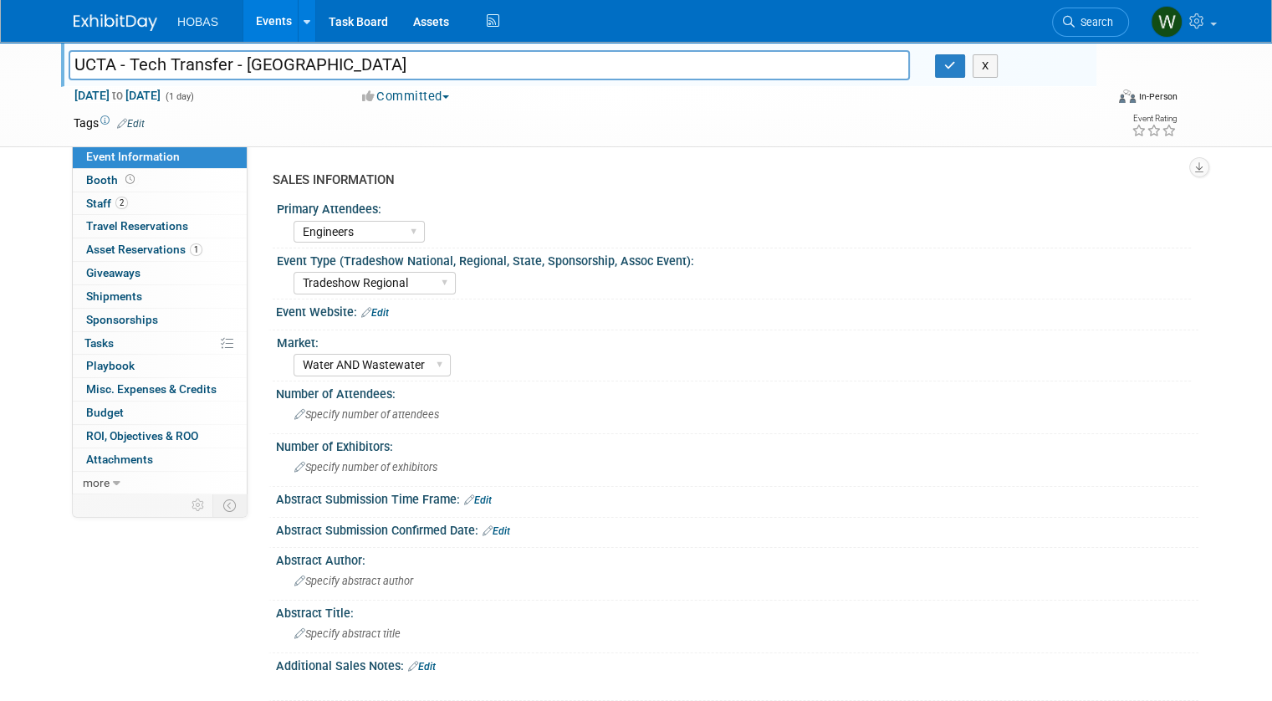
click at [214, 59] on input "UCTA - Tech Transfer - Houston" at bounding box center [489, 64] width 841 height 29
type input "UCTA - Tech Transfer Luncheon - [GEOGRAPHIC_DATA]"
click at [954, 69] on icon "button" at bounding box center [950, 65] width 12 height 11
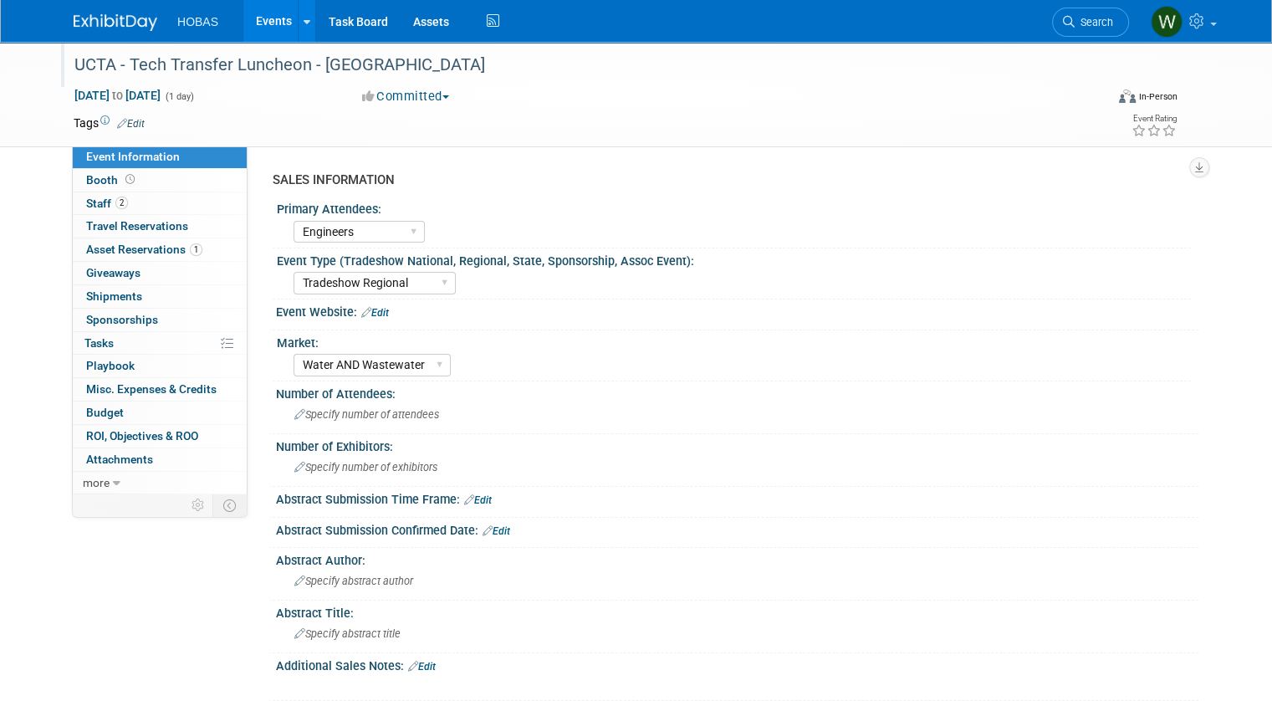
click at [110, 23] on img at bounding box center [116, 22] width 84 height 17
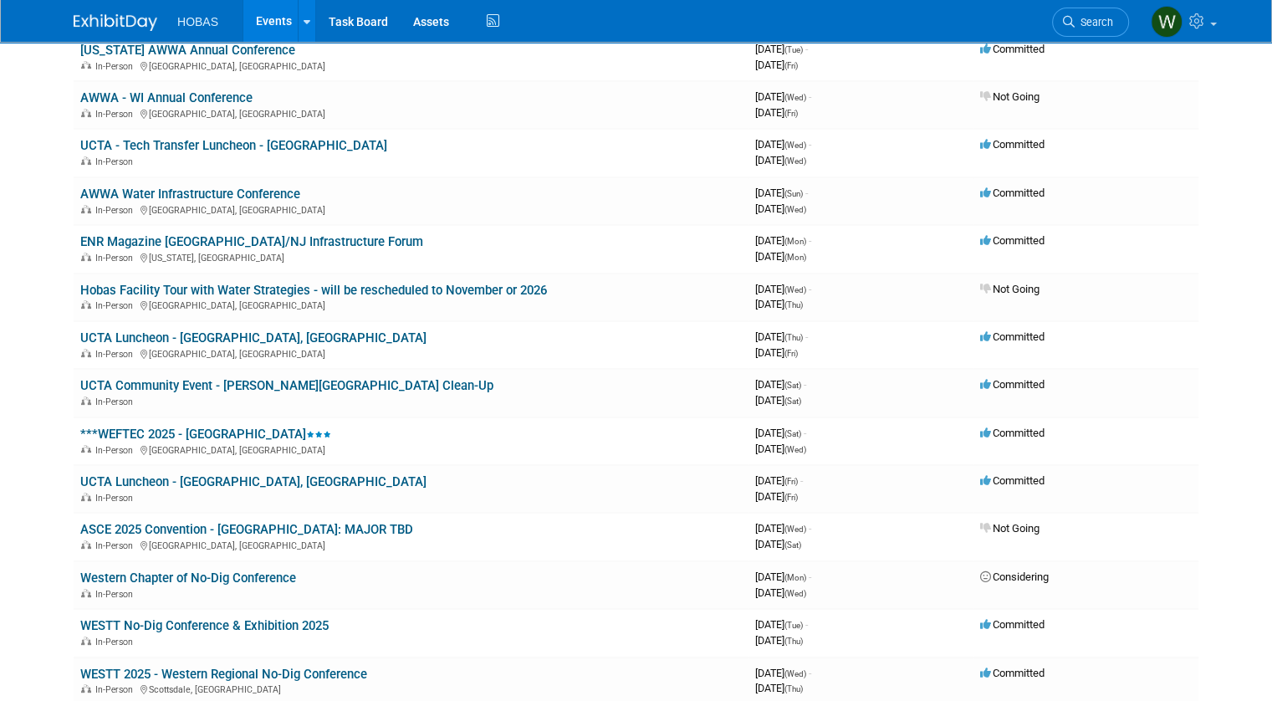
scroll to position [418, 0]
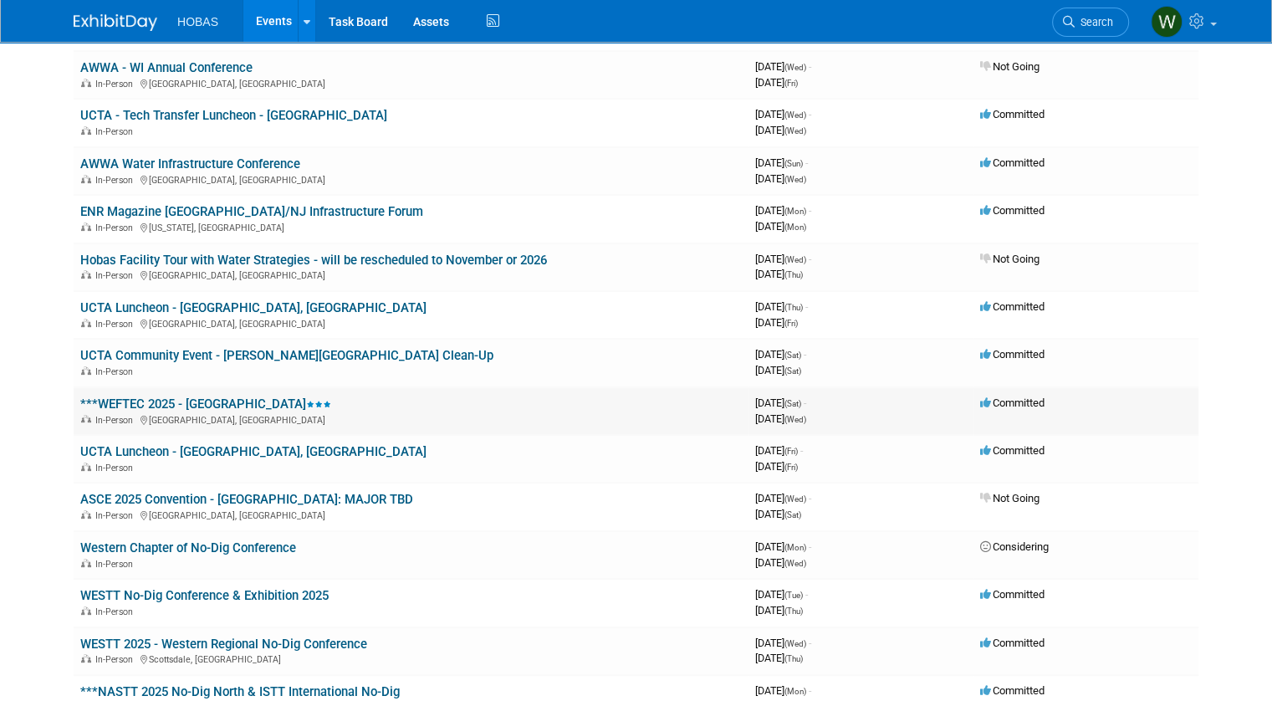
click at [187, 396] on link "***WEFTEC 2025 - [GEOGRAPHIC_DATA]" at bounding box center [205, 403] width 251 height 15
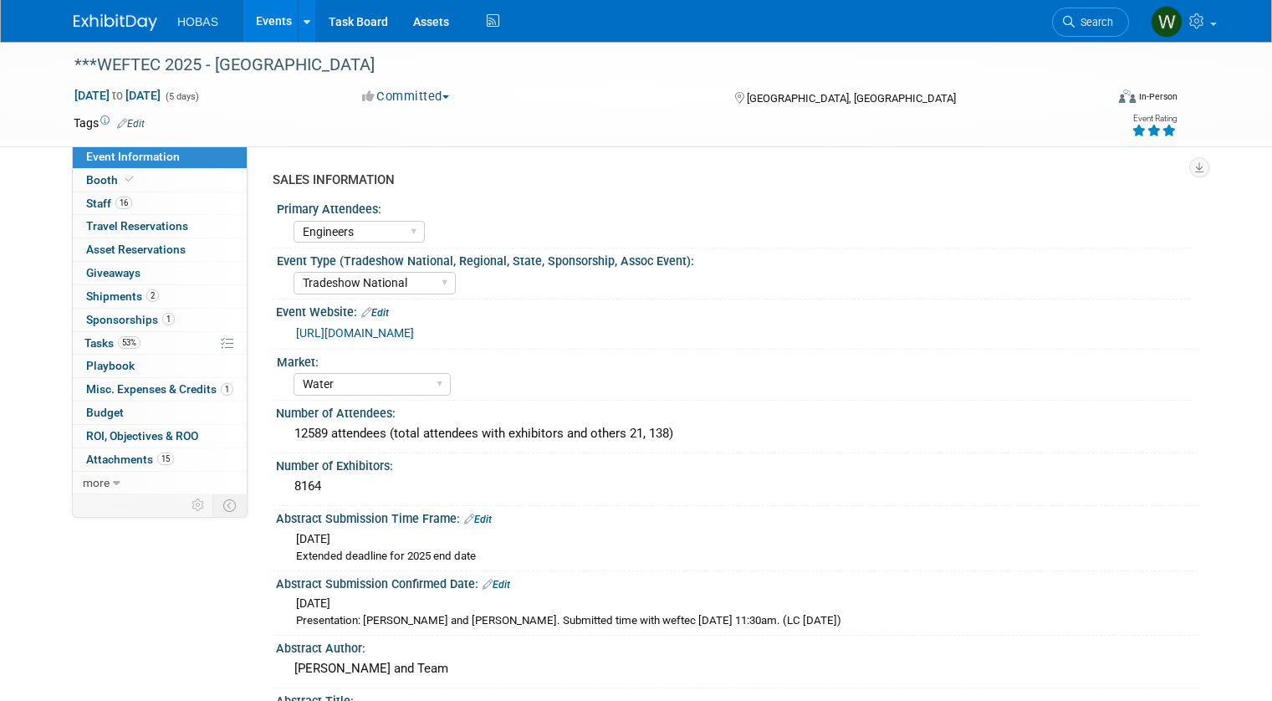
select select "Engineers"
select select "Tradeshow National"
select select "Water"
select select "Exhibiting and Sponsoring"
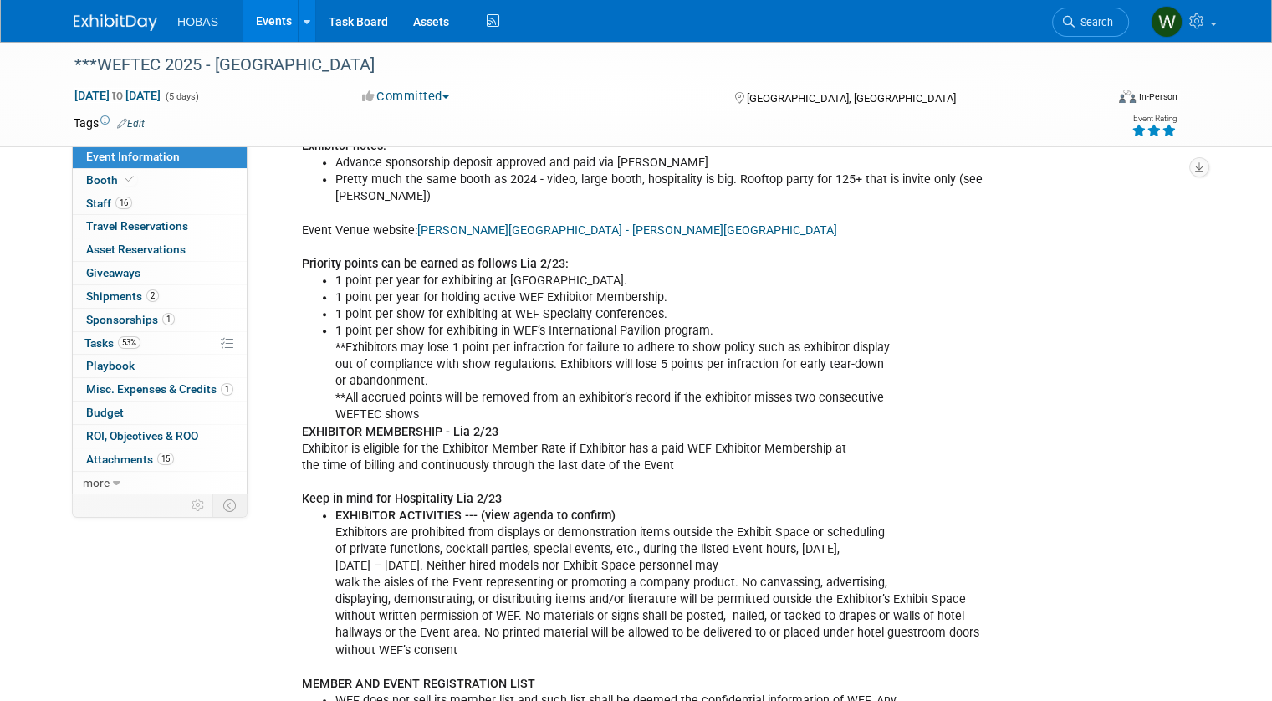
scroll to position [1672, 0]
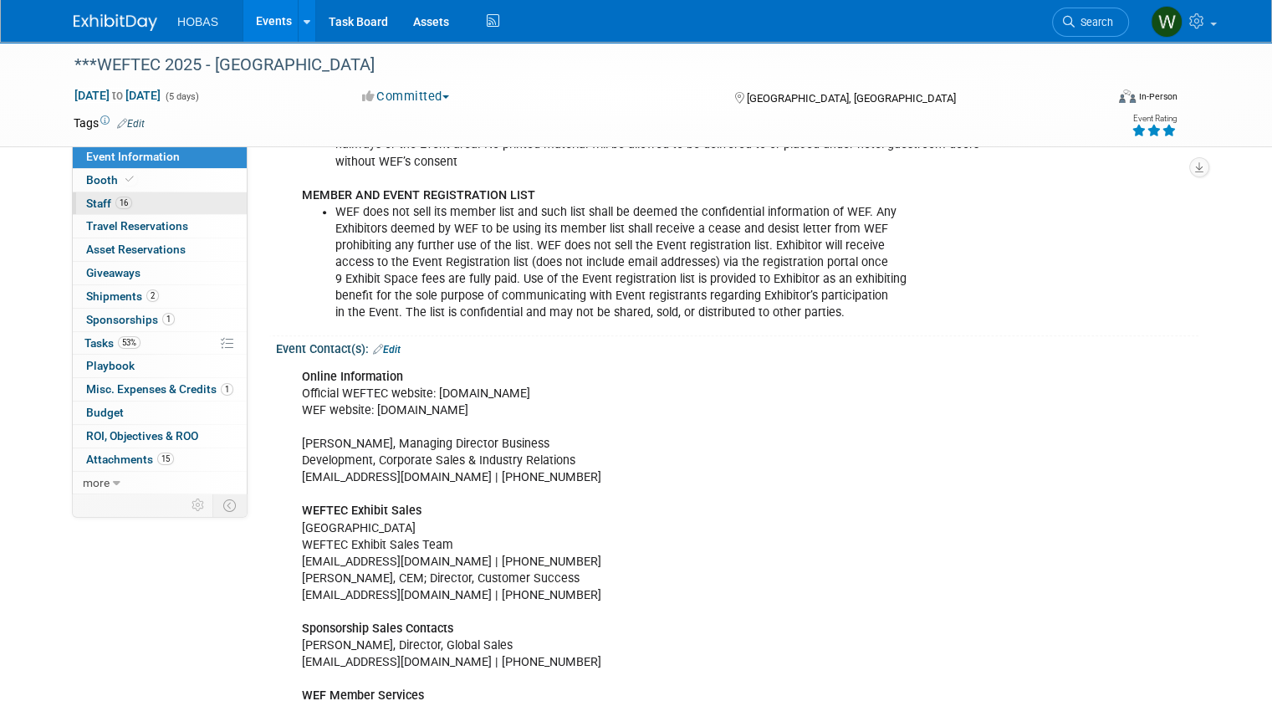
click at [92, 197] on span "Staff 16" at bounding box center [109, 202] width 46 height 13
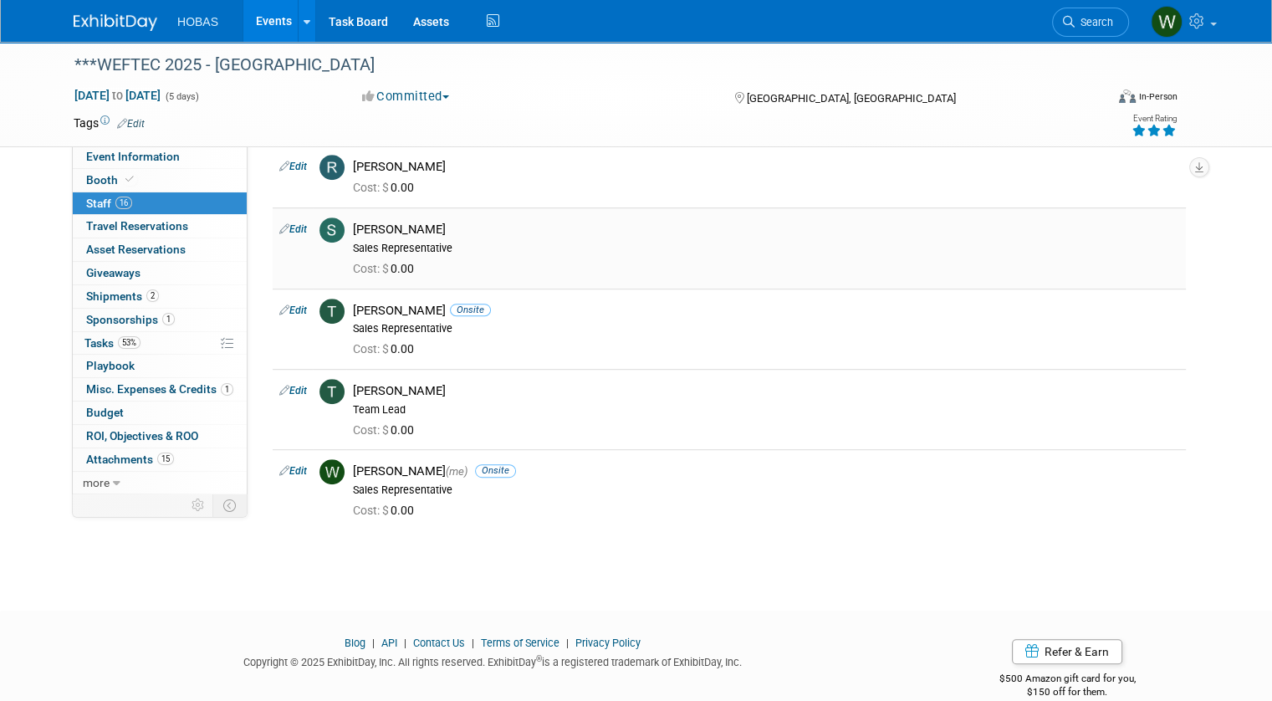
scroll to position [900, 0]
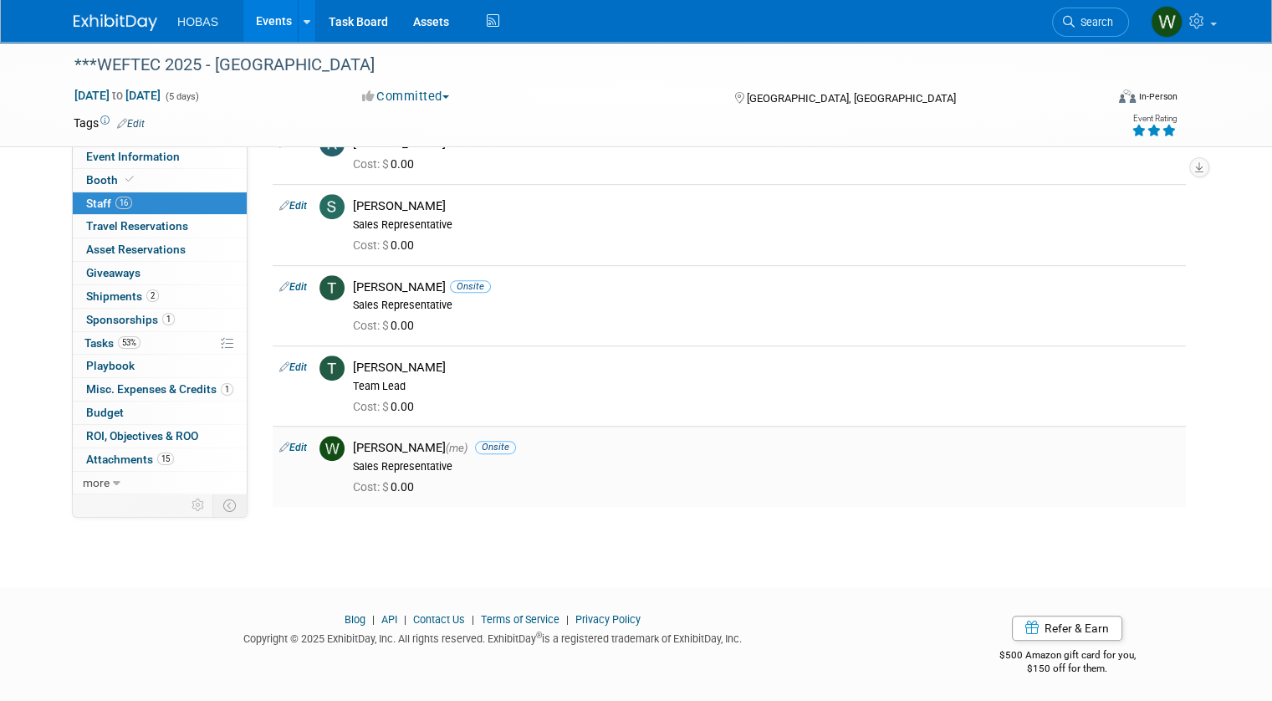
click at [292, 441] on link "Edit" at bounding box center [293, 447] width 28 height 12
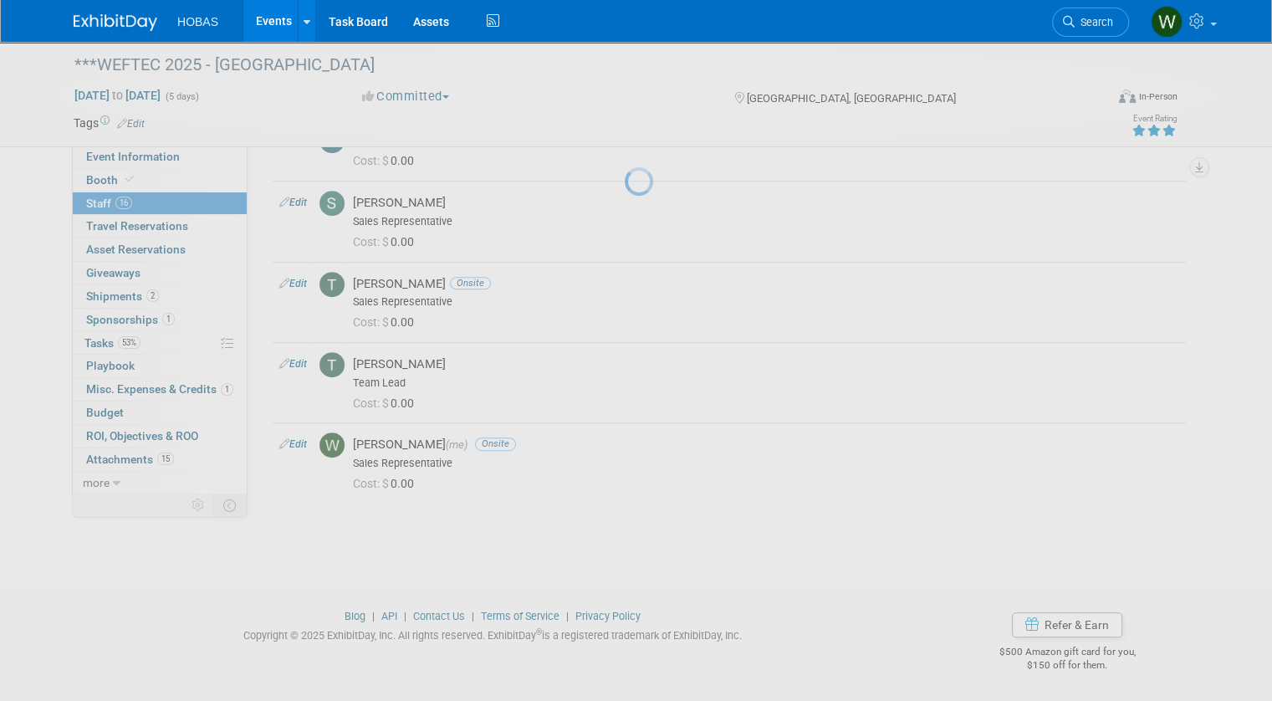
select select "fb44bd09-3d73-427c-8d28-fe1e2784bf51"
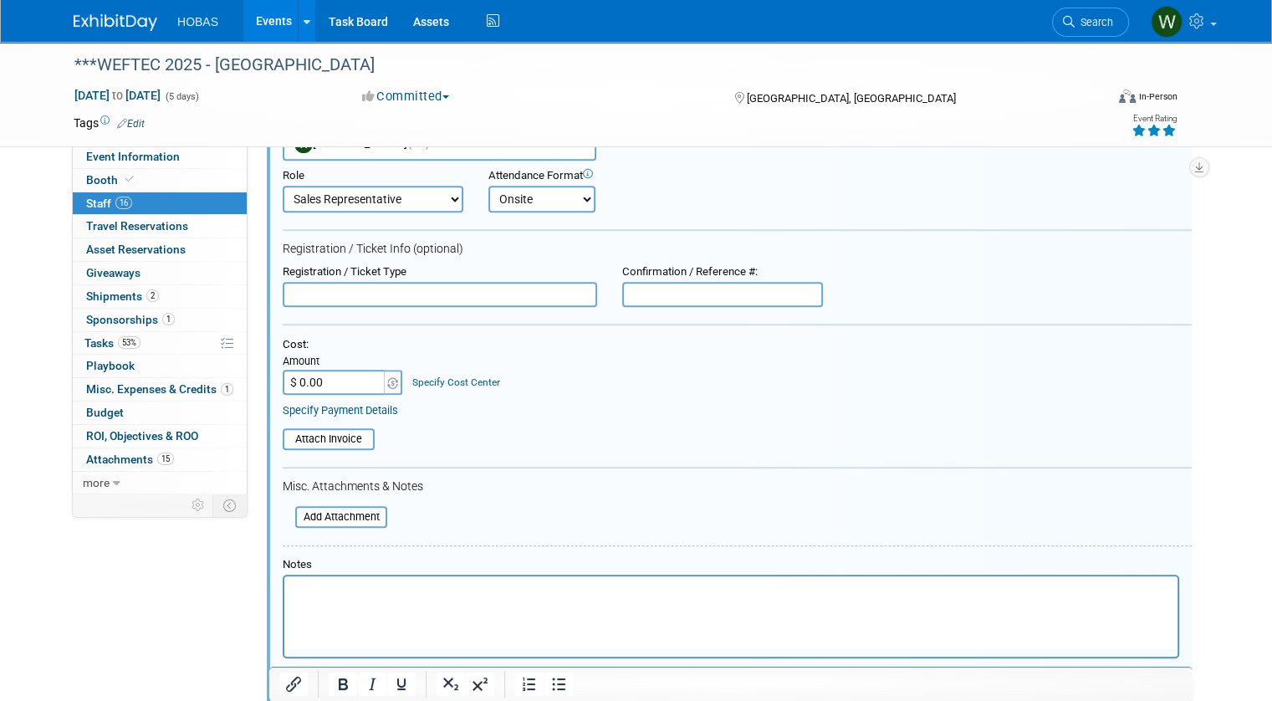
scroll to position [1301, 0]
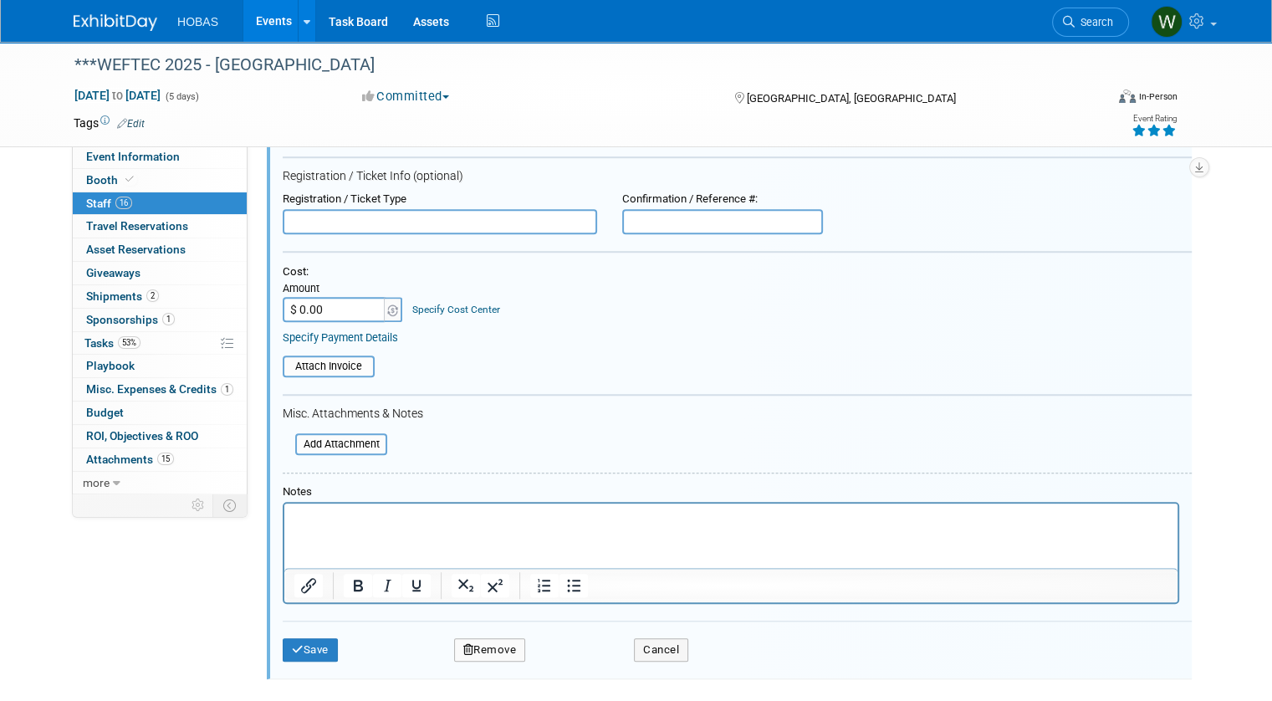
click at [396, 524] on p "Rich Text Area. Press ALT-0 for help." at bounding box center [731, 517] width 874 height 17
click at [463, 638] on button "Remove" at bounding box center [490, 649] width 72 height 23
click at [564, 654] on icon at bounding box center [569, 656] width 10 height 9
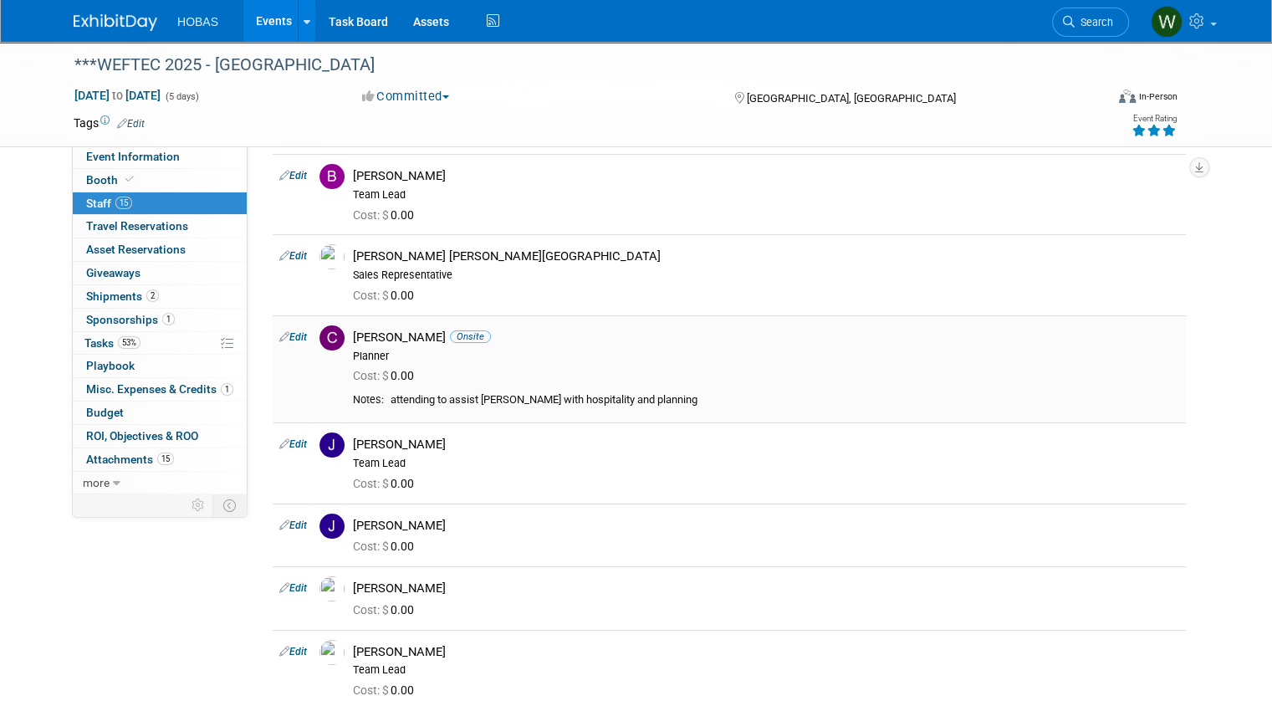
scroll to position [0, 0]
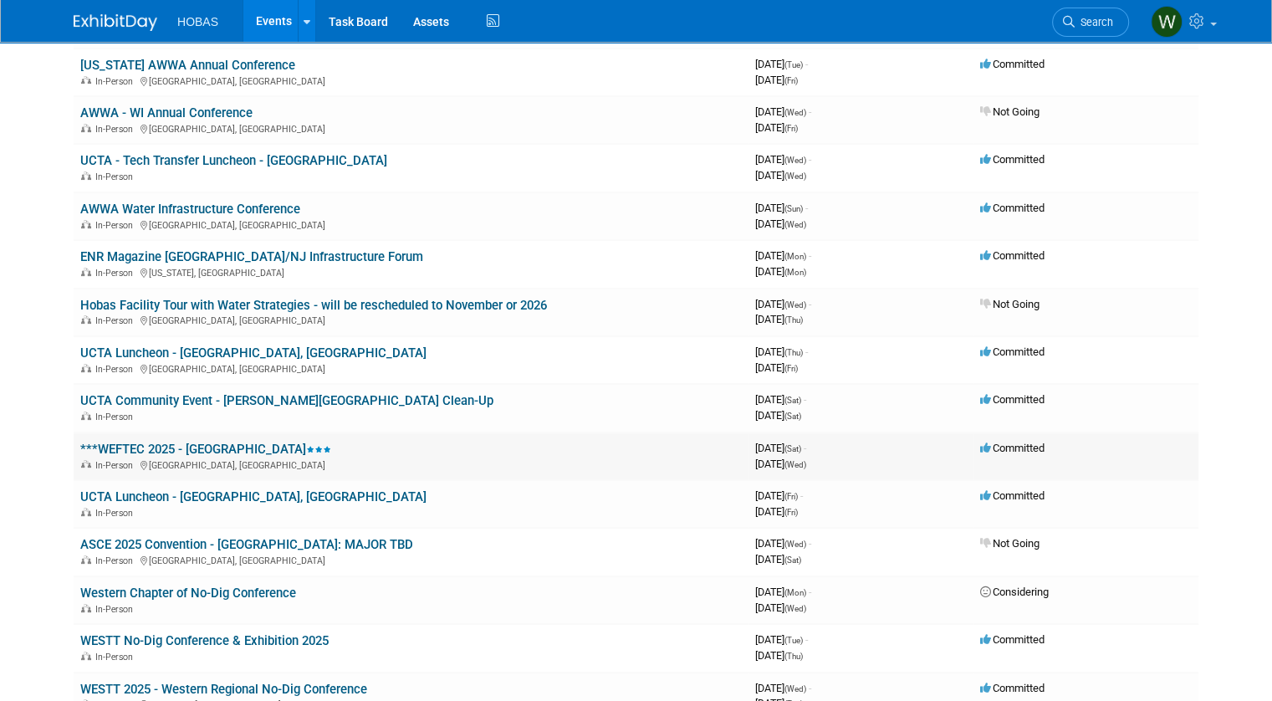
scroll to position [334, 0]
